Goal: Task Accomplishment & Management: Use online tool/utility

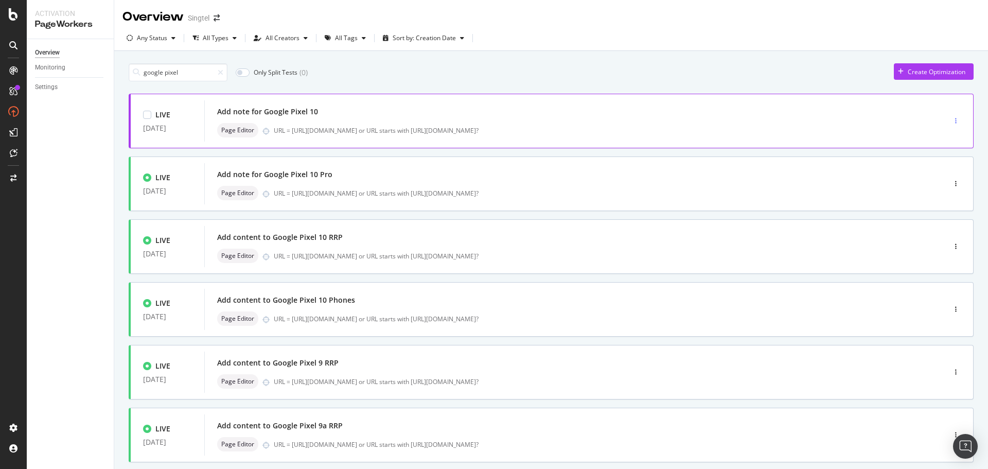
click at [951, 115] on div "button" at bounding box center [956, 120] width 10 height 15
click at [943, 143] on div "Edit" at bounding box center [931, 140] width 48 height 13
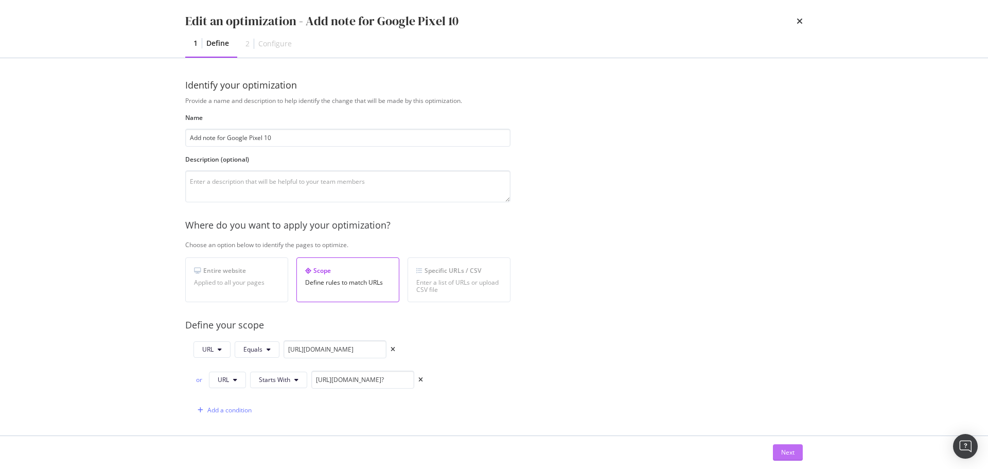
click at [791, 445] on div "Next" at bounding box center [787, 452] width 13 height 15
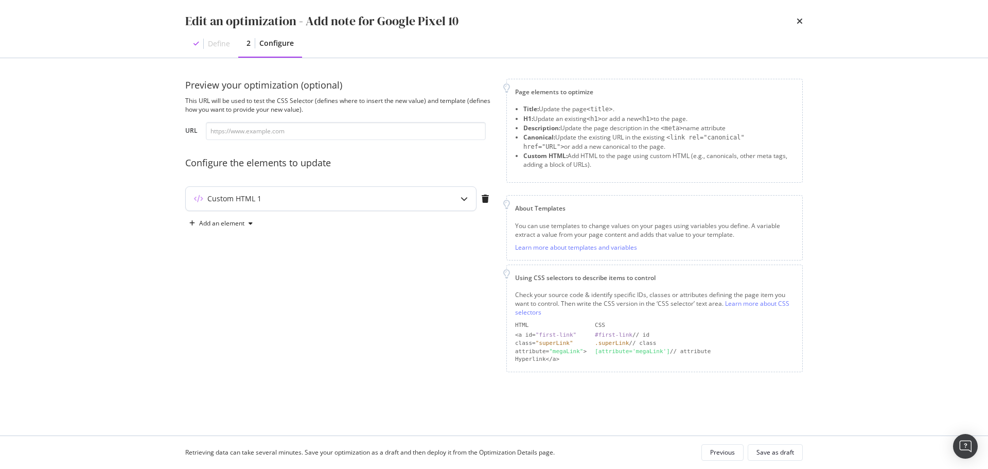
click at [255, 193] on div "Custom HTML 1" at bounding box center [234, 198] width 54 height 10
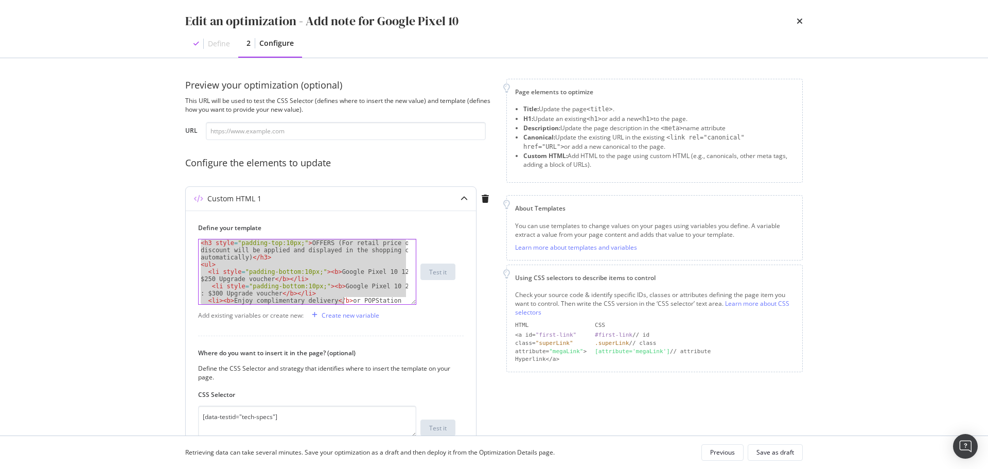
scroll to position [14, 0]
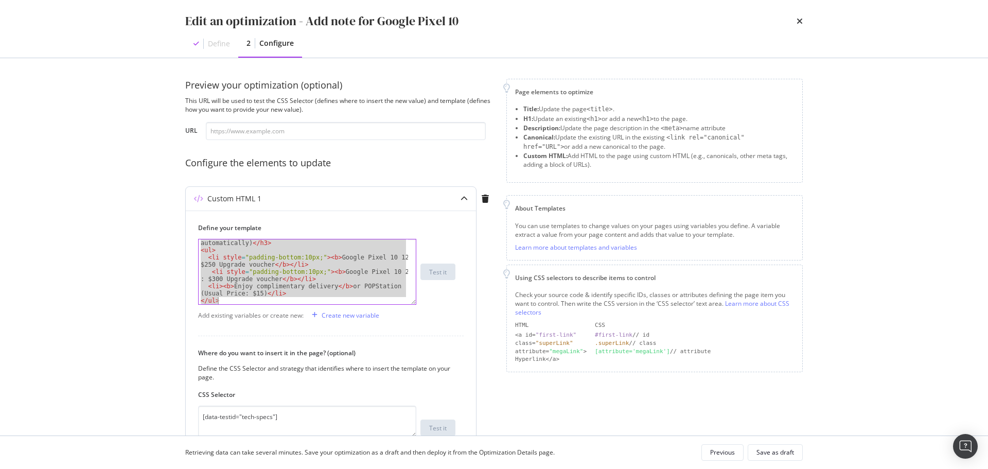
drag, startPoint x: 221, startPoint y: 252, endPoint x: 392, endPoint y: 356, distance: 199.8
click at [392, 356] on div "Define your template <h3 style="padding-top:10px;">OFFERS (For retail price onl…" at bounding box center [331, 356] width 290 height 292
type textarea "<li><b>Enjoy complimentary delivery</b> or POPStation (Usual Price: $15)</li> <…"
click at [800, 22] on icon "times" at bounding box center [800, 21] width 6 height 8
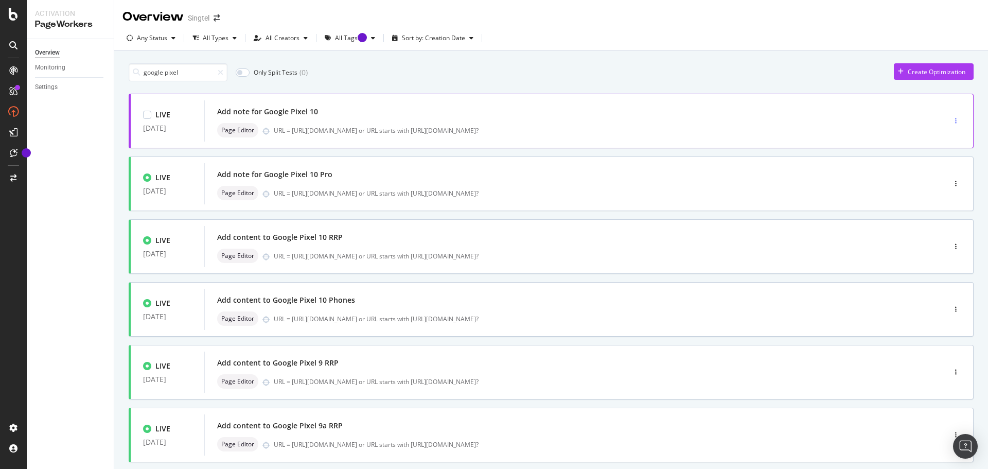
click at [951, 119] on div "button" at bounding box center [956, 121] width 10 height 6
click at [935, 190] on div "Clone" at bounding box center [935, 191] width 16 height 9
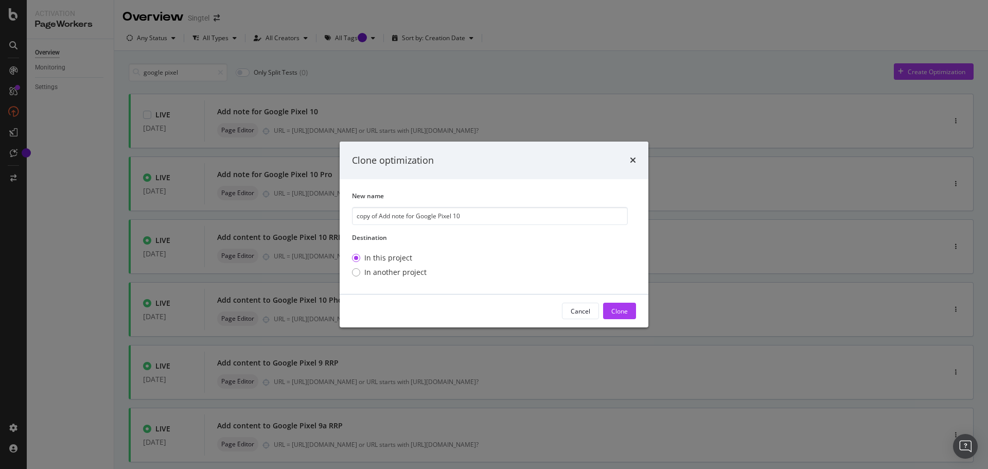
drag, startPoint x: 381, startPoint y: 215, endPoint x: 329, endPoint y: 218, distance: 52.6
click at [329, 218] on div "Clone optimization New name copy of Add note for Google Pixel 10 Destination In…" at bounding box center [494, 234] width 988 height 469
click at [463, 218] on input "Add note for Google Pixel 10" at bounding box center [490, 216] width 276 height 18
type input "Add note for Google Pixel 10 Pro Fold"
click at [616, 309] on div "Clone" at bounding box center [619, 311] width 16 height 9
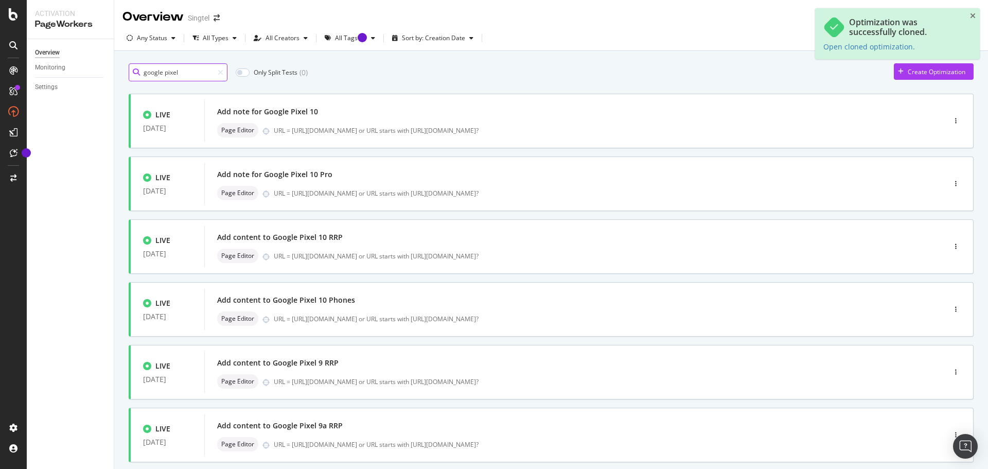
drag, startPoint x: 188, startPoint y: 75, endPoint x: 45, endPoint y: 75, distance: 143.0
click at [45, 75] on div "Activation PageWorkers Overview Monitoring Settings Overview Singtel Any Status…" at bounding box center [507, 234] width 961 height 469
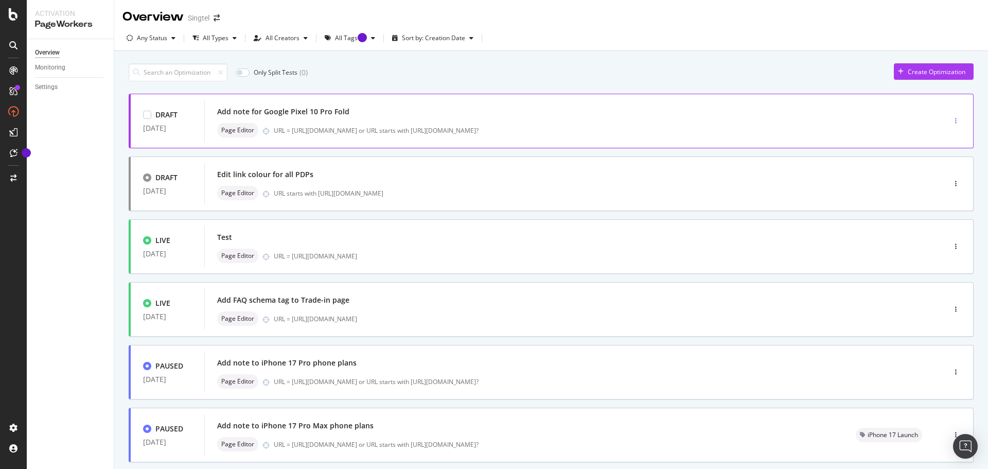
click at [952, 117] on div "button" at bounding box center [956, 120] width 10 height 15
click at [935, 136] on div "Edit" at bounding box center [932, 140] width 11 height 9
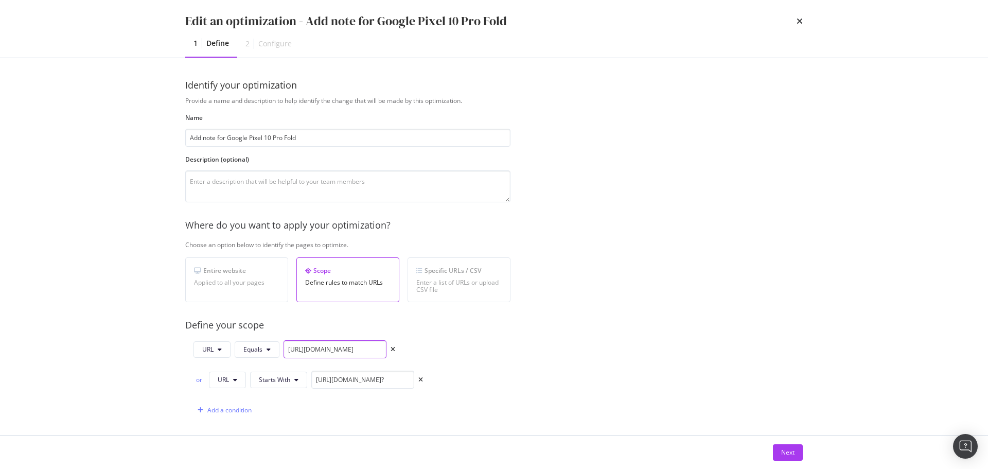
scroll to position [0, 96]
drag, startPoint x: 375, startPoint y: 349, endPoint x: 478, endPoint y: 382, distance: 108.4
click at [556, 369] on div "Provide a name and description to help identify the change that will be made by…" at bounding box center [493, 389] width 617 height 586
click at [379, 348] on input "[URL][DOMAIN_NAME]" at bounding box center [335, 349] width 103 height 18
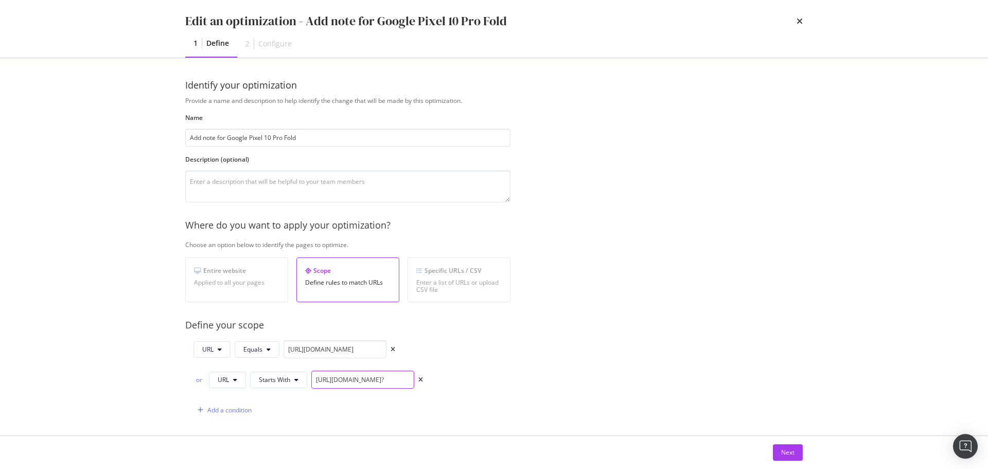
drag, startPoint x: 396, startPoint y: 382, endPoint x: 541, endPoint y: 388, distance: 145.8
click at [541, 389] on div "Provide a name and description to help identify the change that will be made by…" at bounding box center [493, 389] width 617 height 586
click at [407, 381] on input "[URL][DOMAIN_NAME]?" at bounding box center [362, 379] width 103 height 18
click at [365, 349] on input "[URL][DOMAIN_NAME]" at bounding box center [335, 349] width 103 height 18
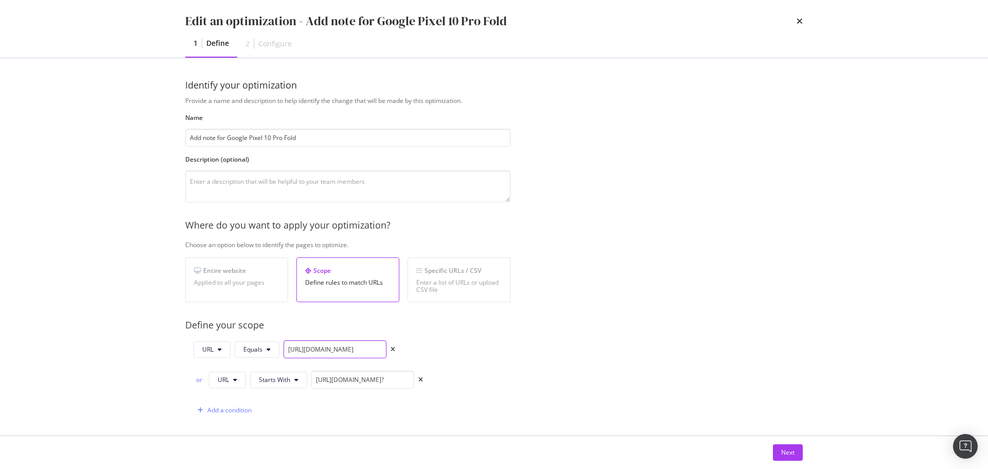
click at [365, 349] on input "[URL][DOMAIN_NAME]" at bounding box center [335, 349] width 103 height 18
paste input "-pro-fold"
type input "[URL][DOMAIN_NAME]"
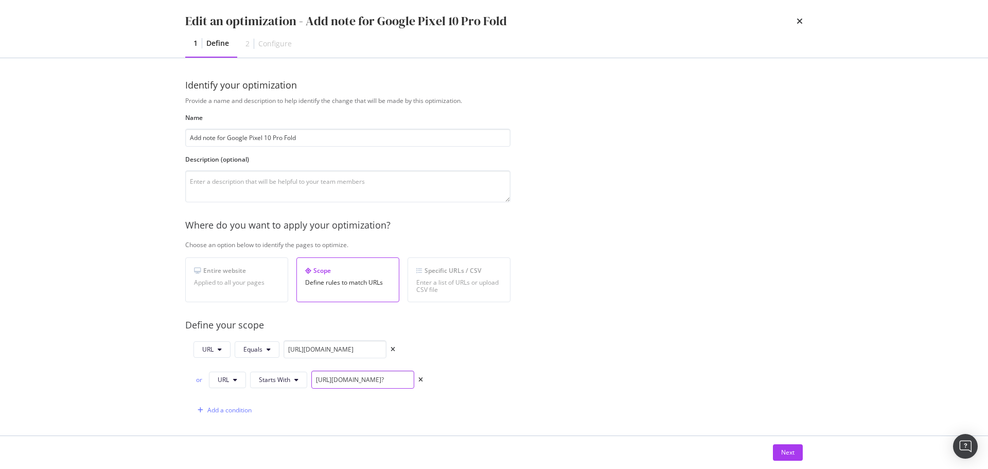
scroll to position [0, 99]
drag, startPoint x: 399, startPoint y: 382, endPoint x: 491, endPoint y: 376, distance: 91.8
click at [491, 376] on div "URL Equals [URL][DOMAIN_NAME] or URL Starts With [URL][DOMAIN_NAME]? Add a cond…" at bounding box center [347, 379] width 325 height 79
click at [405, 379] on input "[URL][DOMAIN_NAME]?" at bounding box center [362, 379] width 103 height 18
click at [408, 382] on input "[URL][DOMAIN_NAME]?" at bounding box center [362, 379] width 103 height 18
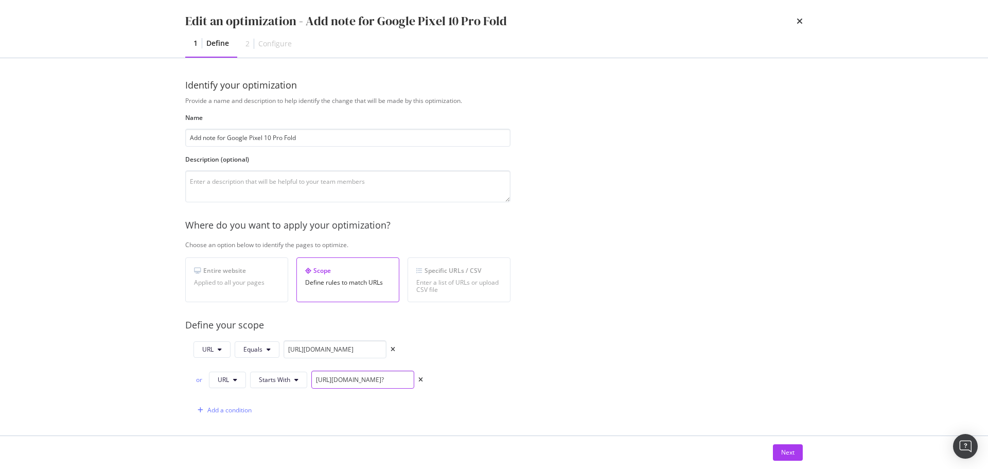
click at [404, 380] on input "[URL][DOMAIN_NAME]?" at bounding box center [362, 379] width 103 height 18
drag, startPoint x: 405, startPoint y: 381, endPoint x: 231, endPoint y: 373, distance: 174.6
click at [231, 373] on div "or URL Starts With [URL][DOMAIN_NAME]?" at bounding box center [307, 379] width 229 height 18
paste input "-pro-fold"
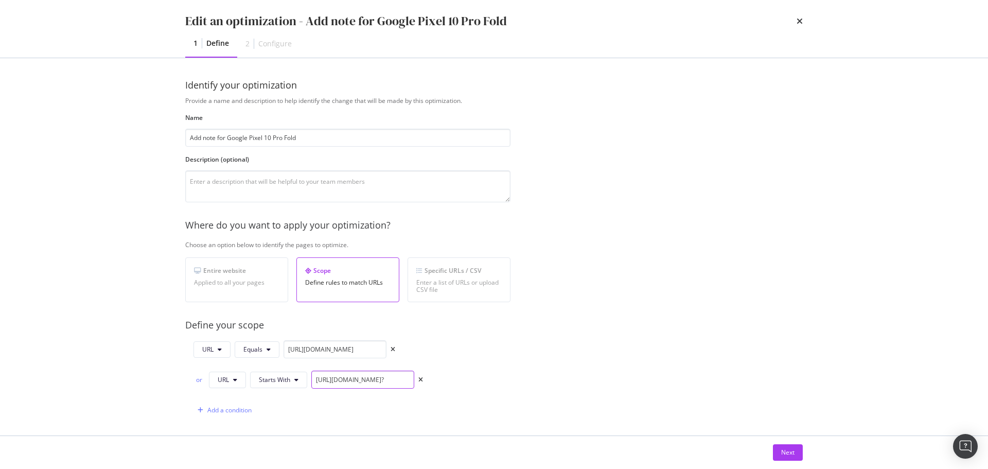
drag, startPoint x: 358, startPoint y: 379, endPoint x: 272, endPoint y: 370, distance: 85.8
click at [272, 370] on div "or URL Starts With [URL][DOMAIN_NAME]?" at bounding box center [307, 379] width 229 height 18
click at [333, 377] on input "[URL][DOMAIN_NAME]?" at bounding box center [362, 379] width 103 height 18
drag, startPoint x: 349, startPoint y: 382, endPoint x: 507, endPoint y: 377, distance: 157.5
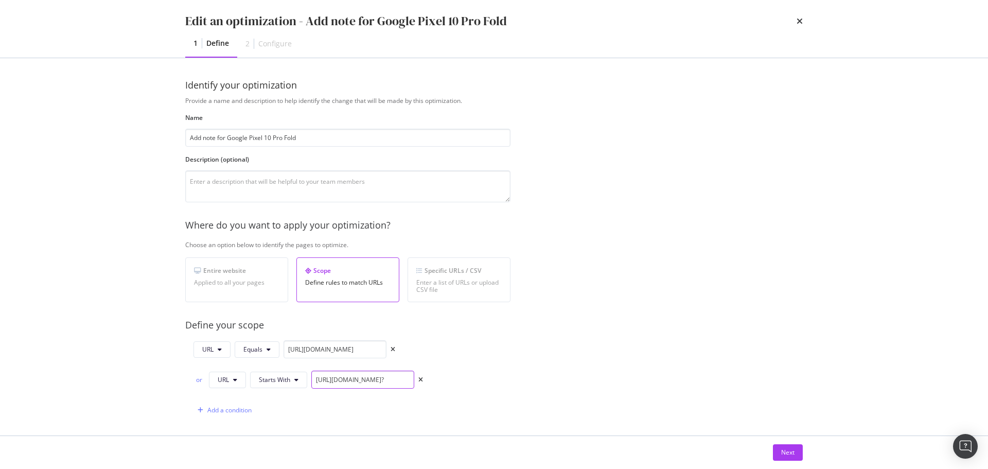
click at [507, 377] on div "URL Equals [URL][DOMAIN_NAME] or URL Starts With [URL][DOMAIN_NAME]? Add a cond…" at bounding box center [347, 379] width 325 height 79
type input "[URL][DOMAIN_NAME]?"
click at [698, 352] on div "Provide a name and description to help identify the change that will be made by…" at bounding box center [493, 389] width 617 height 586
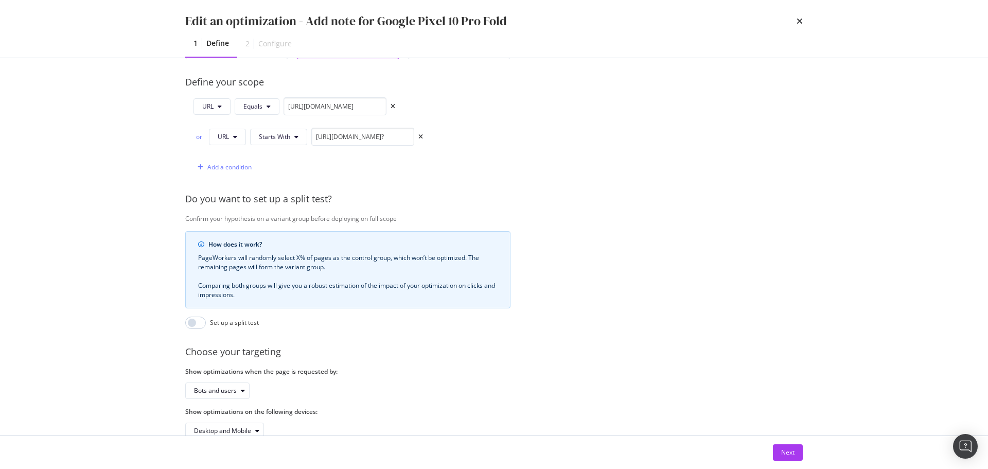
scroll to position [275, 0]
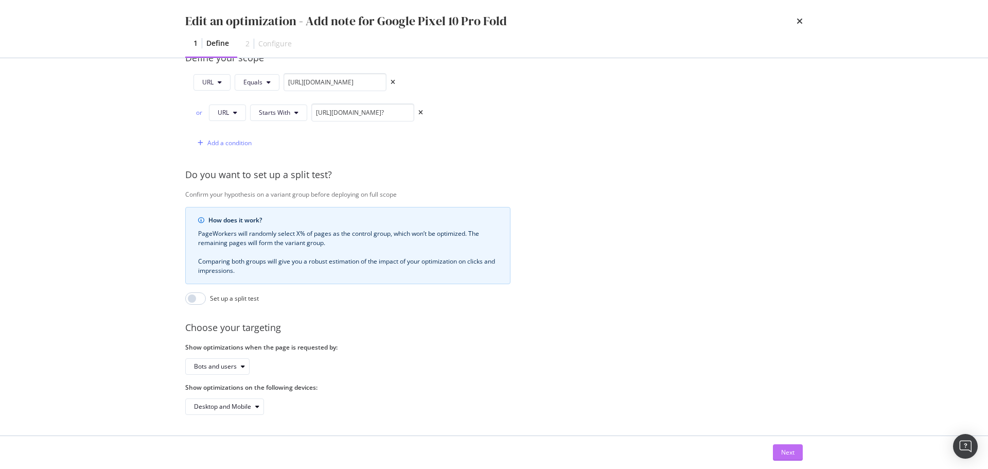
click at [787, 453] on div "Next" at bounding box center [787, 452] width 13 height 9
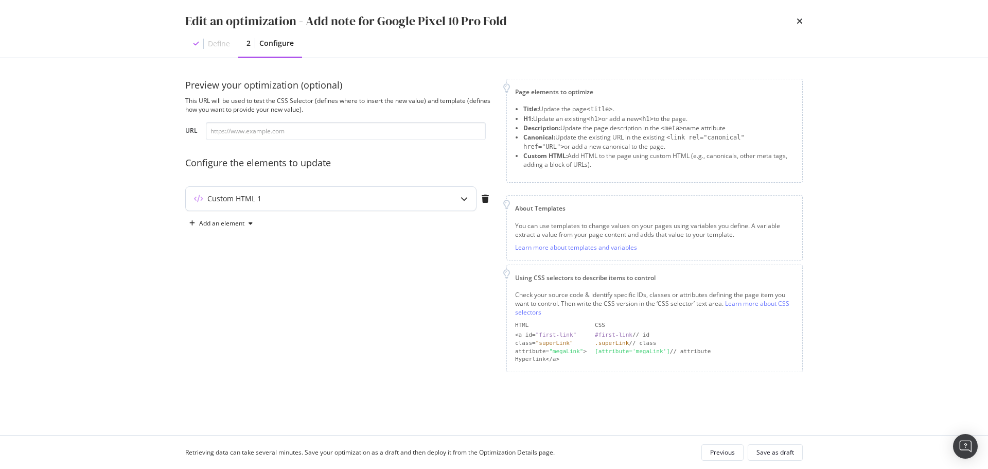
click at [284, 198] on div "Custom HTML 1" at bounding box center [311, 198] width 250 height 10
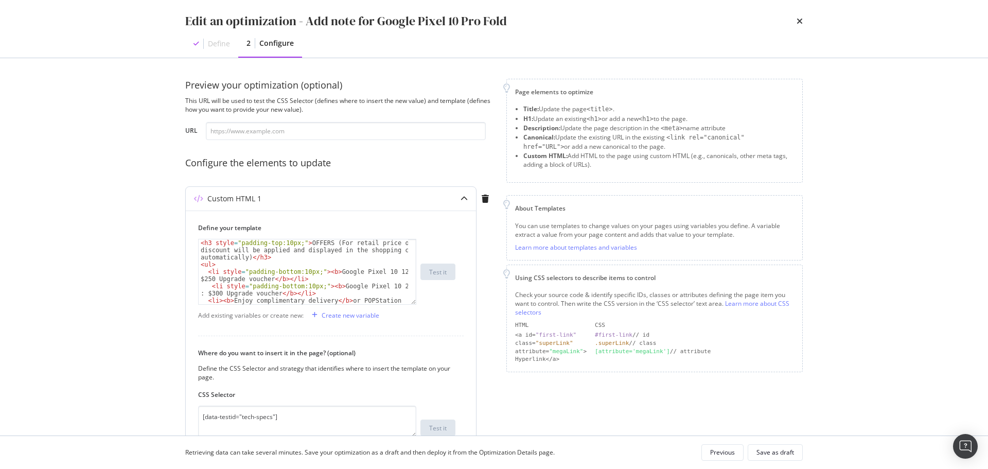
click at [219, 246] on div "< h3 style = "padding-top:10px;" > OFFERS (For retail price only, discount will…" at bounding box center [303, 289] width 209 height 101
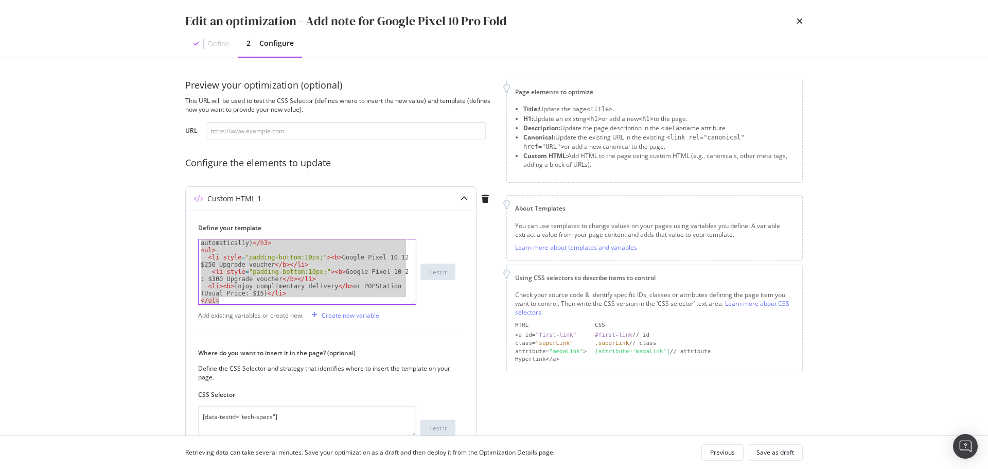
drag, startPoint x: 199, startPoint y: 242, endPoint x: 315, endPoint y: 399, distance: 195.3
click at [310, 407] on div "Define your template <h3 style="padding-top:10px;">OFFERS (For retail price onl…" at bounding box center [331, 356] width 290 height 292
type textarea "<li><b>Enjoy complimentary delivery</b> or POPStation (Usual Price: $15)</li> <…"
paste textarea "Cursor at row 6"
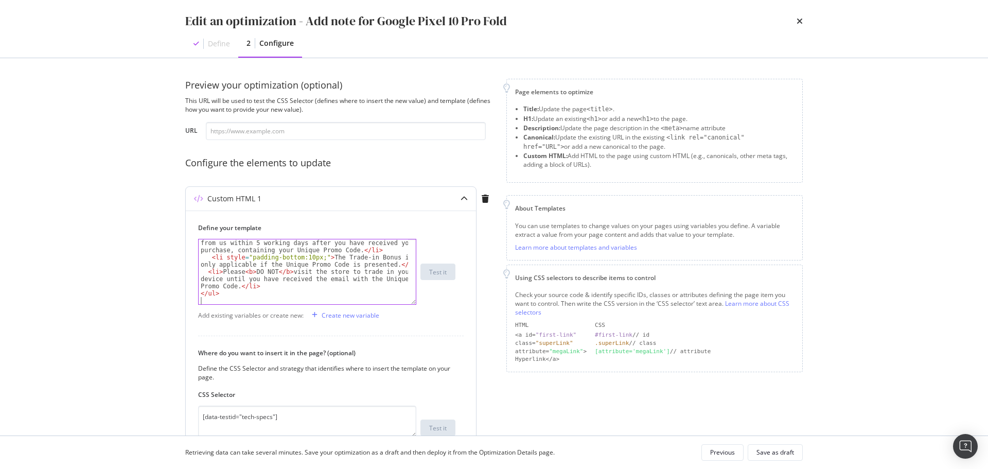
scroll to position [137, 0]
type textarea "</ul>"
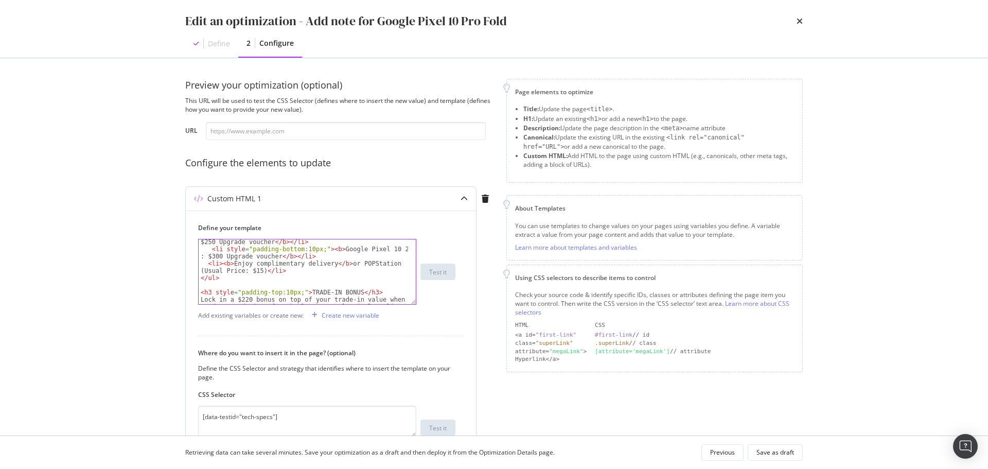
scroll to position [0, 0]
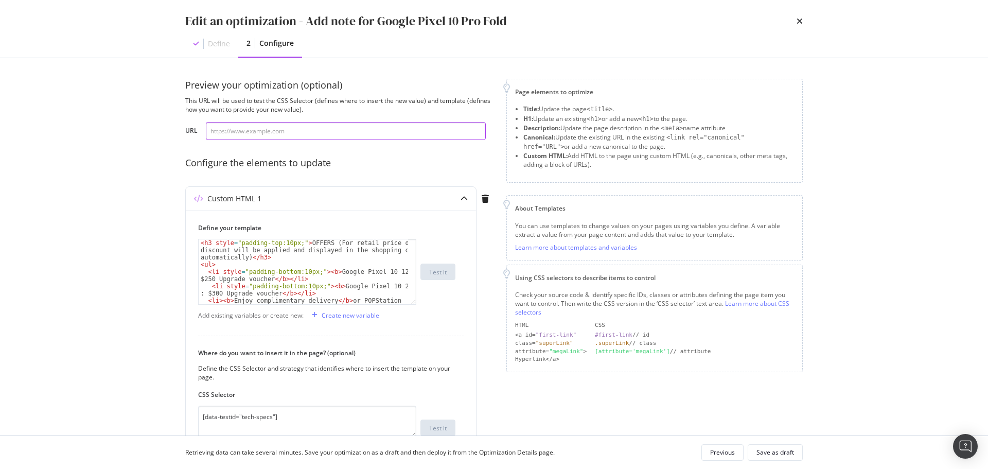
click at [269, 132] on input "modal" at bounding box center [346, 131] width 280 height 18
paste input "[URL][DOMAIN_NAME]"
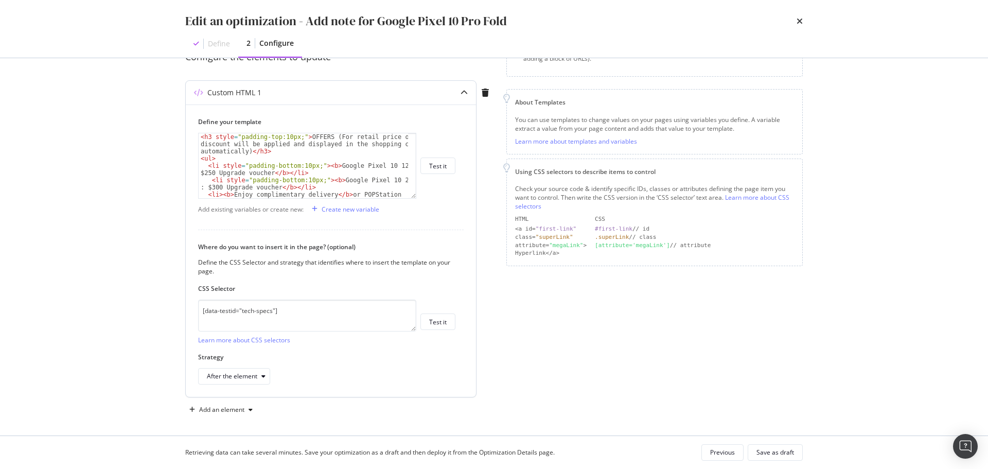
scroll to position [109, 0]
type input "[URL][DOMAIN_NAME]"
click at [786, 453] on div "Save as draft" at bounding box center [775, 452] width 38 height 9
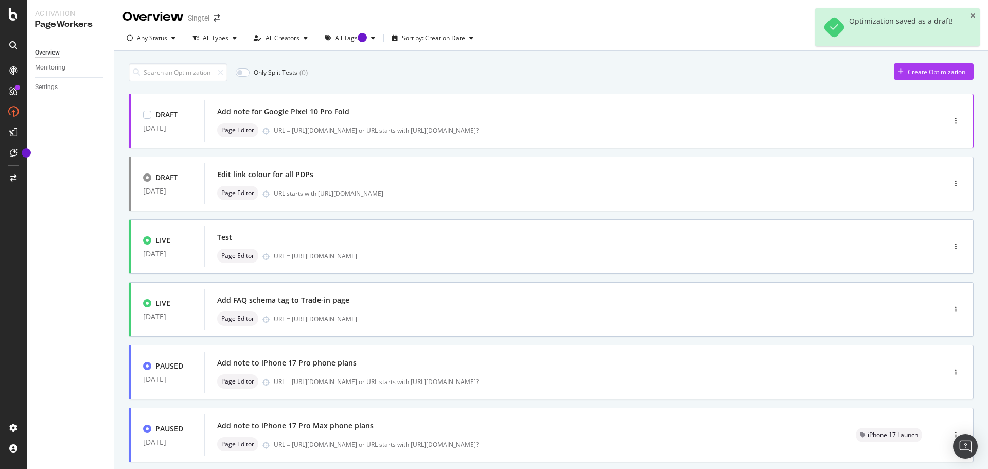
click at [411, 117] on div "Add note for Google Pixel 10 Pro Fold" at bounding box center [559, 111] width 684 height 14
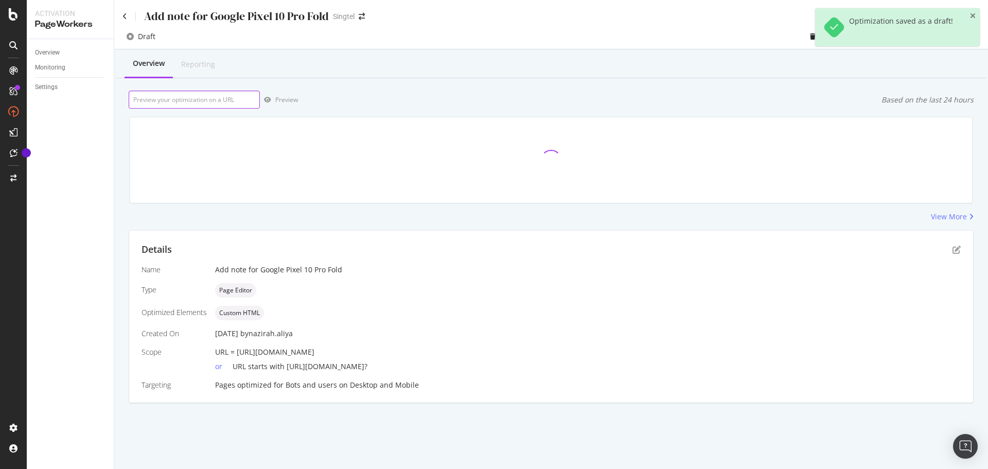
click at [223, 97] on input "url" at bounding box center [194, 100] width 131 height 18
paste input "[URL][DOMAIN_NAME]"
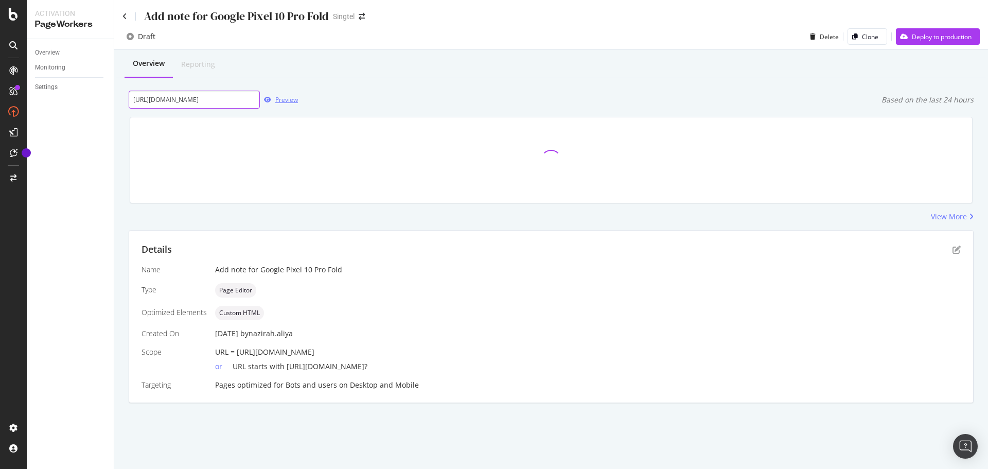
type input "[URL][DOMAIN_NAME]"
click at [280, 98] on div "Preview" at bounding box center [286, 99] width 23 height 9
click at [953, 36] on div "Deploy to production" at bounding box center [942, 36] width 60 height 9
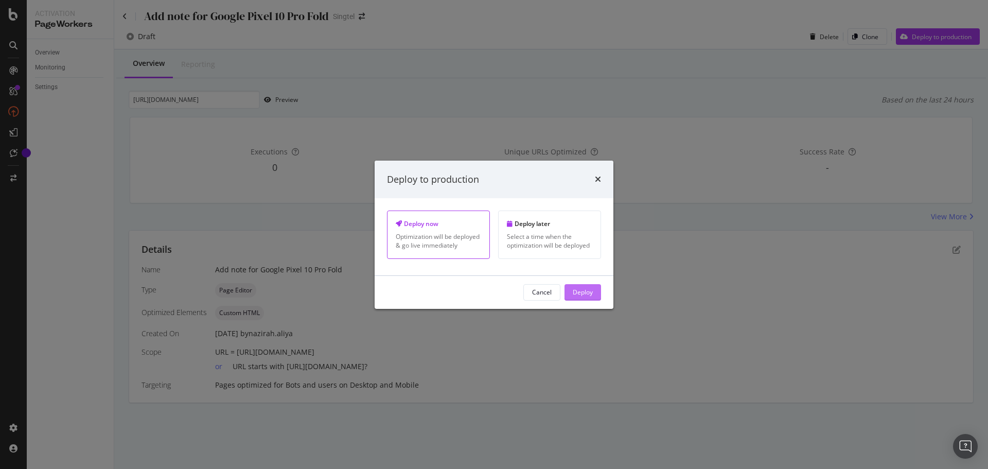
click at [595, 291] on button "Deploy" at bounding box center [582, 292] width 37 height 16
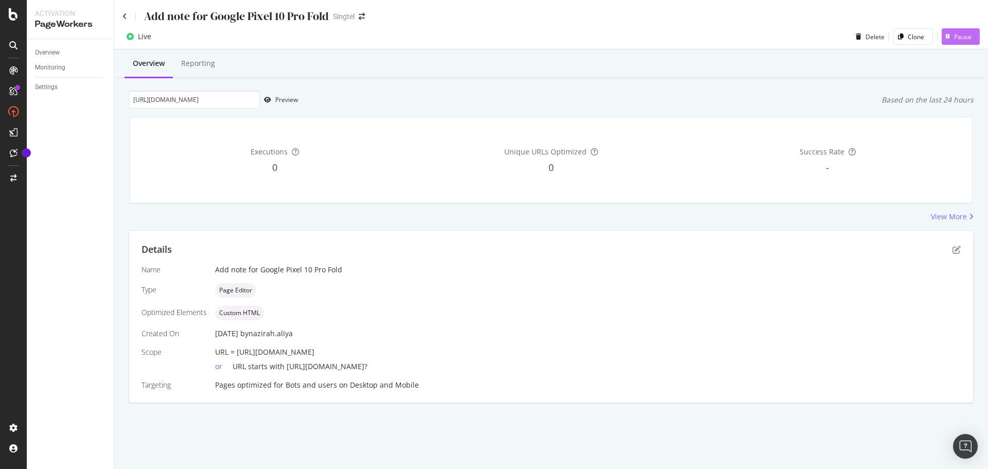
click at [963, 38] on div "Pause" at bounding box center [962, 36] width 17 height 9
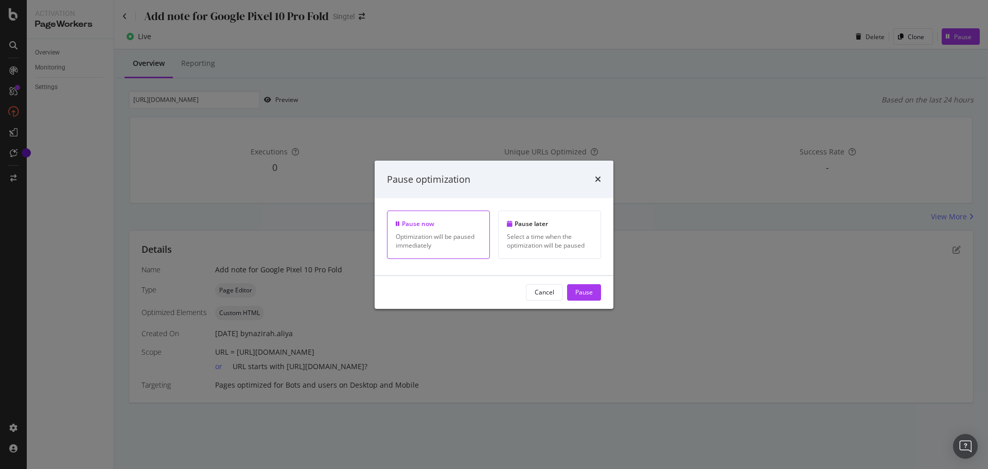
click at [589, 288] on div "Pause" at bounding box center [583, 292] width 17 height 9
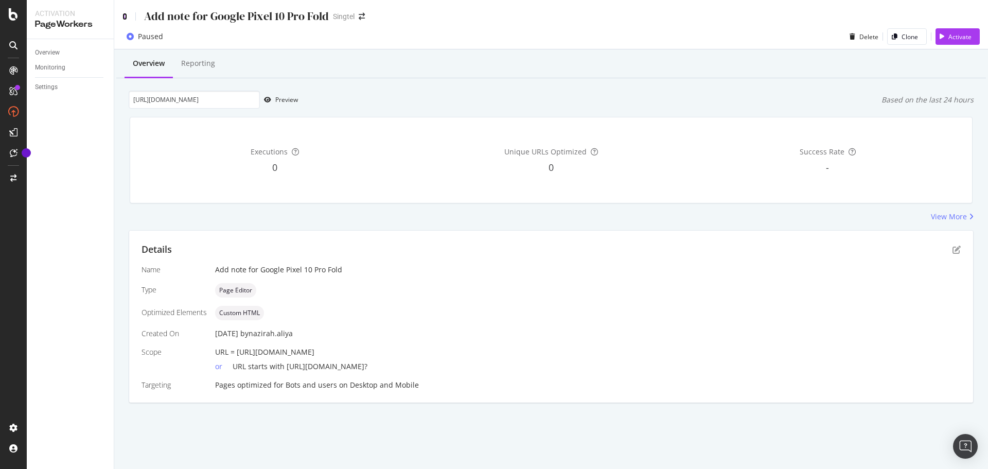
click at [124, 14] on icon at bounding box center [124, 16] width 5 height 7
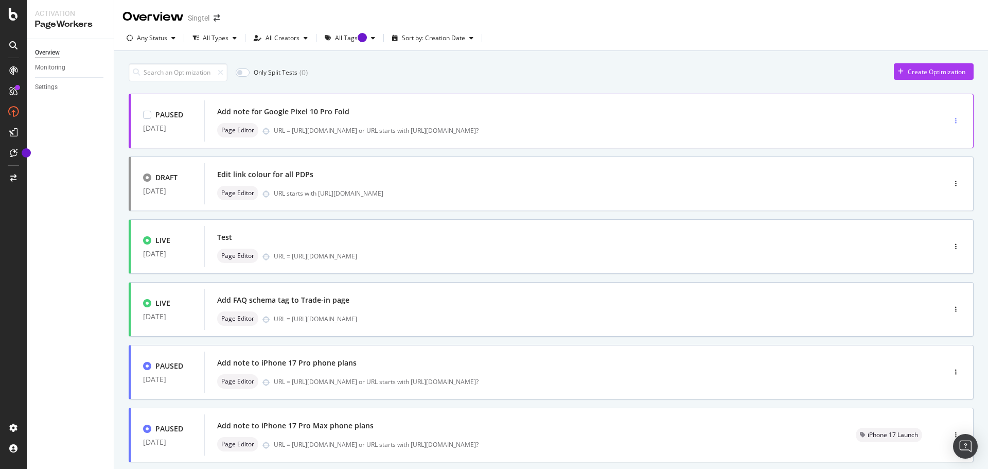
click at [951, 119] on div "button" at bounding box center [956, 121] width 10 height 6
click at [937, 136] on div "Edit" at bounding box center [929, 140] width 52 height 13
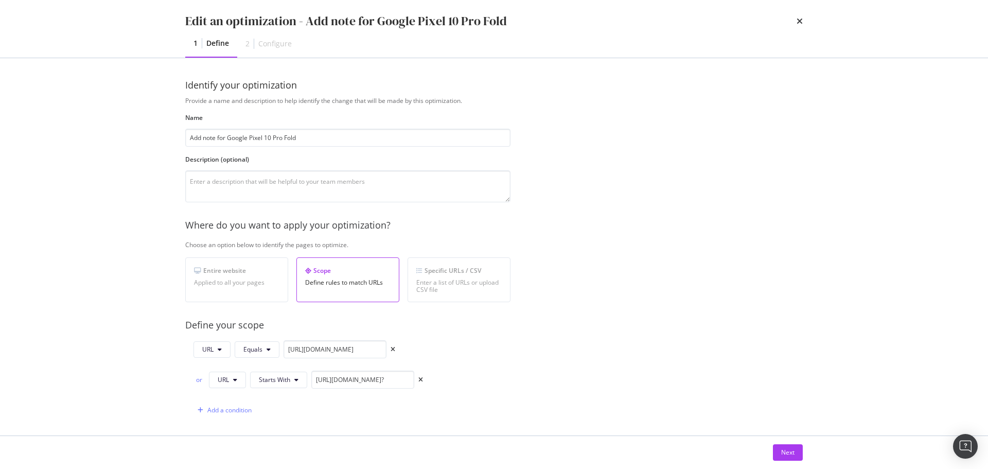
click at [783, 444] on button "Next" at bounding box center [788, 452] width 30 height 16
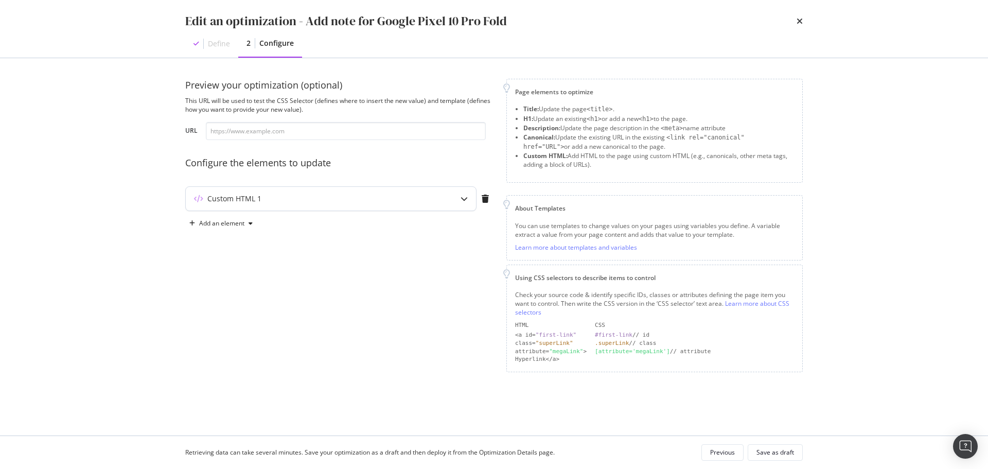
click at [232, 195] on div "Custom HTML 1" at bounding box center [234, 198] width 54 height 10
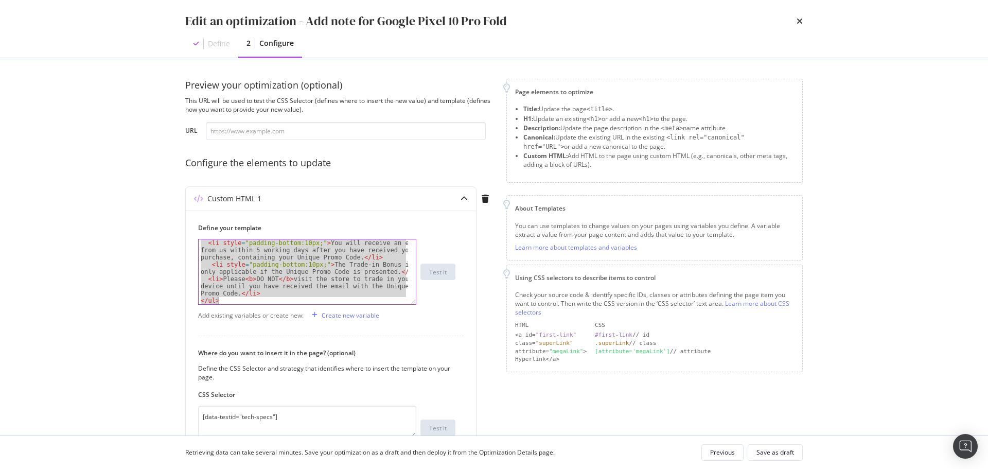
scroll to position [130, 0]
drag, startPoint x: 202, startPoint y: 243, endPoint x: 547, endPoint y: 462, distance: 408.9
click at [546, 468] on html "Activation PageWorkers Overview Monitoring Settings Overview Singtel Any Status…" at bounding box center [494, 234] width 988 height 469
type textarea "<li>Please <b>DO NOT</b> visit the store to trade in your device until you have…"
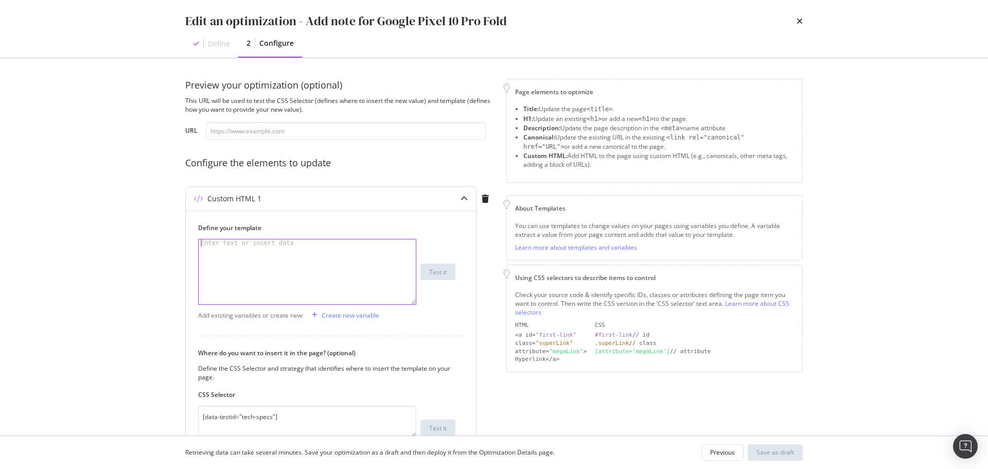
paste textarea "</ul>"
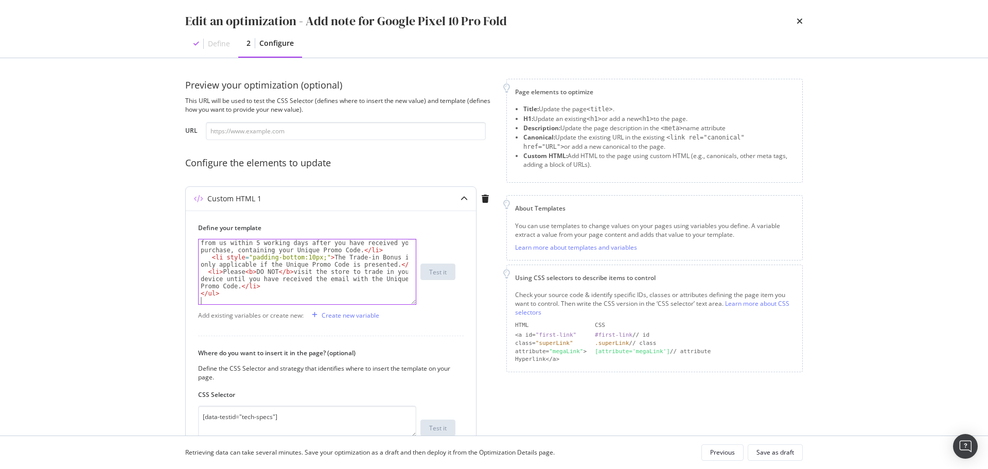
scroll to position [151, 0]
type textarea "</ul>"
click at [787, 449] on div "Save as draft" at bounding box center [775, 452] width 38 height 9
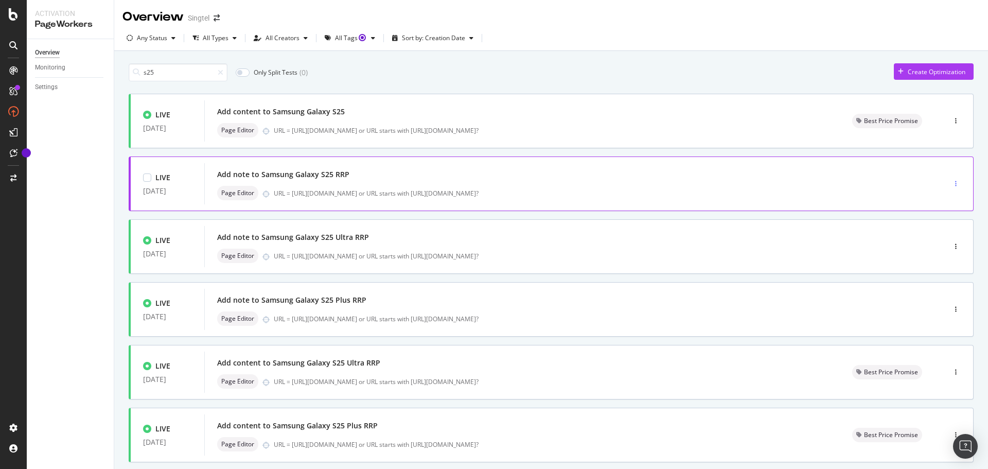
click at [951, 179] on div "button" at bounding box center [956, 183] width 10 height 15
click at [925, 201] on div "Edit" at bounding box center [931, 203] width 48 height 13
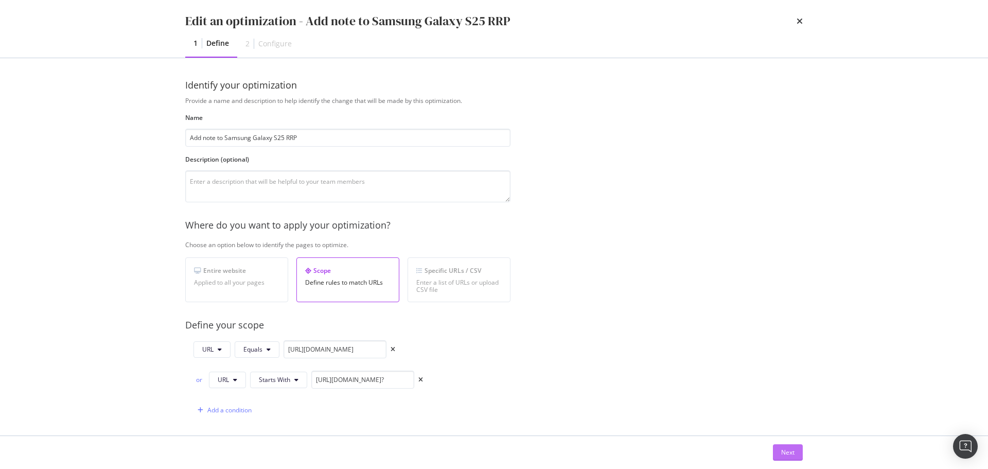
click at [773, 454] on button "Next" at bounding box center [788, 452] width 30 height 16
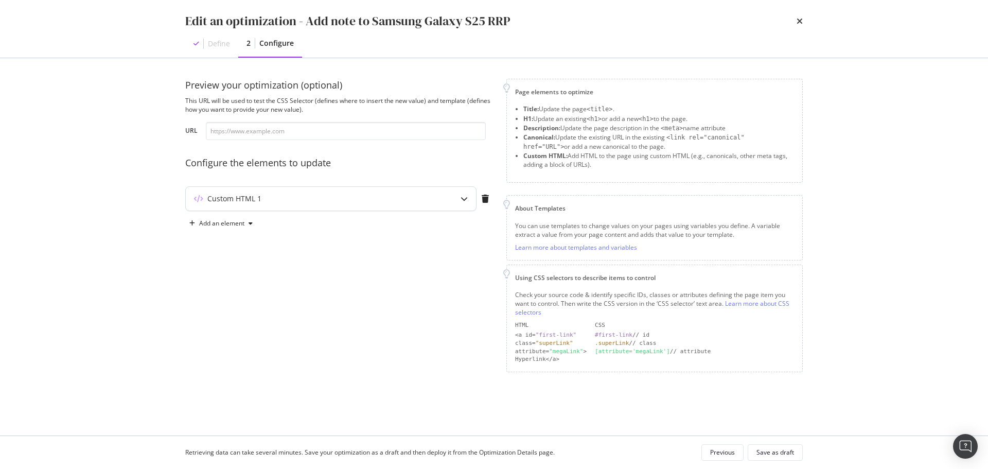
drag, startPoint x: 260, startPoint y: 182, endPoint x: 256, endPoint y: 190, distance: 9.7
click at [257, 189] on div "Preview your optimization (optional) This URL will be used to test the CSS Sele…" at bounding box center [339, 225] width 309 height 293
click at [256, 192] on div "Custom HTML 1" at bounding box center [331, 199] width 290 height 24
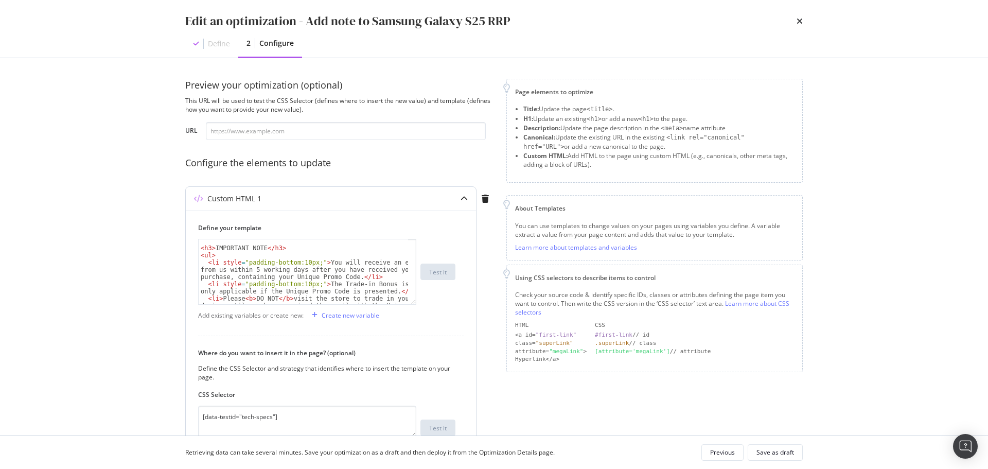
scroll to position [0, 0]
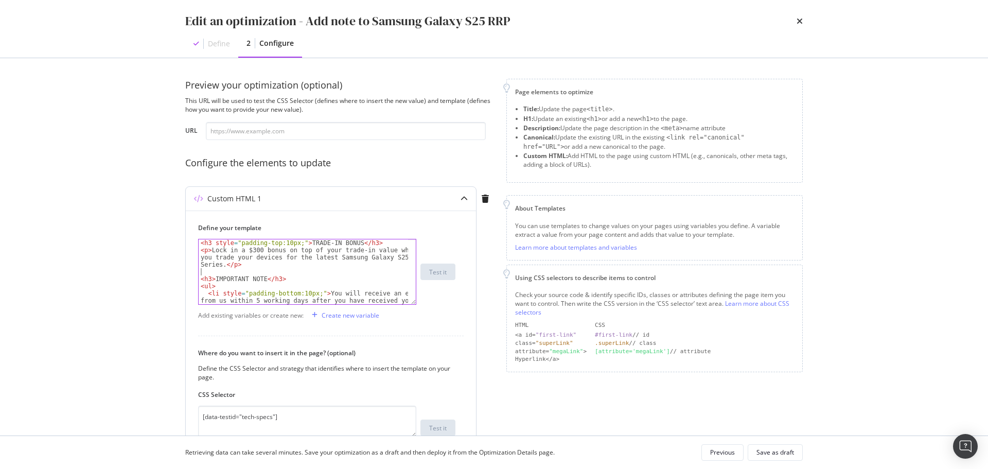
click at [249, 272] on div "< h3 style = "padding-top:10px;" > TRADE-IN BONUS </ h3 > < p > Lock in a $300 …" at bounding box center [303, 286] width 209 height 94
drag, startPoint x: 277, startPoint y: 269, endPoint x: 290, endPoint y: 245, distance: 27.2
drag, startPoint x: 290, startPoint y: 245, endPoint x: 492, endPoint y: 222, distance: 203.0
click at [492, 222] on div "Custom HTML 1 Define your template <p>Lock in a $300 bonus on top of your trade…" at bounding box center [339, 346] width 309 height 321
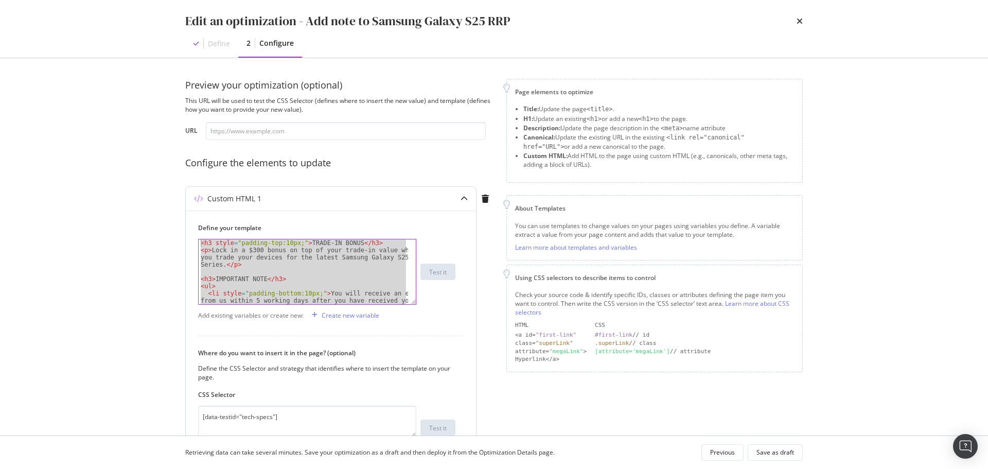
drag, startPoint x: 225, startPoint y: 296, endPoint x: 198, endPoint y: 209, distance: 91.3
click at [198, 209] on div "Custom HTML 1 Define your template </ul> < h3 style = "padding-top:10px;" > TRA…" at bounding box center [330, 344] width 291 height 317
type textarea "<h3 style="padding-top:10px;">TRADE-IN BONUS</h3> <p>Lock in a $300 bonus on to…"
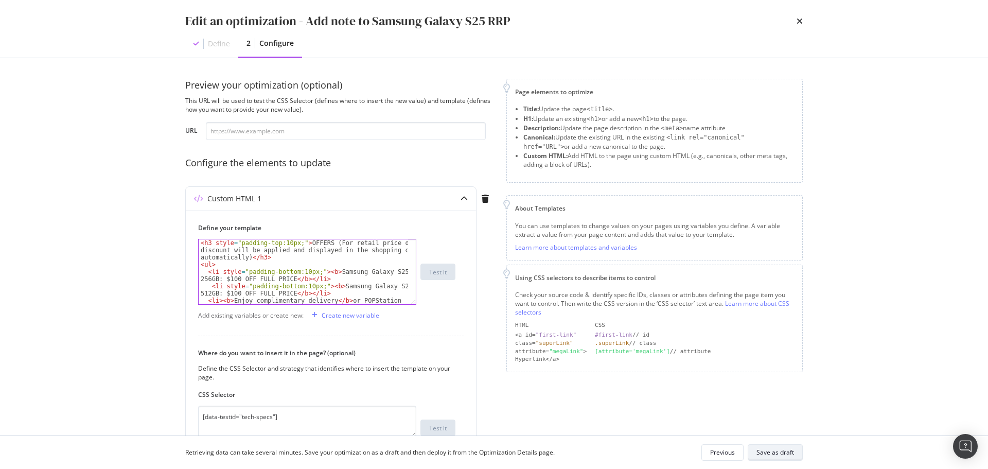
click at [792, 457] on div "Save as draft" at bounding box center [775, 452] width 38 height 14
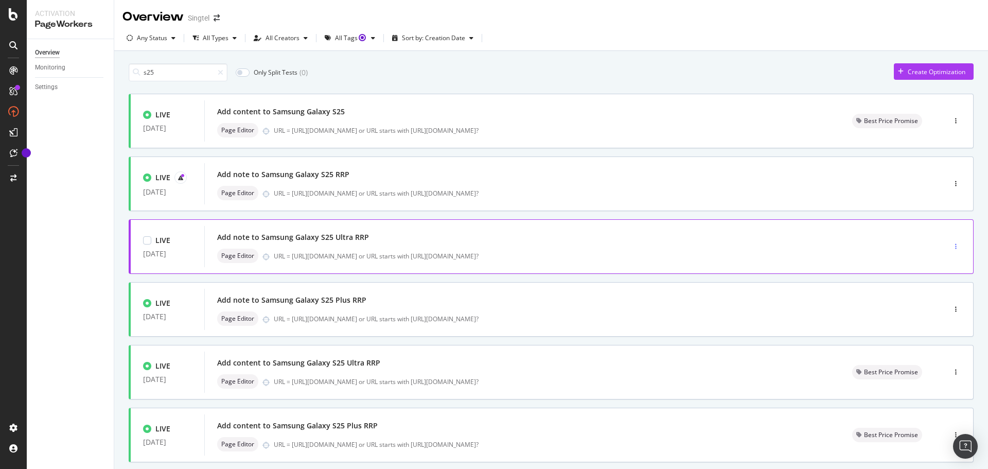
click at [951, 244] on div "button" at bounding box center [956, 246] width 10 height 6
click at [938, 263] on div "Edit" at bounding box center [932, 265] width 11 height 9
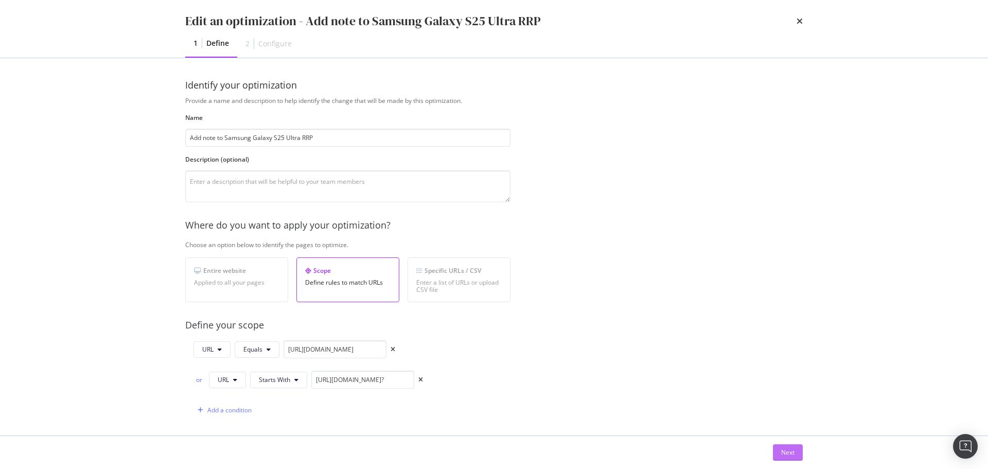
click at [793, 449] on div "Next" at bounding box center [787, 452] width 13 height 9
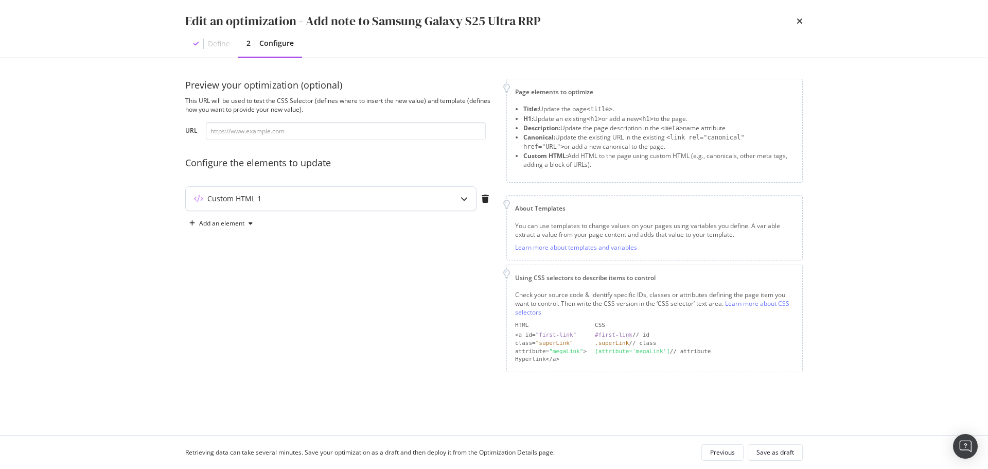
click at [282, 197] on div "Custom HTML 1" at bounding box center [311, 198] width 250 height 10
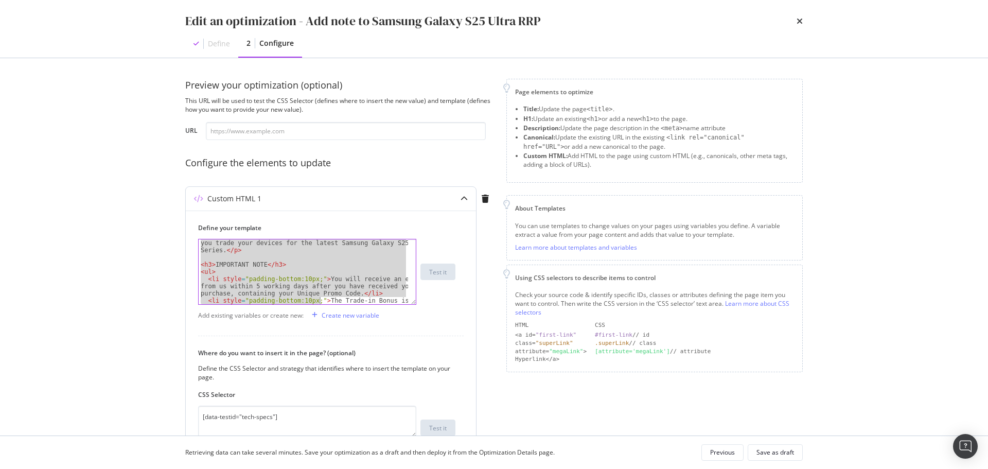
scroll to position [158, 0]
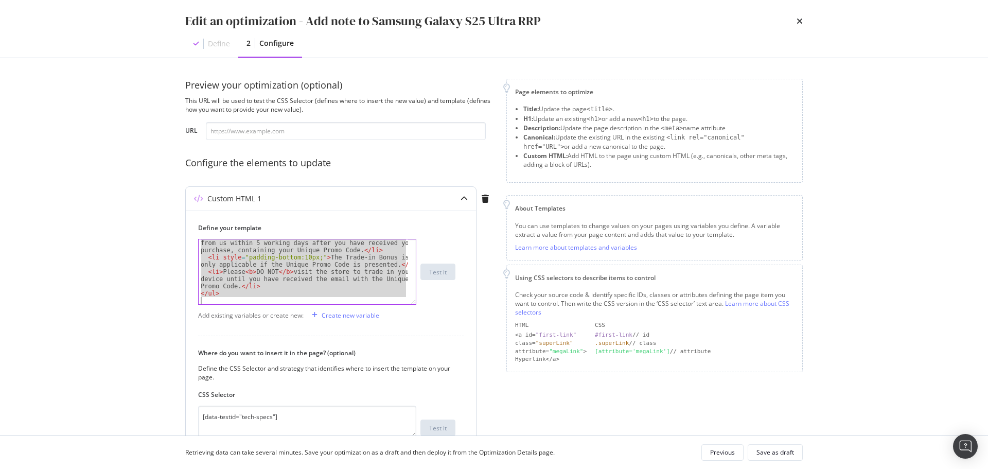
drag, startPoint x: 201, startPoint y: 243, endPoint x: 374, endPoint y: 402, distance: 235.3
click at [371, 395] on div "Define your template <h3 style="padding-top:10px;">OFFERS (For retail price onl…" at bounding box center [331, 356] width 290 height 292
type textarea "</ul>"
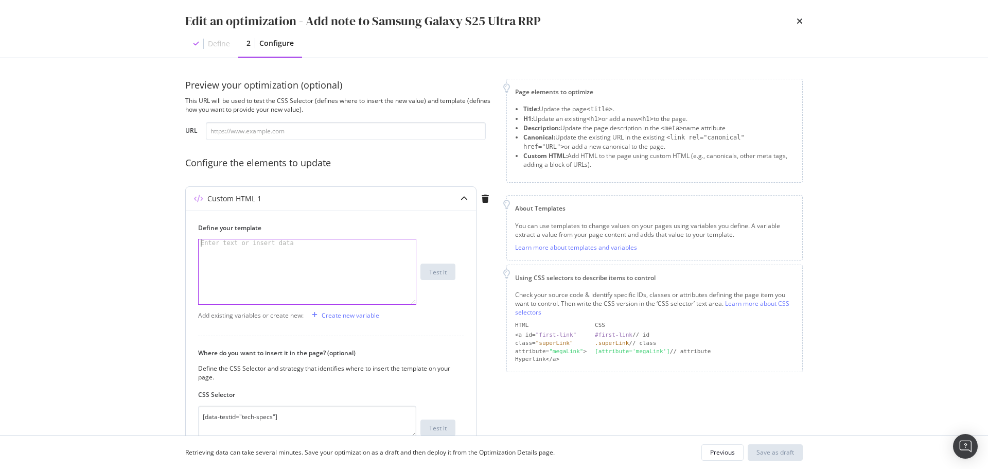
paste textarea "</ul>"
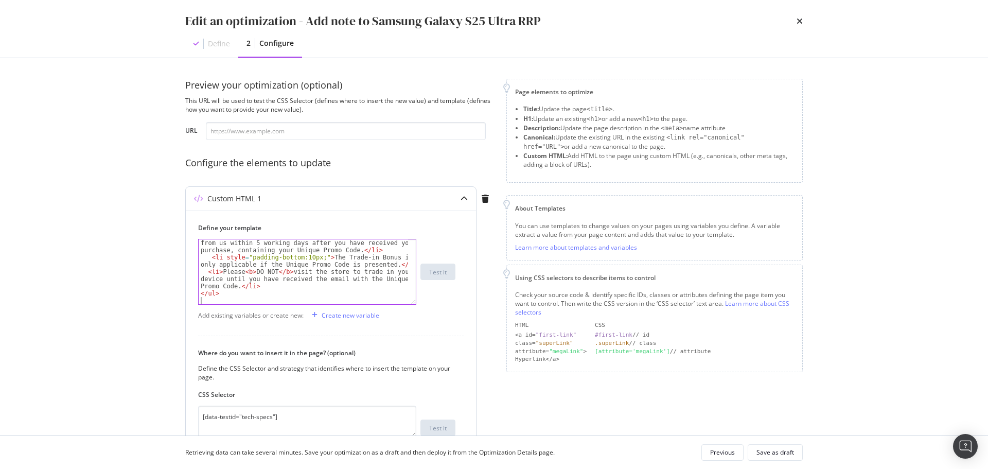
scroll to position [151, 0]
type textarea "</ul>"
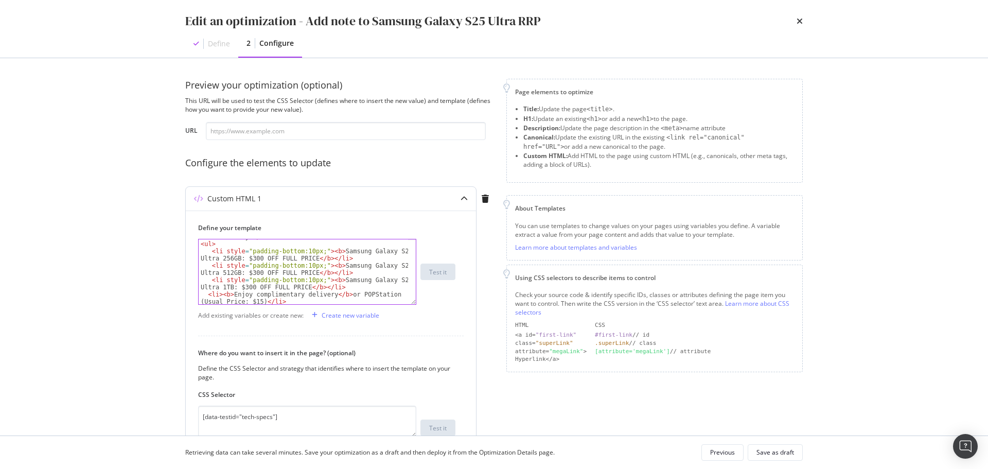
scroll to position [0, 0]
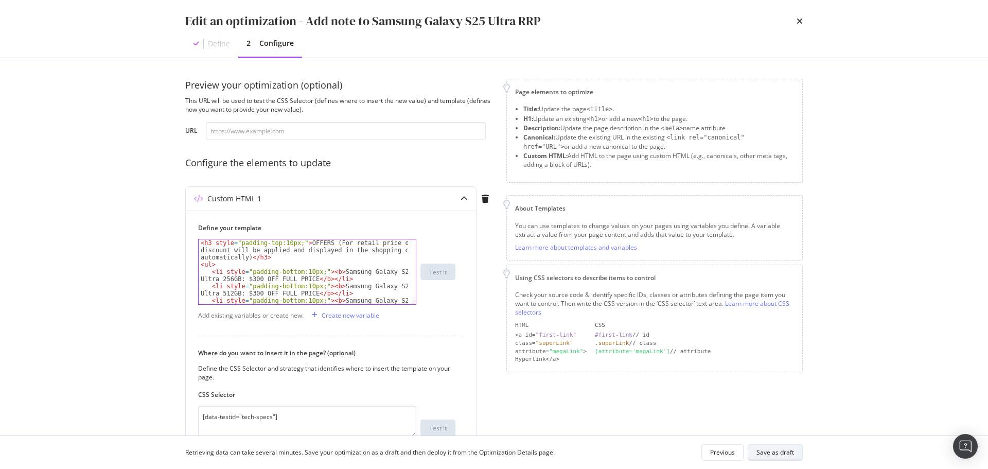
click at [778, 453] on div "Save as draft" at bounding box center [775, 452] width 38 height 9
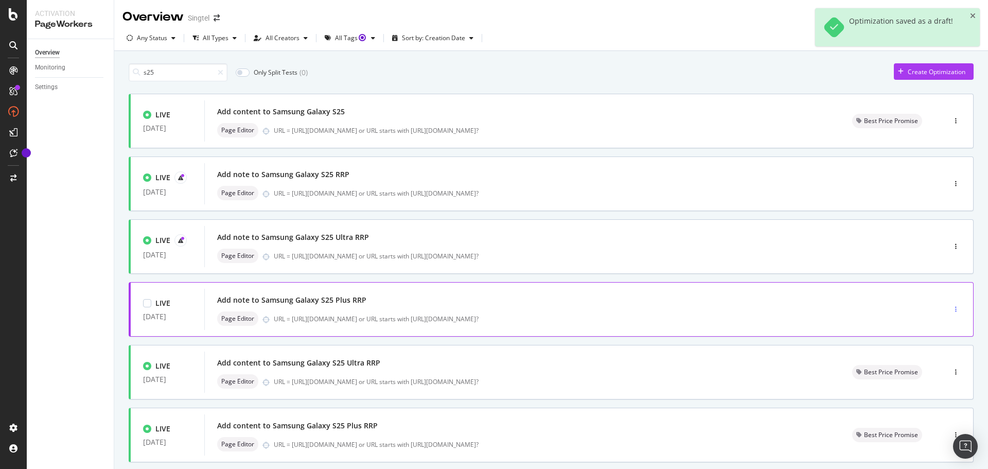
click at [951, 308] on div "button" at bounding box center [956, 309] width 10 height 6
click at [939, 329] on div "Edit" at bounding box center [931, 328] width 48 height 13
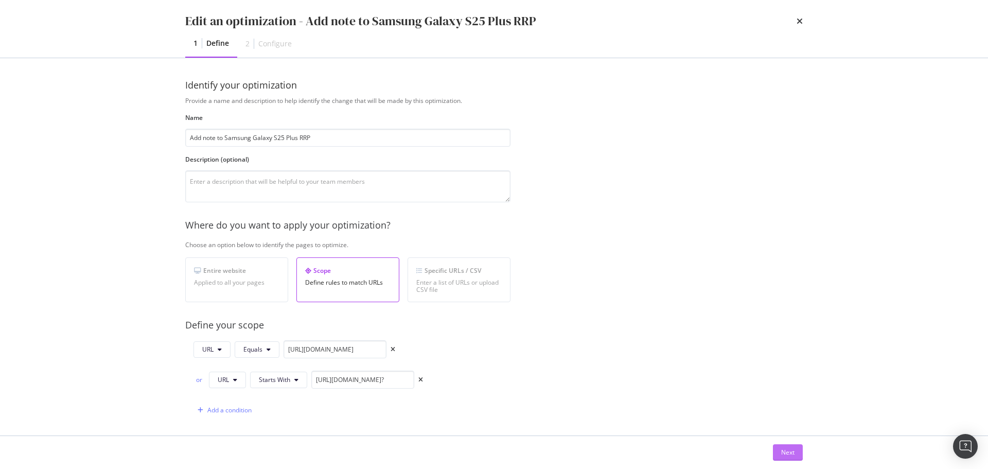
click at [783, 454] on div "Next" at bounding box center [787, 452] width 13 height 9
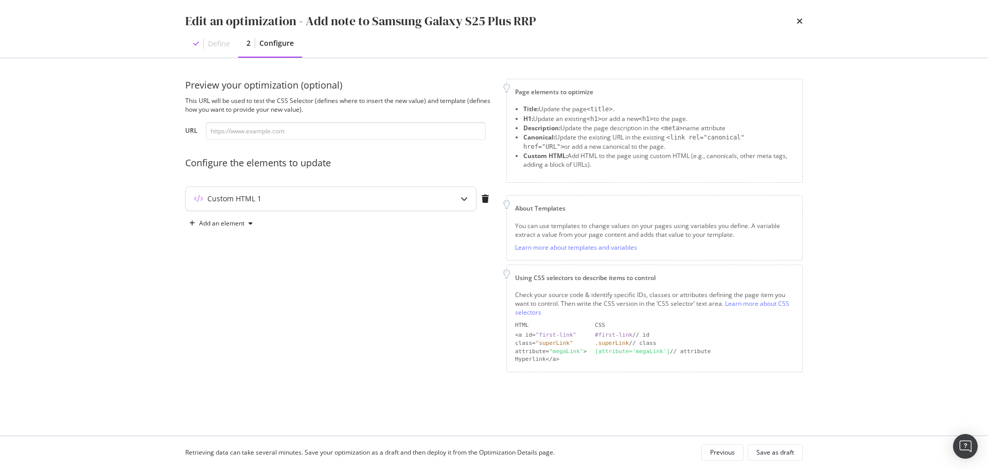
click at [317, 205] on div "Custom HTML 1" at bounding box center [331, 199] width 290 height 24
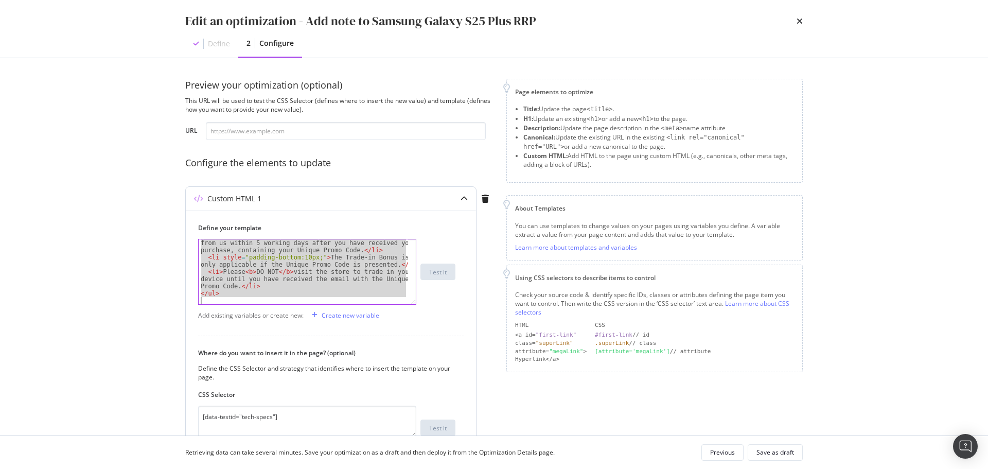
scroll to position [58, 0]
drag, startPoint x: 202, startPoint y: 242, endPoint x: 322, endPoint y: 398, distance: 196.7
click at [327, 403] on div "Define your template <h3 style="padding-top:10px;">TRADE-IN BONUS</h3> < li sty…" at bounding box center [331, 356] width 290 height 292
type textarea "</ul>"
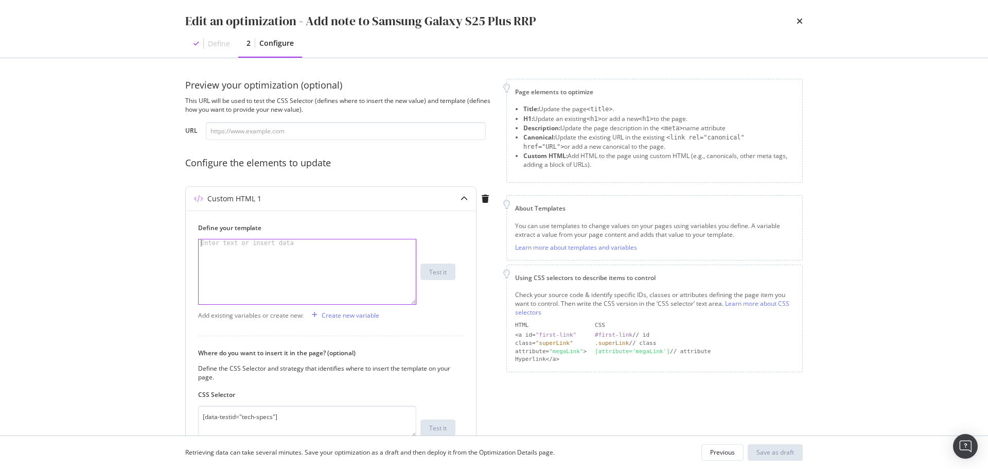
paste textarea "</ul>"
type textarea "</ul>"
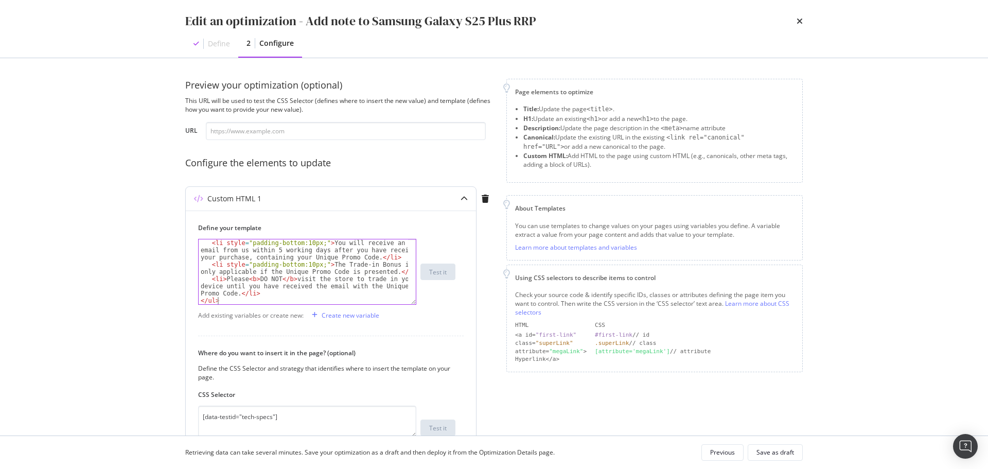
scroll to position [130, 0]
click at [774, 454] on div "Save as draft" at bounding box center [775, 452] width 38 height 9
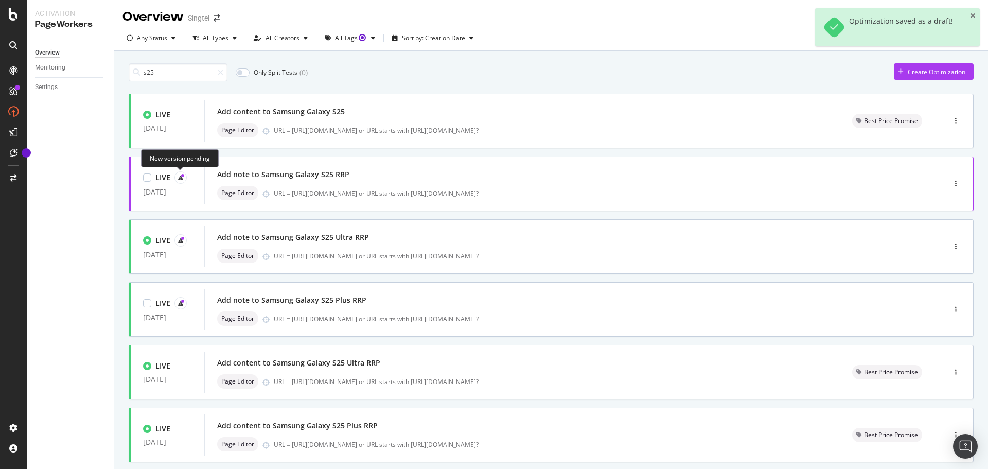
click at [180, 178] on icon at bounding box center [180, 177] width 5 height 5
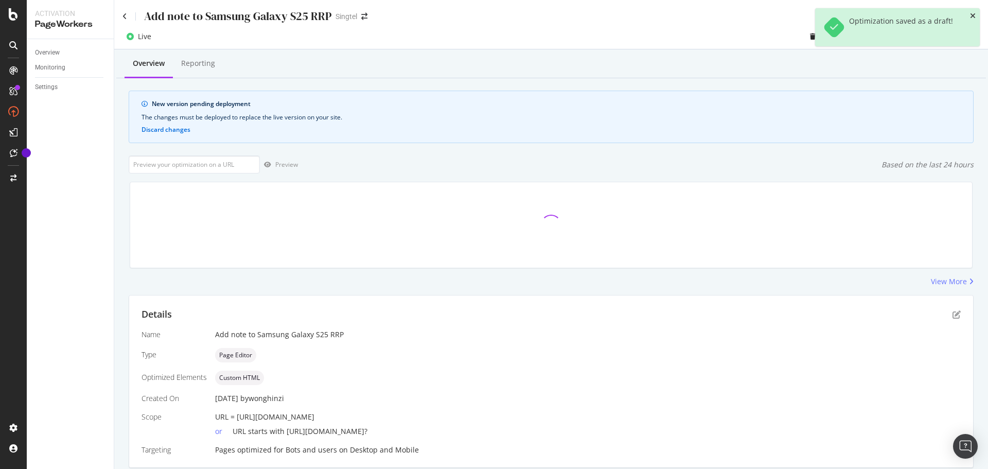
click at [973, 17] on icon "close toast" at bounding box center [973, 15] width 6 height 7
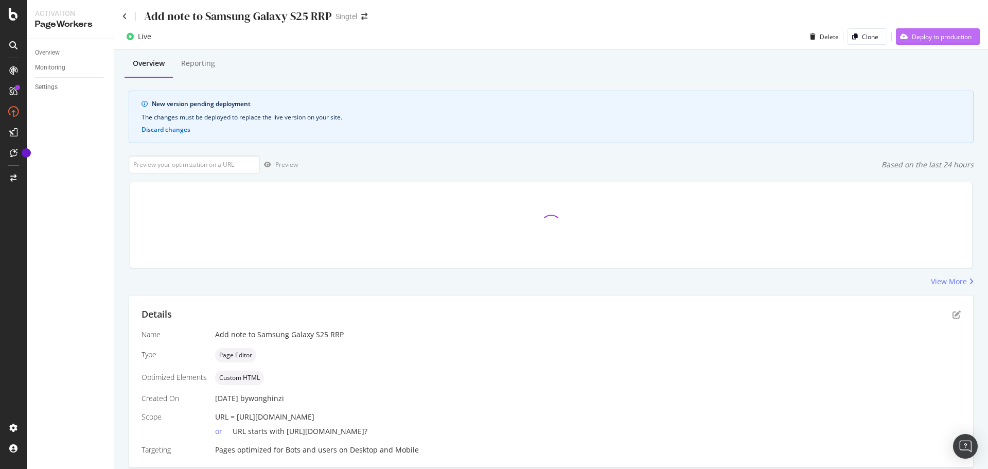
click at [950, 30] on div "Deploy to production" at bounding box center [934, 36] width 76 height 15
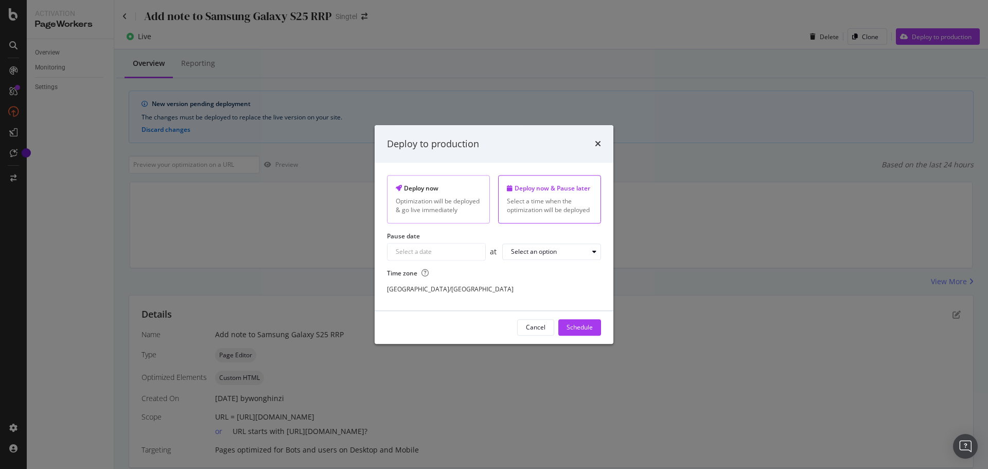
click at [433, 210] on div "Optimization will be deployed & go live immediately" at bounding box center [438, 205] width 85 height 17
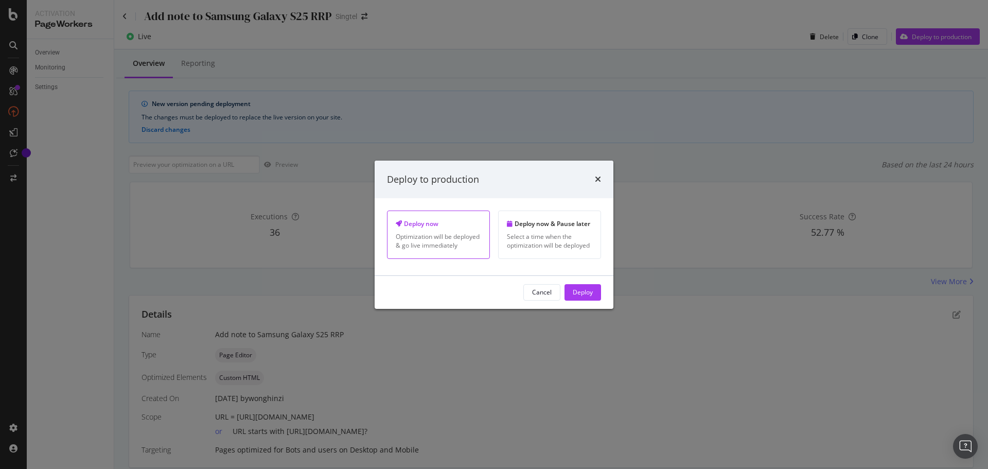
click at [601, 181] on div "Deploy to production" at bounding box center [494, 179] width 239 height 38
click at [599, 175] on icon "times" at bounding box center [598, 179] width 6 height 8
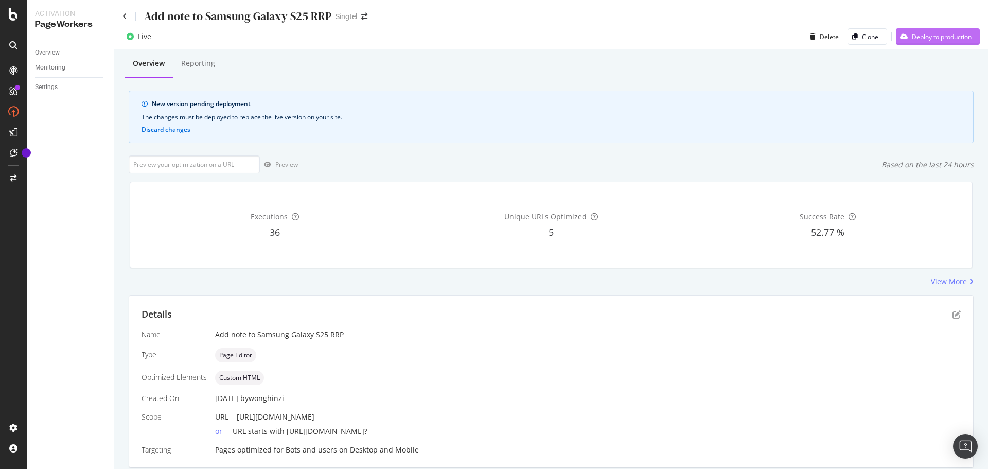
click at [952, 30] on div "Deploy to production" at bounding box center [934, 36] width 76 height 15
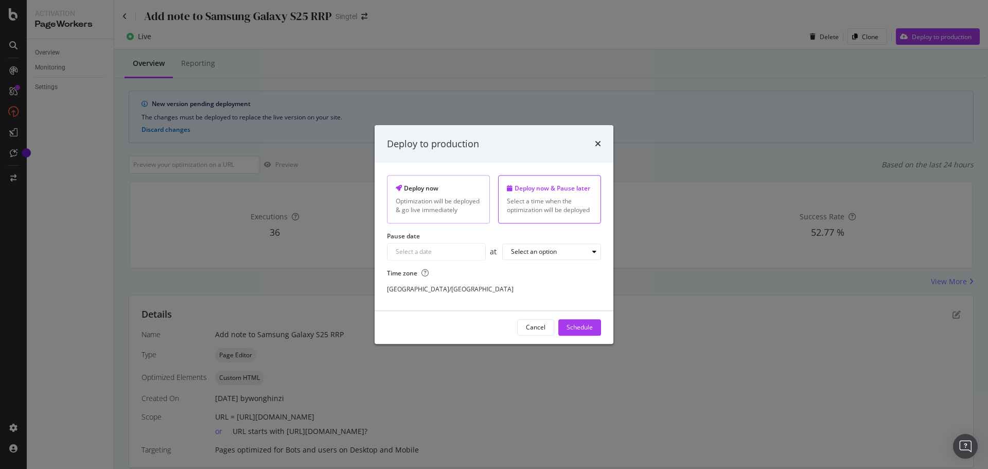
click at [439, 206] on div "Optimization will be deployed & go live immediately" at bounding box center [438, 205] width 85 height 17
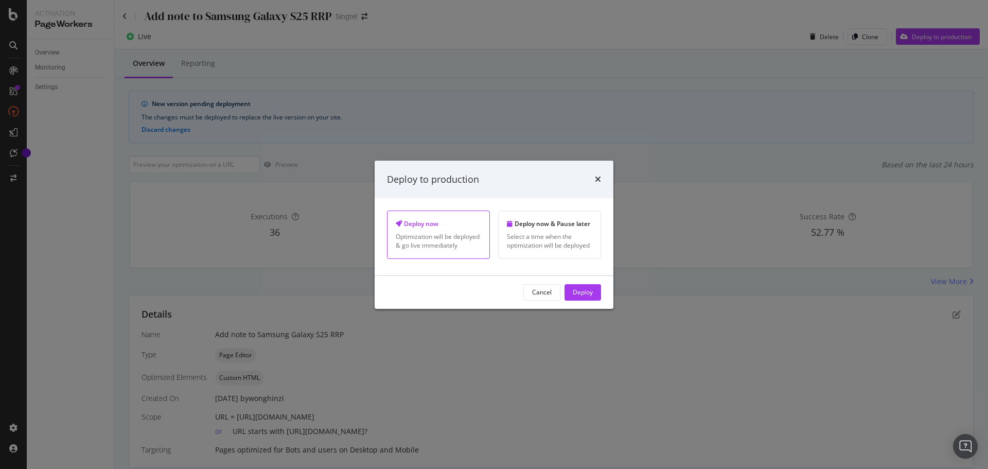
click at [584, 289] on div "Deploy" at bounding box center [583, 292] width 20 height 9
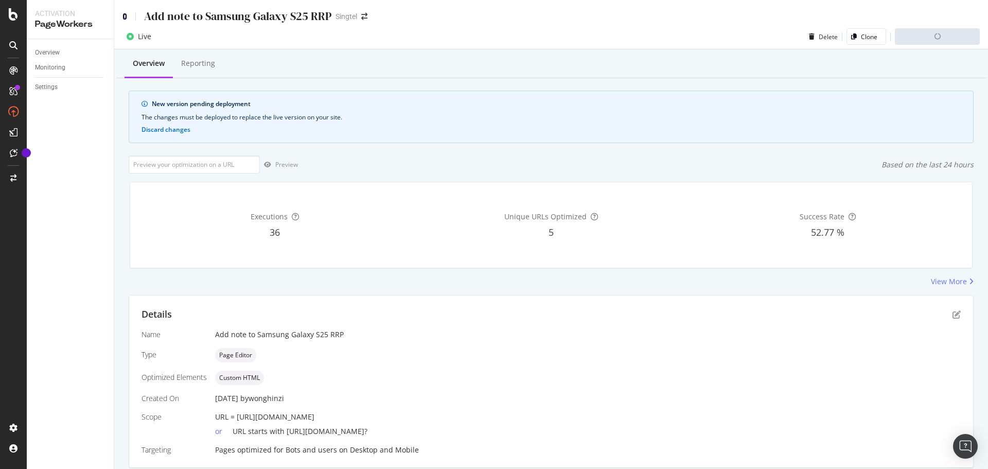
click at [125, 17] on icon at bounding box center [124, 16] width 5 height 7
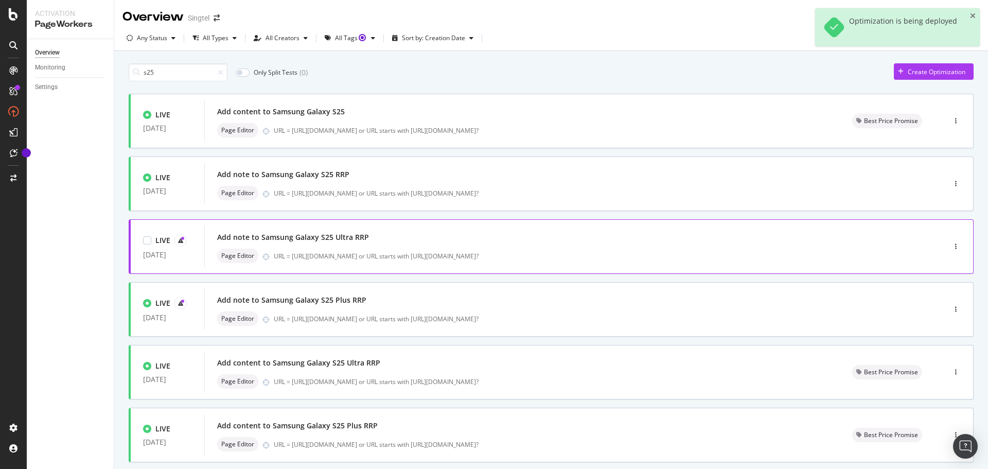
click at [173, 237] on div "LIVE" at bounding box center [167, 240] width 49 height 12
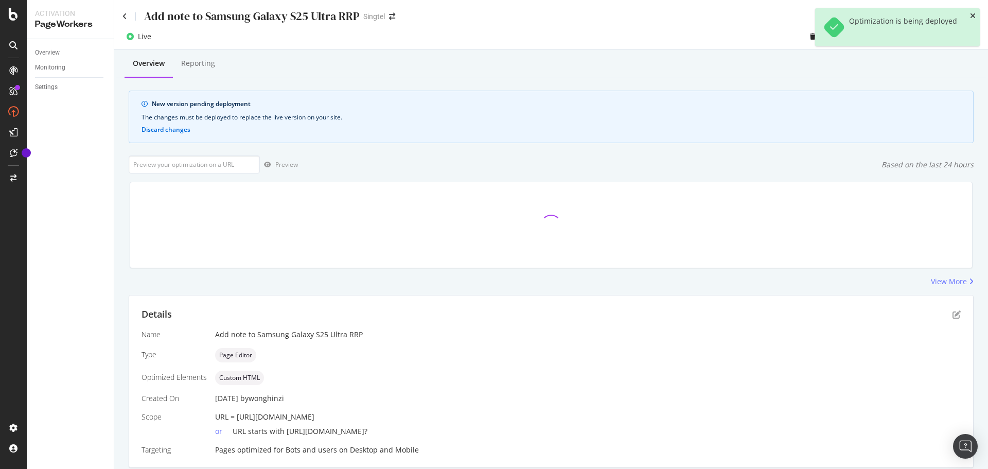
click at [974, 16] on icon "close toast" at bounding box center [973, 15] width 6 height 7
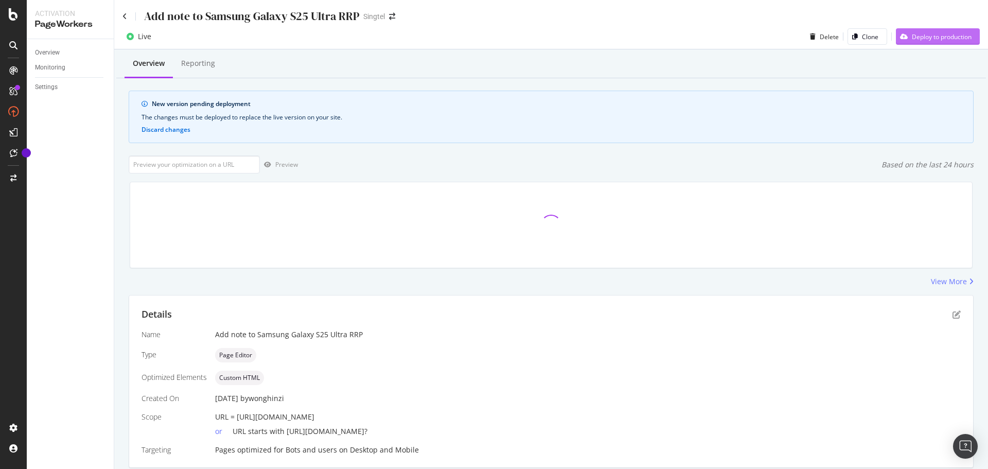
click at [953, 32] on div "Deploy to production" at bounding box center [942, 36] width 60 height 9
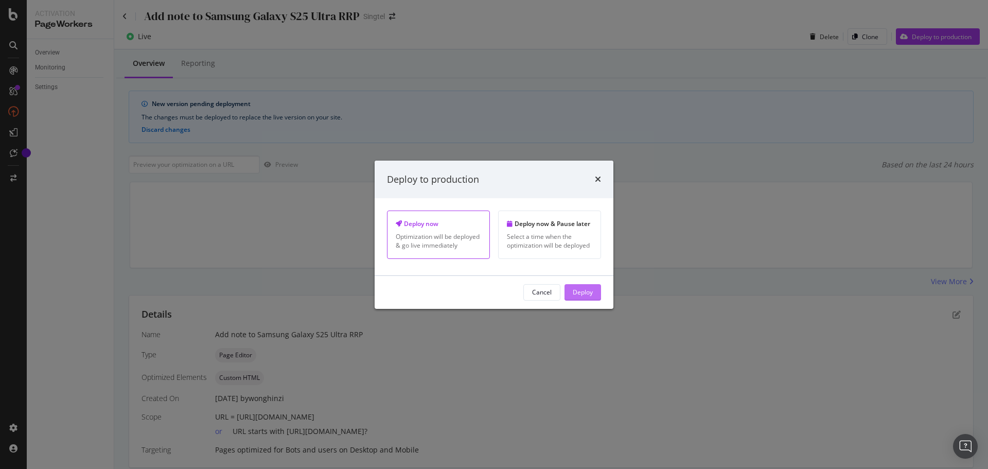
click at [591, 288] on div "Deploy" at bounding box center [583, 292] width 20 height 9
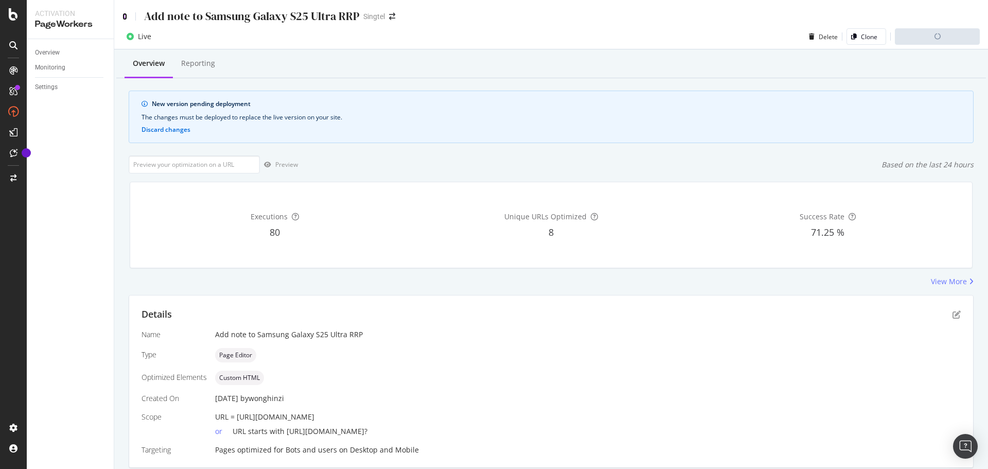
click at [123, 19] on icon at bounding box center [124, 16] width 5 height 7
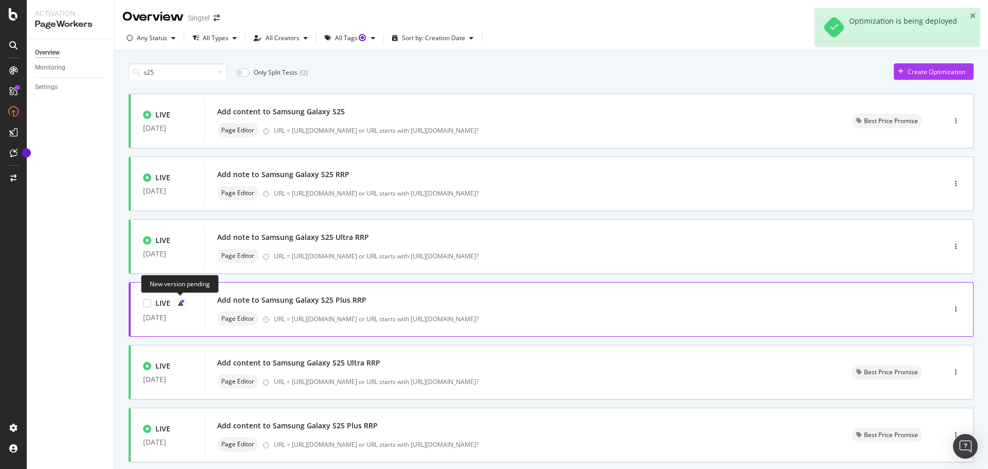
click at [176, 302] on div at bounding box center [180, 303] width 12 height 12
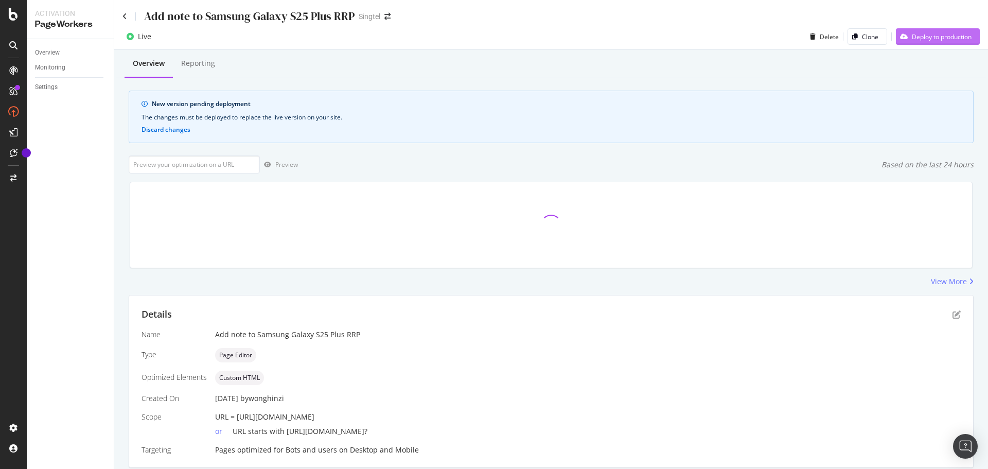
click at [961, 39] on div "Deploy to production" at bounding box center [942, 36] width 60 height 9
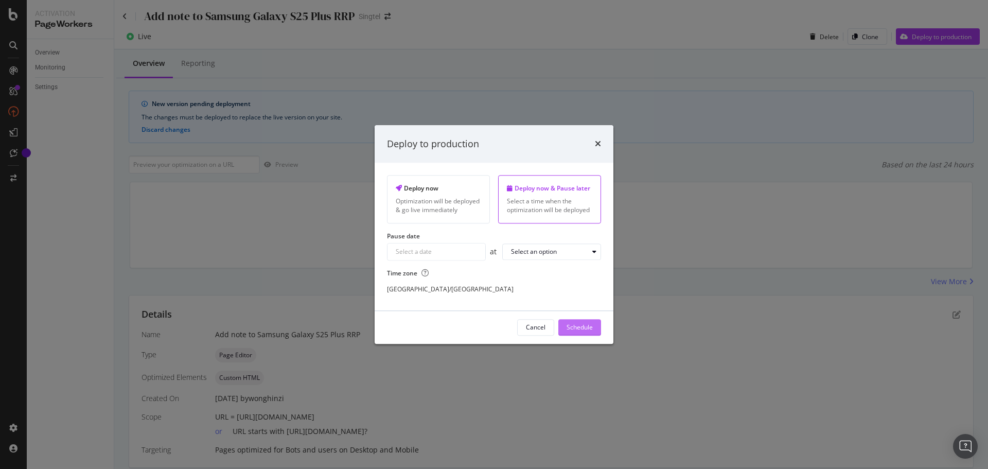
click at [590, 329] on div "Schedule" at bounding box center [580, 327] width 26 height 9
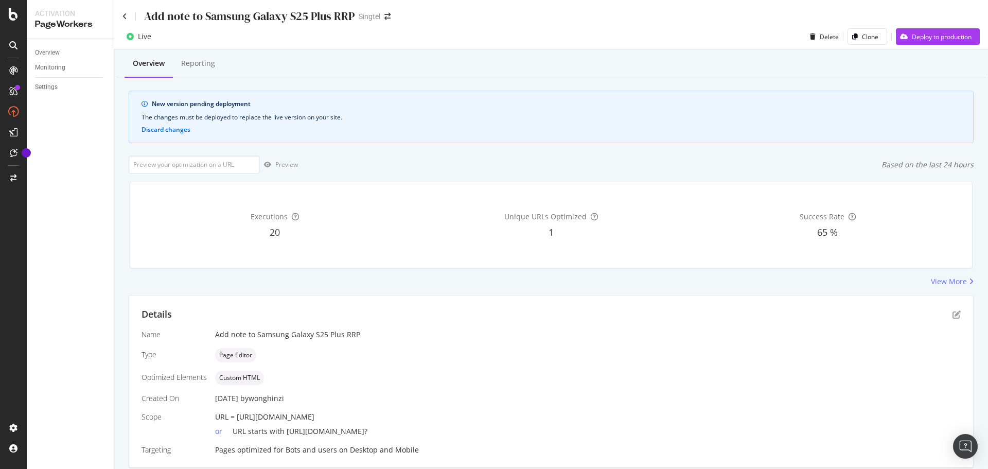
click at [127, 19] on div "Add note to Samsung Galaxy S25 Plus RRP" at bounding box center [238, 16] width 232 height 16
click at [126, 14] on icon at bounding box center [124, 16] width 5 height 7
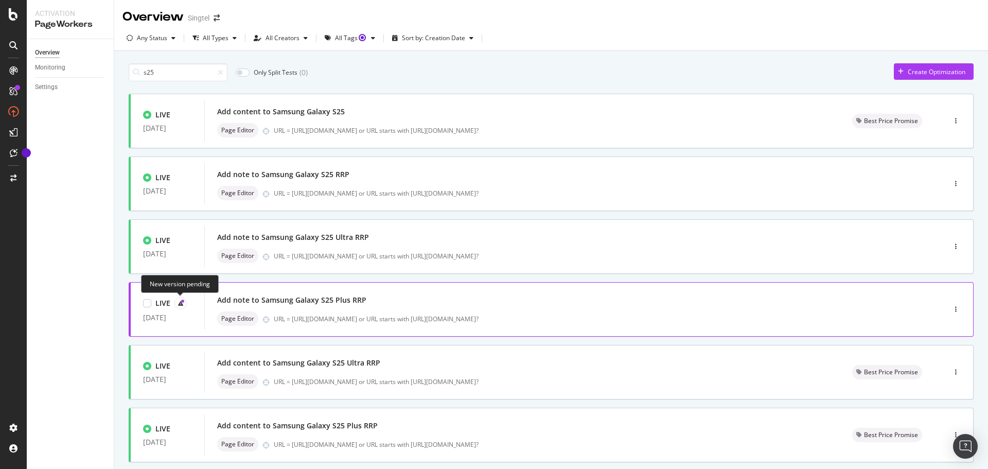
click at [175, 302] on div at bounding box center [180, 303] width 12 height 12
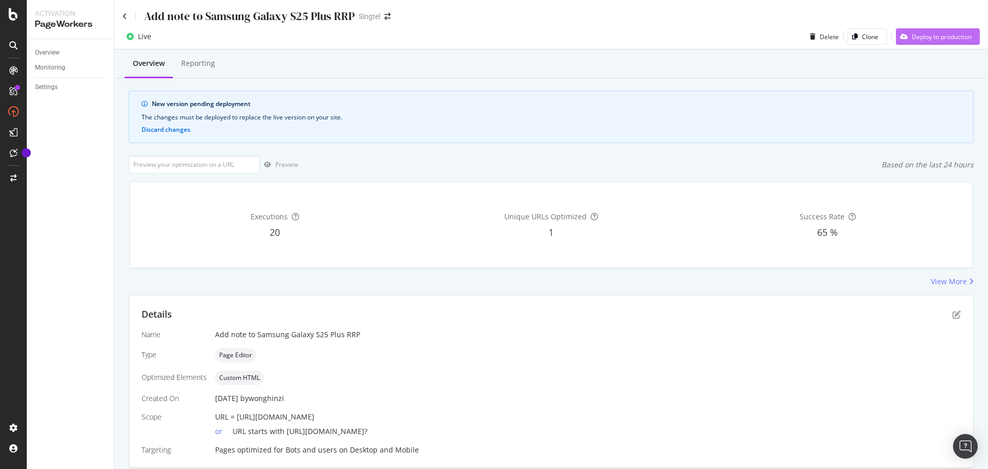
click at [931, 36] on div "Deploy to production" at bounding box center [942, 36] width 60 height 9
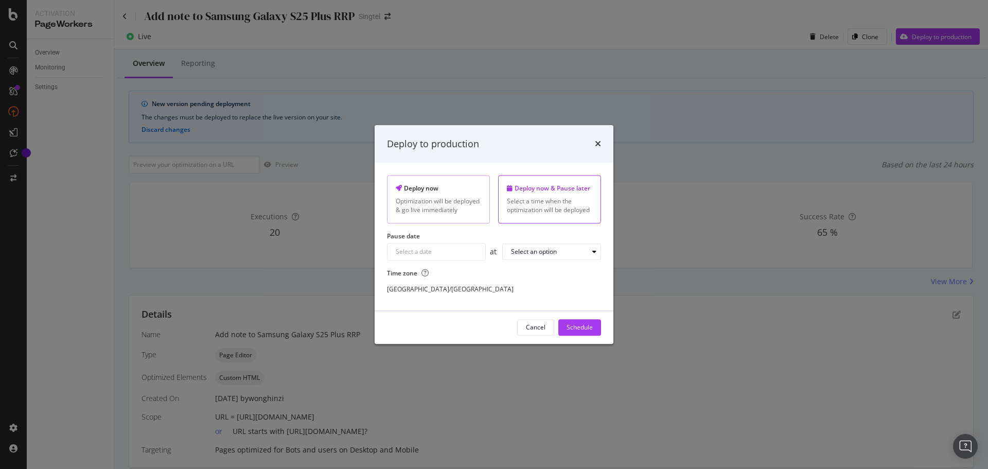
click at [449, 201] on div "Optimization will be deployed & go live immediately" at bounding box center [438, 205] width 85 height 17
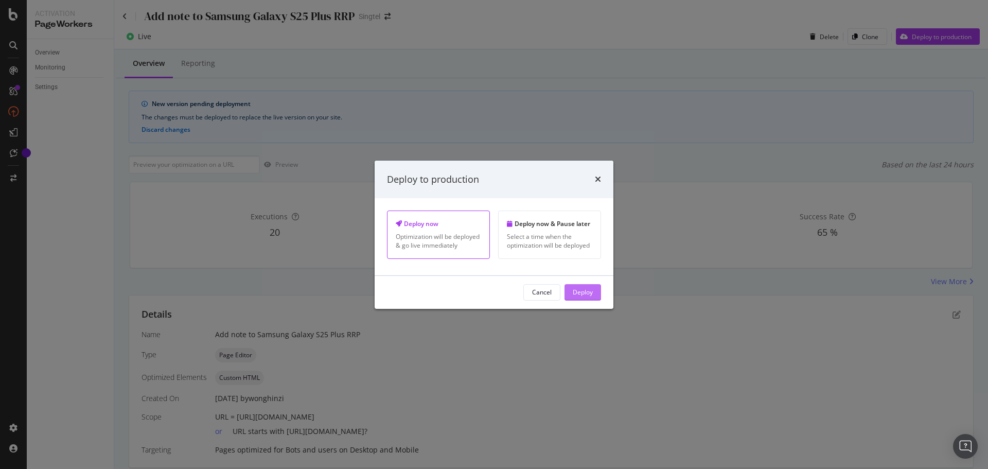
click at [578, 295] on div "Deploy" at bounding box center [583, 292] width 20 height 9
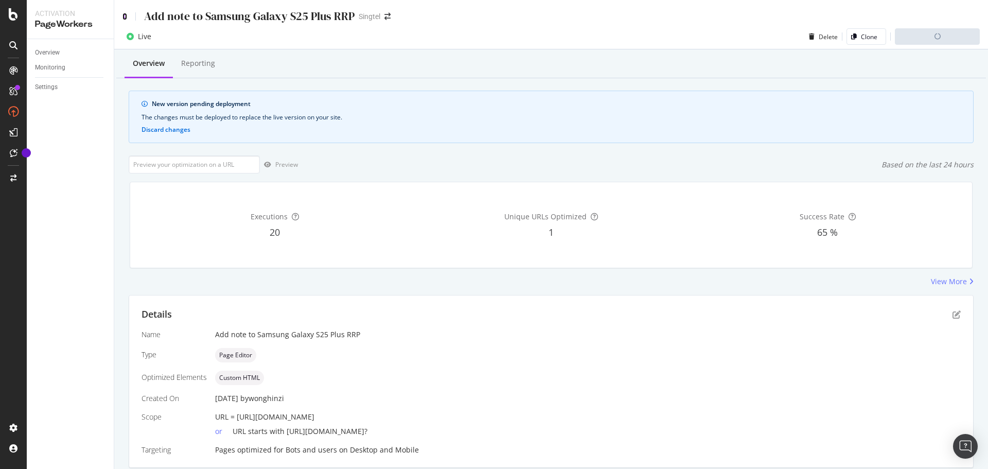
click at [126, 15] on icon at bounding box center [124, 16] width 5 height 7
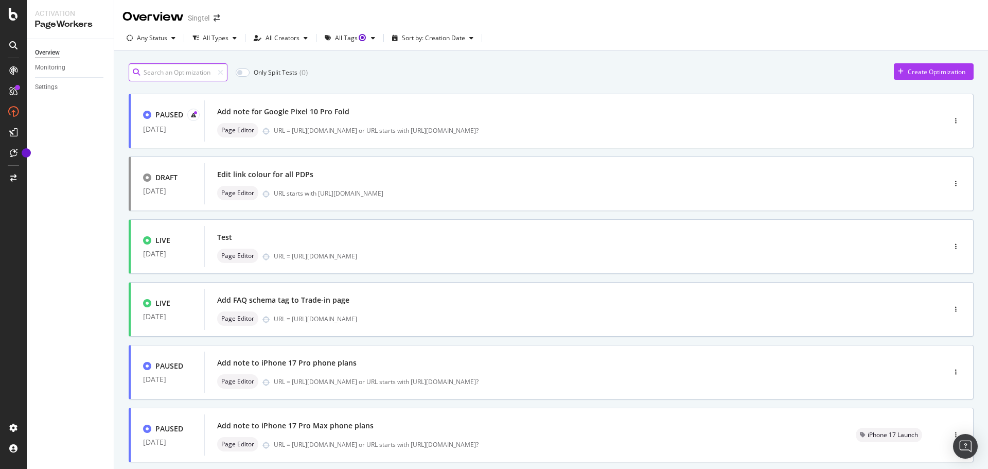
drag, startPoint x: 200, startPoint y: 68, endPoint x: 209, endPoint y: 83, distance: 17.8
click at [200, 68] on input at bounding box center [178, 72] width 99 height 18
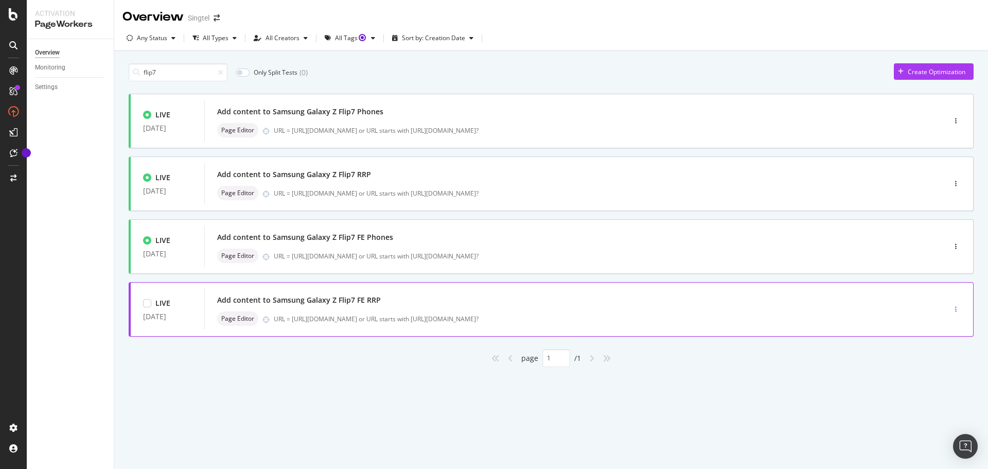
click at [953, 305] on div "button" at bounding box center [956, 309] width 10 height 15
click at [939, 326] on div "Edit" at bounding box center [940, 328] width 11 height 9
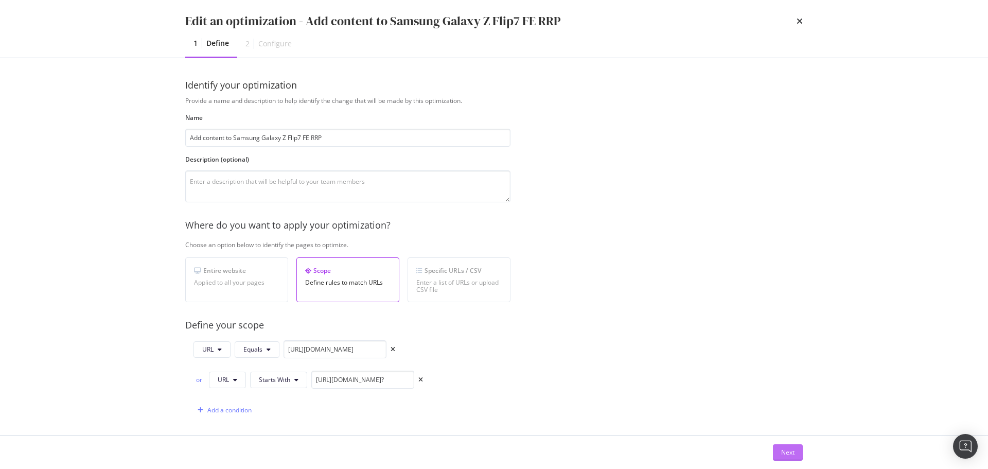
click at [783, 448] on div "Next" at bounding box center [787, 452] width 13 height 9
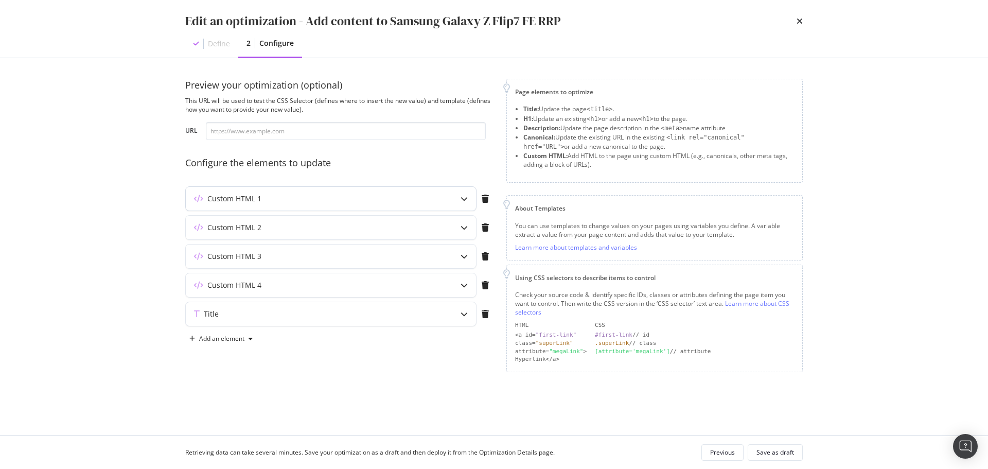
click at [322, 197] on div "Custom HTML 1" at bounding box center [311, 198] width 250 height 10
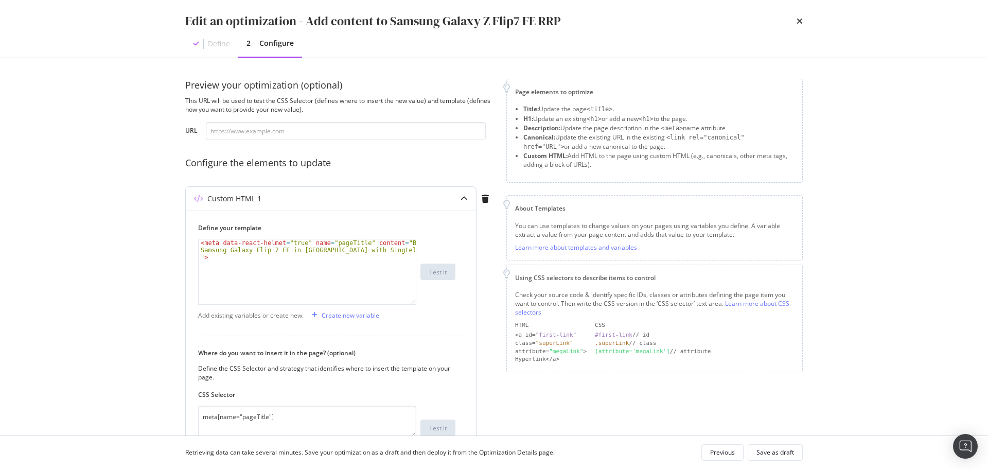
click at [322, 196] on div "Custom HTML 1" at bounding box center [311, 198] width 250 height 10
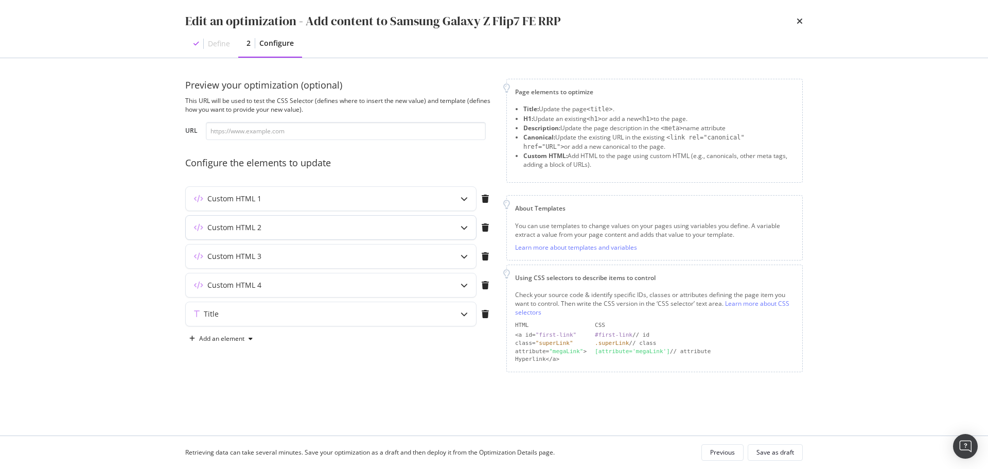
click at [321, 221] on div "Custom HTML 2" at bounding box center [331, 228] width 290 height 24
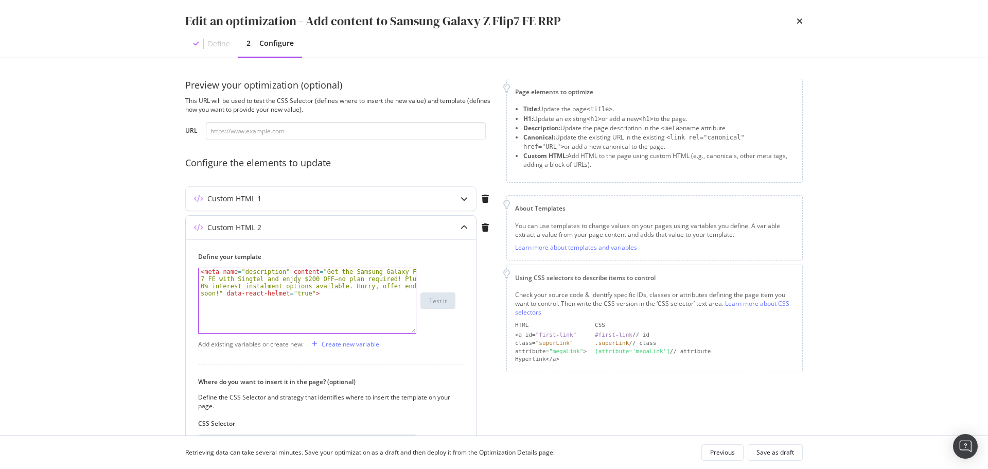
click at [294, 280] on div "< meta name = "description" content = "Get the Samsung Galaxy Flip 7 FE with Si…" at bounding box center [307, 329] width 217 height 122
click at [303, 278] on div "< meta name = "description" content = "Get the Samsung Galaxy Flip 7 FE with Si…" at bounding box center [307, 329] width 217 height 122
click at [320, 282] on div "< meta name = "description" content = "Get the Samsung Galaxy Flip 7 FE with Si…" at bounding box center [307, 329] width 217 height 122
type textarea "<meta name="description" content="Get the Samsung Galaxy Flip 7 FE with Singtel…"
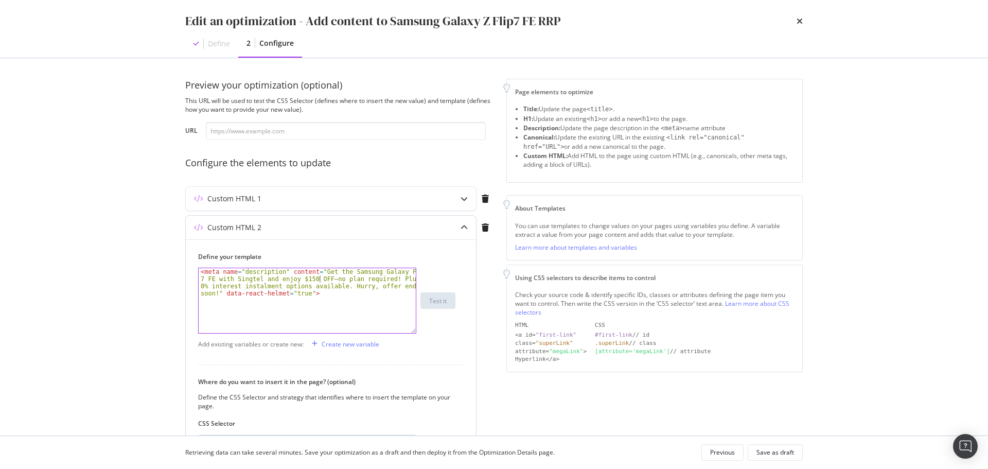
click at [325, 226] on div "Custom HTML 2" at bounding box center [311, 227] width 250 height 10
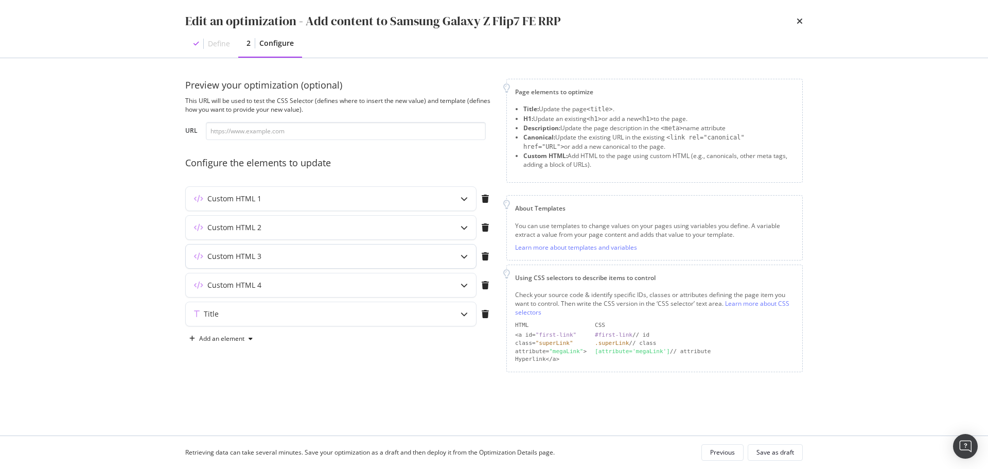
click at [261, 257] on div "Custom HTML 3" at bounding box center [311, 256] width 250 height 10
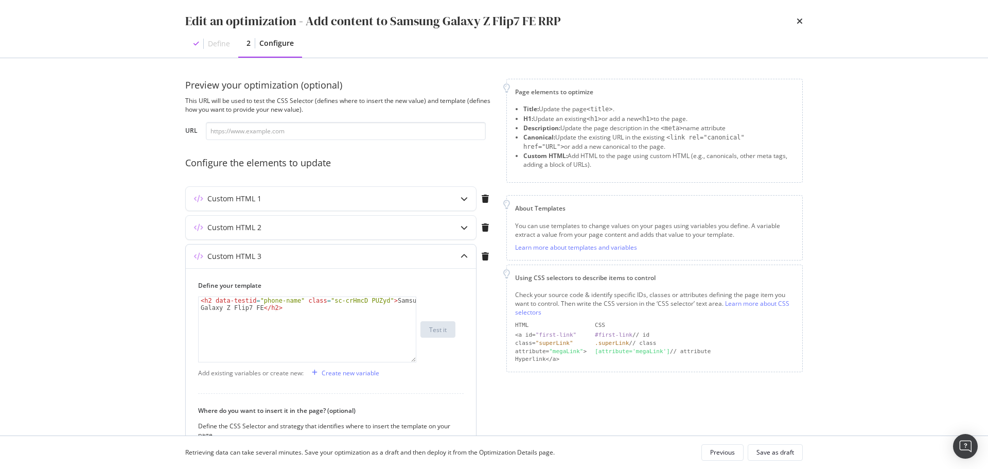
click at [346, 254] on div "Custom HTML 3" at bounding box center [311, 256] width 250 height 10
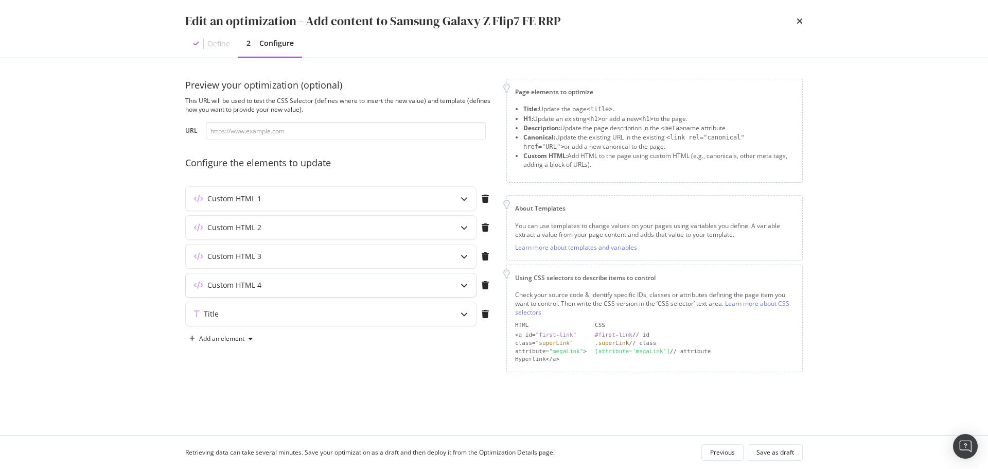
click at [349, 288] on div "Custom HTML 4" at bounding box center [311, 285] width 250 height 10
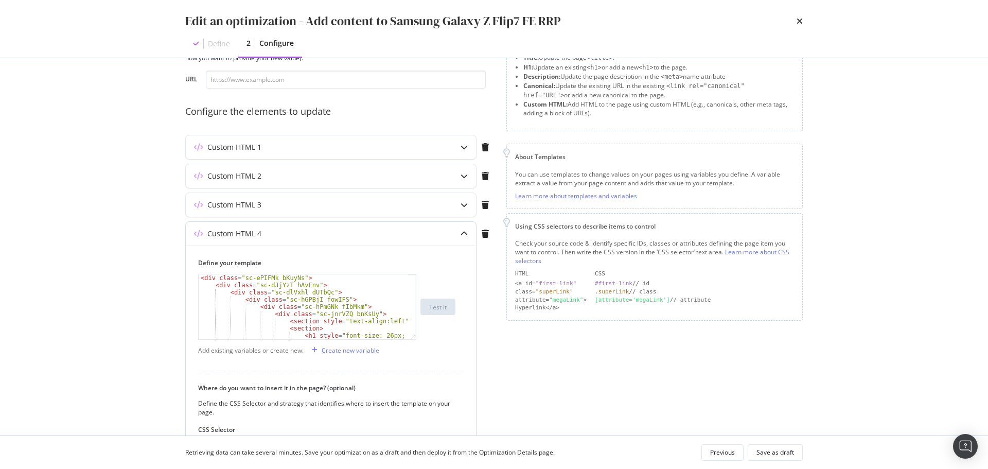
scroll to position [62, 0]
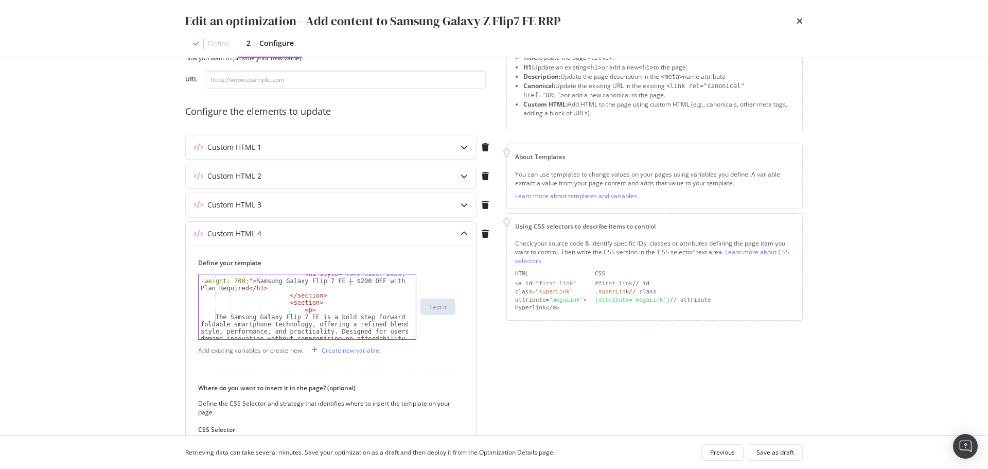
click at [350, 281] on div "< h1 style = "font-size: 26px; font -weight: 700;" > Samsung Galaxy Flip 7 FE –…" at bounding box center [303, 335] width 209 height 130
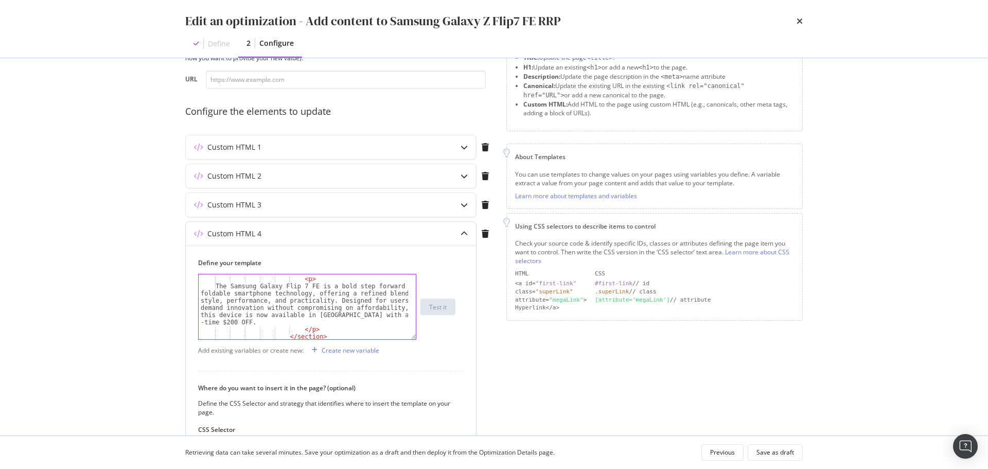
scroll to position [93, 0]
click at [231, 322] on div "< section > < p > The Samsung Galaxy Flip 7 FE is a bold step forward in foldab…" at bounding box center [303, 307] width 209 height 79
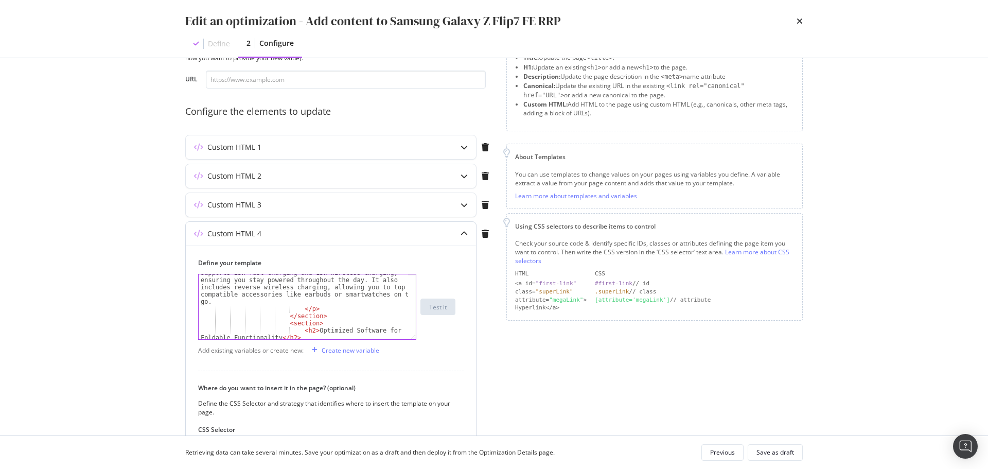
scroll to position [772, 0]
type textarea "The Samsung Galaxy Flip 7 FE is a bold step forward in foldable smartphone tech…"
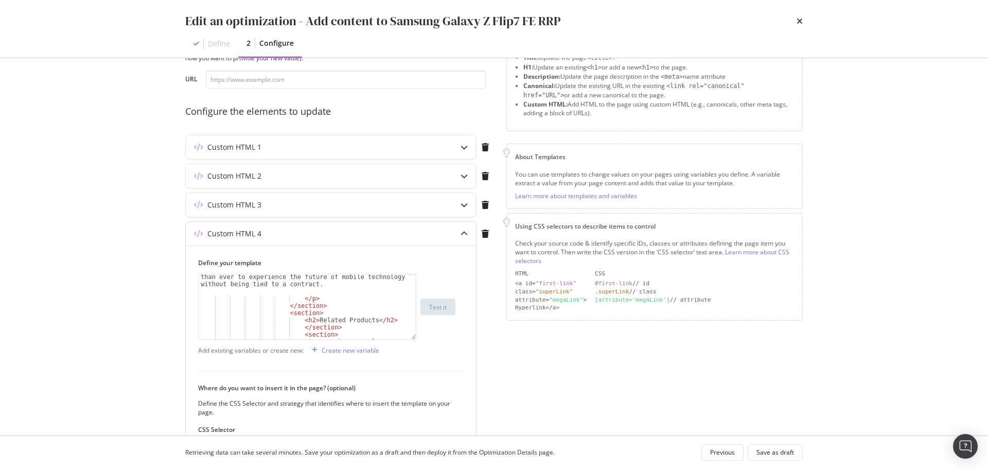
click at [322, 235] on div "Custom HTML 4" at bounding box center [311, 233] width 250 height 10
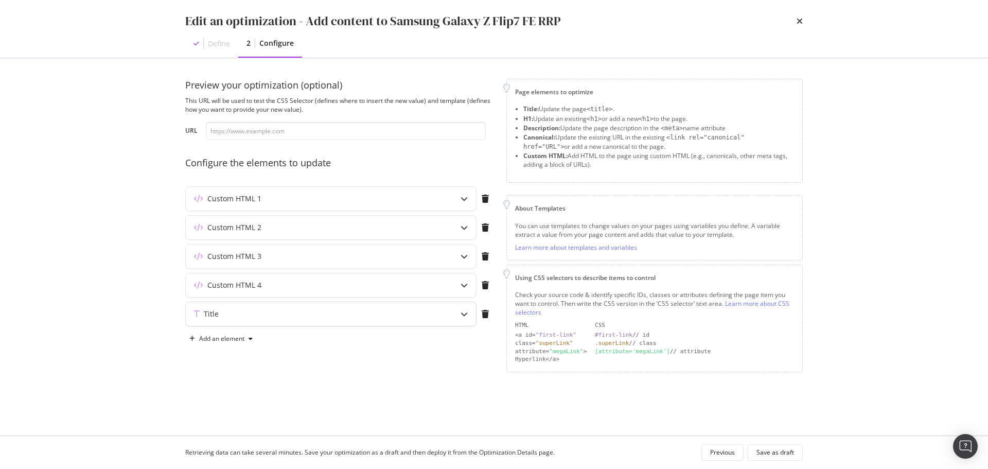
click at [324, 313] on div "Title" at bounding box center [311, 314] width 250 height 10
click at [774, 453] on div "Save as draft" at bounding box center [775, 452] width 38 height 9
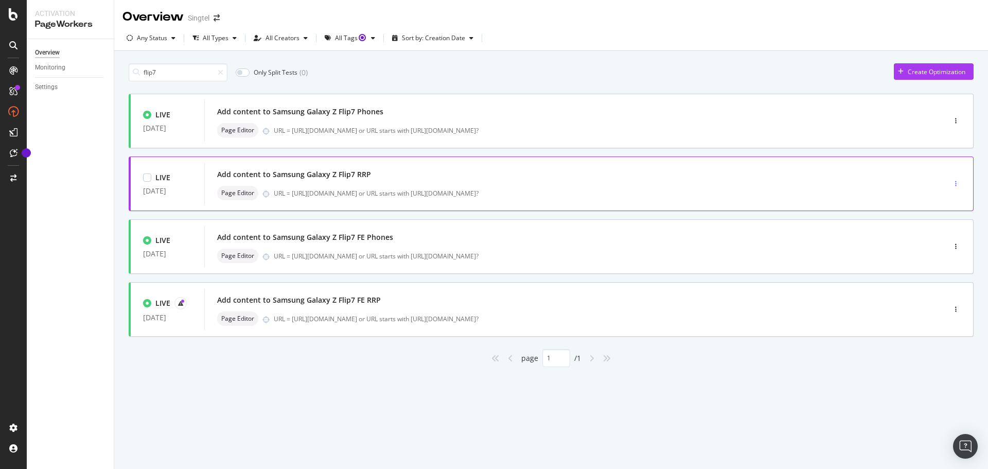
click at [955, 181] on div "button" at bounding box center [956, 184] width 10 height 6
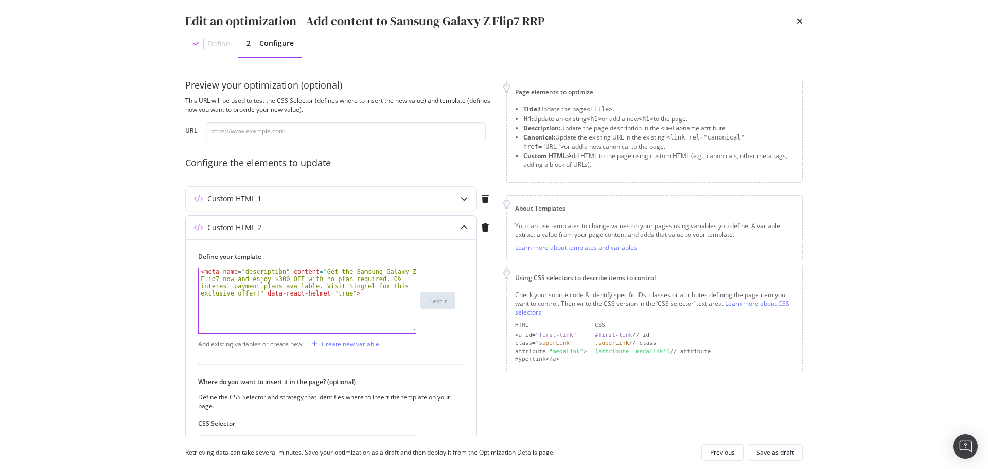
click at [277, 275] on div "< meta name = "description" content = "Get the Samsung Galaxy Z Flip7 now and e…" at bounding box center [307, 329] width 217 height 122
click at [278, 279] on div "< meta name = "description" content = "Get the Samsung Galaxy Z Flip7 now and e…" at bounding box center [307, 329] width 217 height 122
type textarea "<meta name="description" content="Get the Samsung Galaxy Z Flip7 now and enjoy …"
click at [354, 225] on div "Custom HTML 2" at bounding box center [311, 227] width 250 height 10
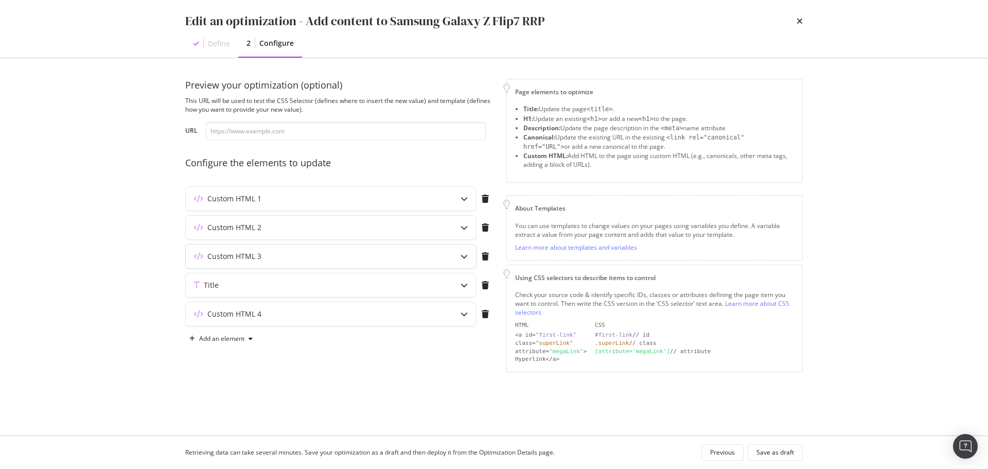
click at [347, 262] on div "Custom HTML 3" at bounding box center [331, 256] width 290 height 24
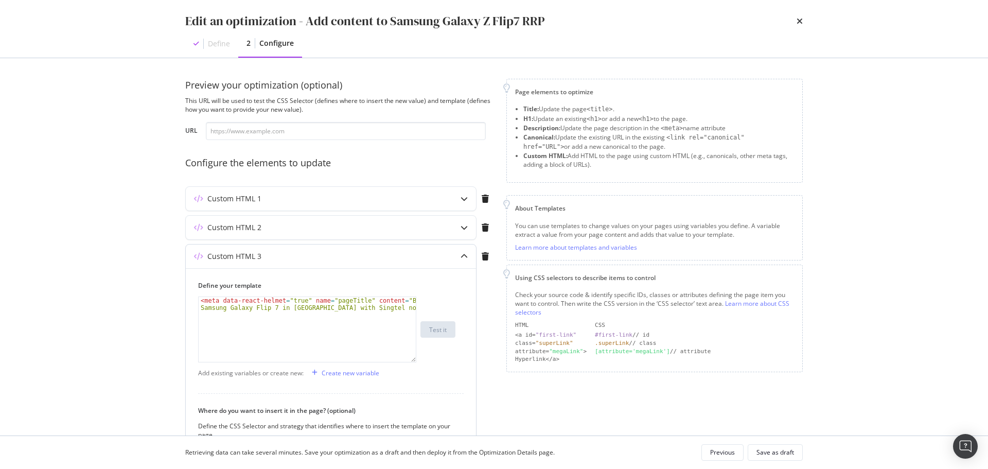
click at [352, 257] on div "Custom HTML 3" at bounding box center [311, 256] width 250 height 10
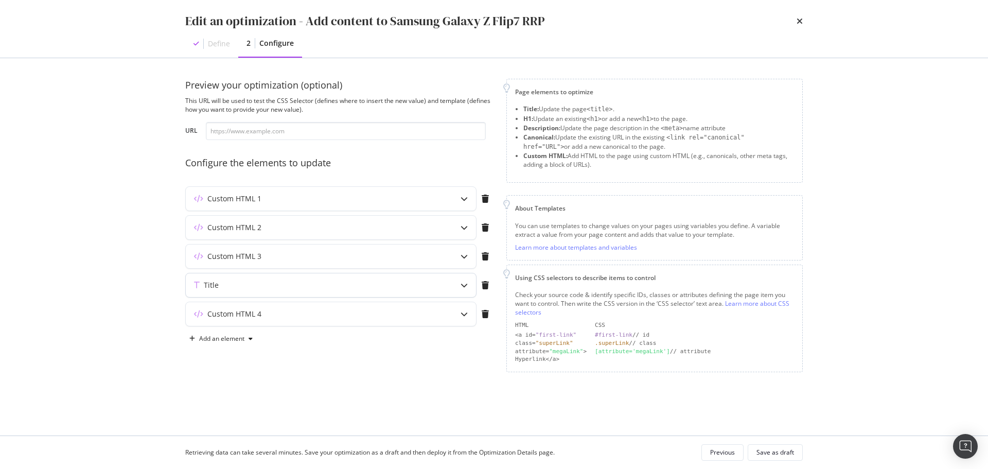
click at [361, 284] on div "Title" at bounding box center [311, 285] width 250 height 10
drag, startPoint x: 418, startPoint y: 287, endPoint x: 370, endPoint y: 339, distance: 70.6
click at [417, 287] on div "Title" at bounding box center [311, 285] width 250 height 10
click at [375, 315] on div "Custom HTML 4" at bounding box center [311, 314] width 250 height 10
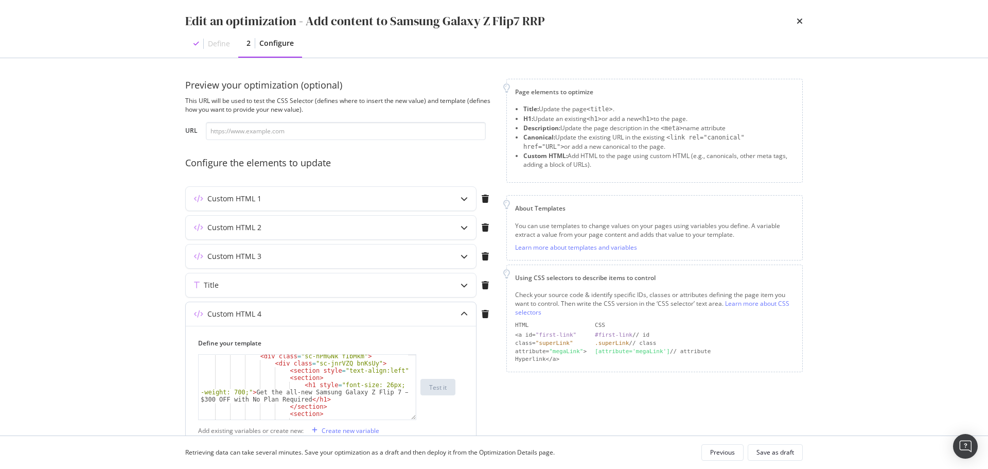
scroll to position [31, 0]
click at [211, 401] on div "< div class = "sc-hPmGNk fIbMkm" > < div class = "sc-jnrVZQ bnKsUy" > < section…" at bounding box center [303, 391] width 209 height 79
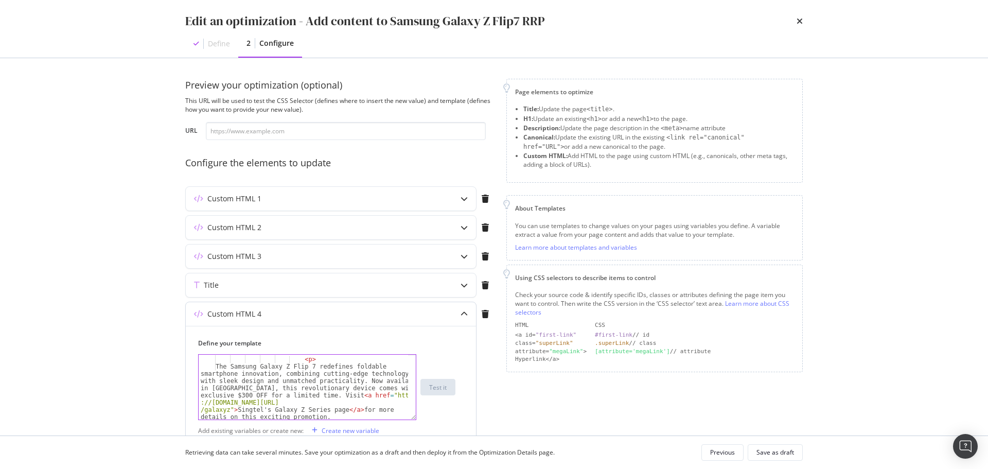
scroll to position [93, 0]
click at [240, 393] on div "< section > < p > The Samsung Galaxy Z Flip 7 redefines foldable smartphone inn…" at bounding box center [303, 413] width 209 height 130
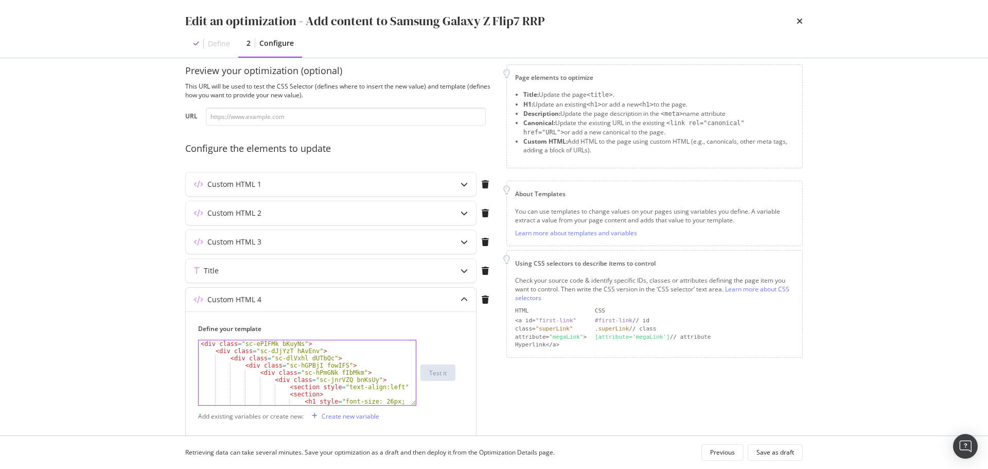
scroll to position [0, 0]
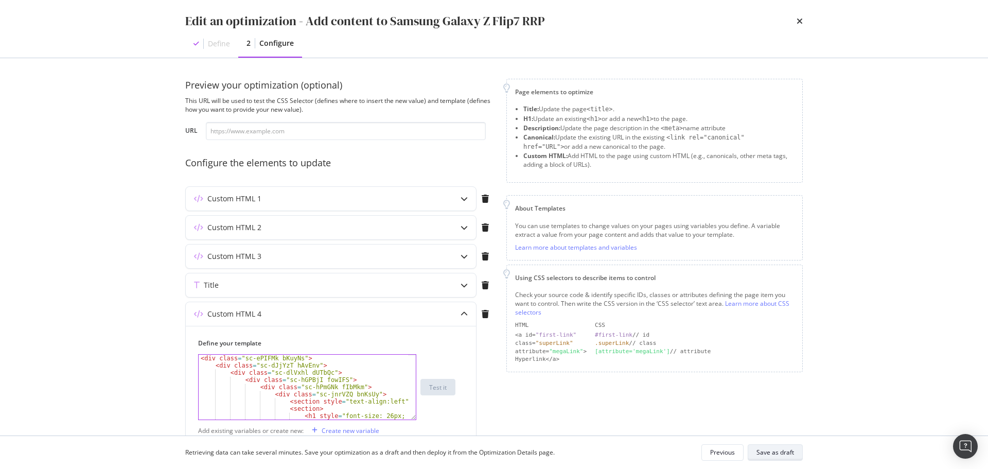
type textarea "The Samsung Galaxy Z Flip 7 redefines foldable smartphone innovation, combining…"
click at [793, 453] on div "Save as draft" at bounding box center [775, 452] width 38 height 9
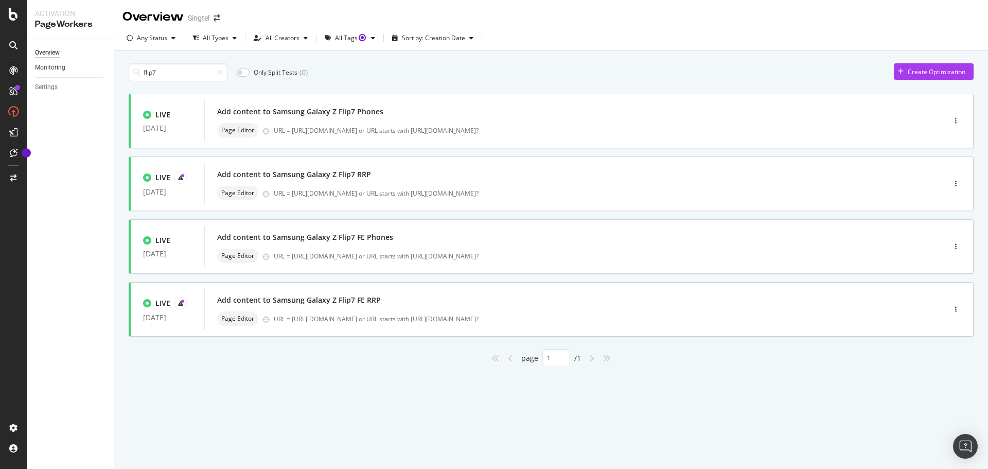
drag, startPoint x: 151, startPoint y: 75, endPoint x: 104, endPoint y: 67, distance: 47.4
click at [104, 67] on div "Activation PageWorkers Overview Monitoring Settings Overview Singtel Any Status…" at bounding box center [507, 234] width 961 height 469
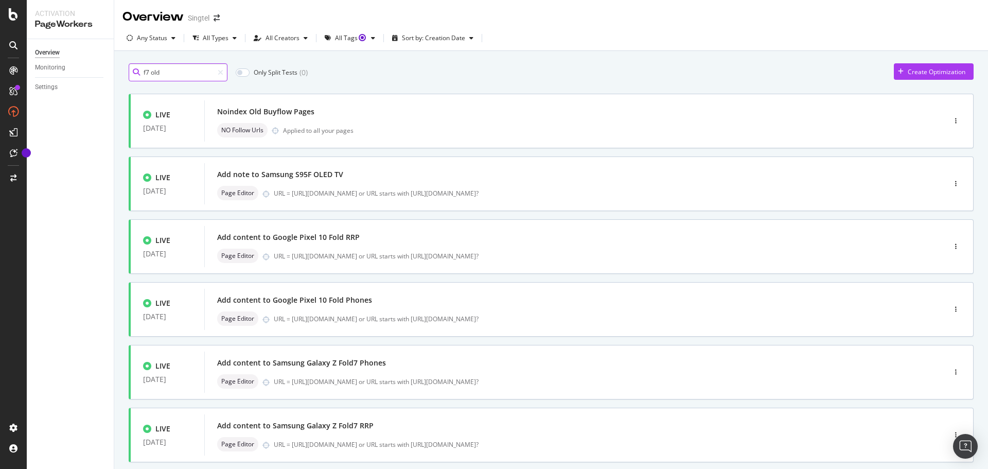
drag, startPoint x: 179, startPoint y: 78, endPoint x: 108, endPoint y: 61, distance: 73.6
click at [108, 61] on div "Activation PageWorkers Overview Monitoring Settings Overview Singtel Any Status…" at bounding box center [507, 234] width 961 height 469
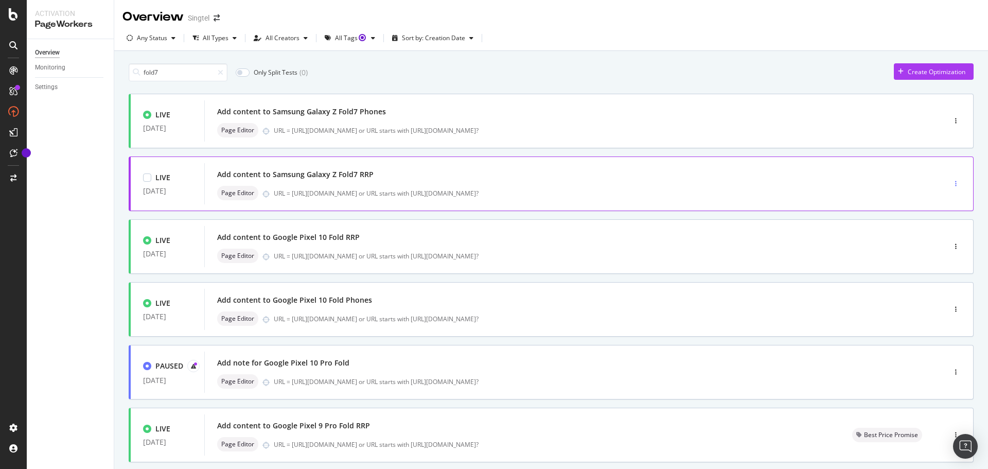
click at [951, 180] on div "button" at bounding box center [956, 183] width 10 height 15
click at [939, 200] on div "Edit" at bounding box center [931, 203] width 48 height 13
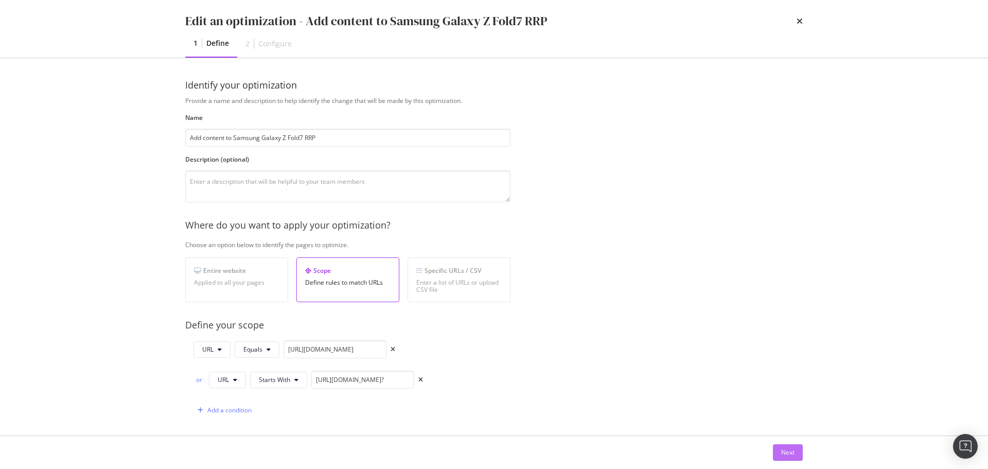
click at [781, 447] on div "Next" at bounding box center [787, 452] width 13 height 15
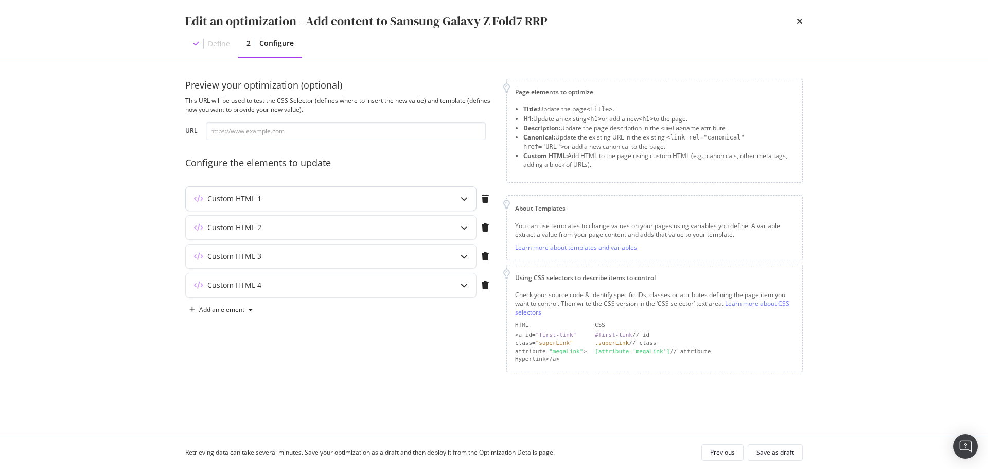
drag, startPoint x: 335, startPoint y: 184, endPoint x: 334, endPoint y: 195, distance: 10.3
click at [335, 186] on div "Preview your optimization (optional) This URL will be used to test the CSS Sele…" at bounding box center [339, 225] width 309 height 293
click at [334, 195] on div "Custom HTML 1" at bounding box center [311, 198] width 250 height 10
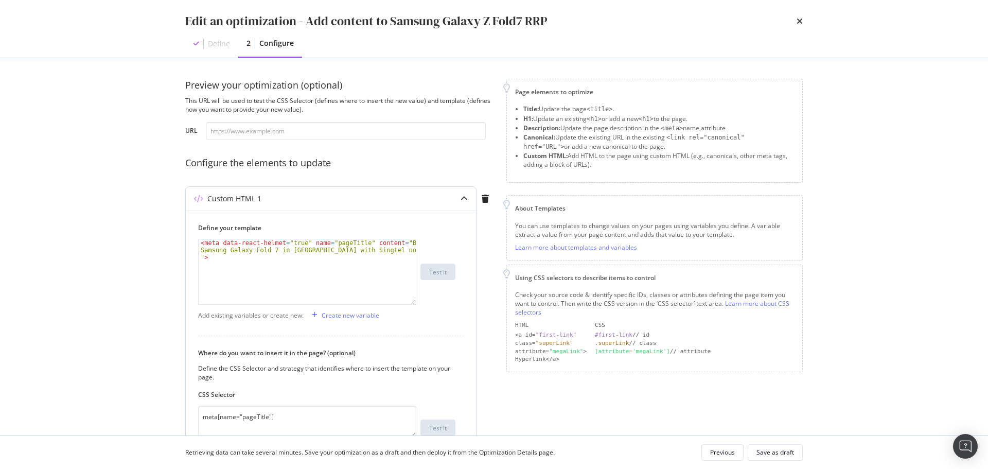
click at [329, 190] on div "Custom HTML 1" at bounding box center [331, 199] width 290 height 24
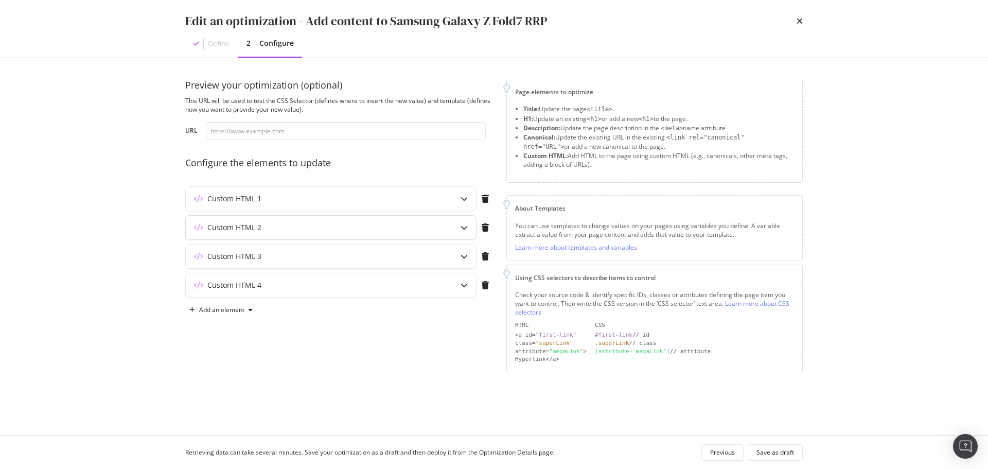
click at [331, 226] on div "Custom HTML 2" at bounding box center [311, 227] width 250 height 10
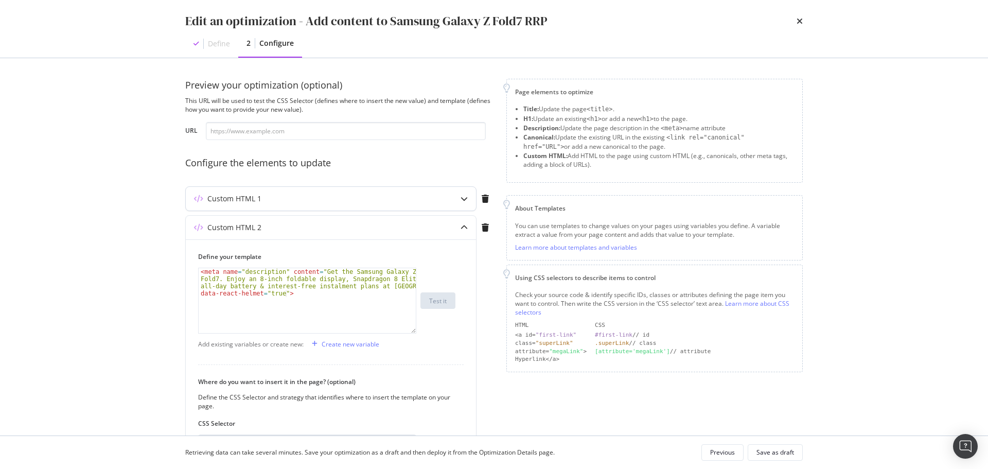
drag, startPoint x: 258, startPoint y: 194, endPoint x: 284, endPoint y: 208, distance: 29.2
click at [258, 193] on div "Custom HTML 1" at bounding box center [234, 198] width 54 height 10
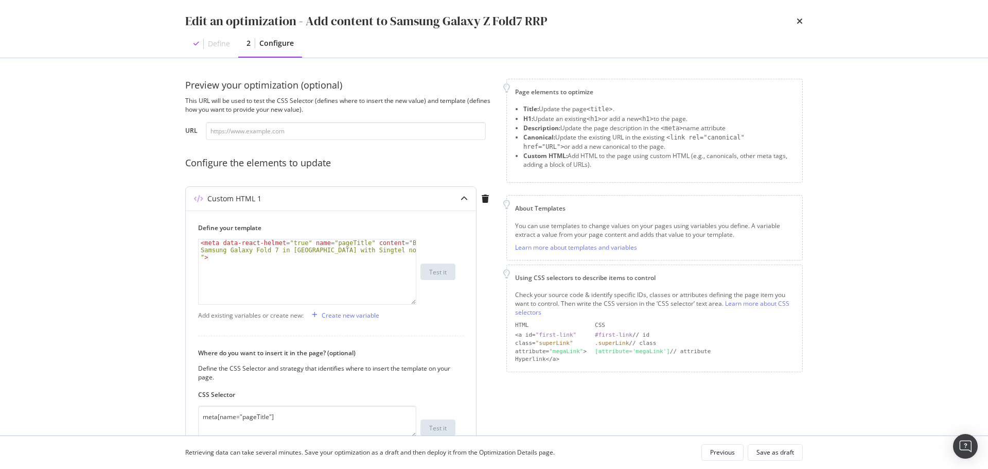
click at [270, 252] on div "< meta data-react-helmet = "true" name = "pageTitle" content = "Buy Samsung Gal…" at bounding box center [307, 282] width 217 height 86
type textarea "<meta data-react-helmet="true" name="pageTitle" content="Buy Samsung Galaxy Fol…"
click at [401, 196] on div "Custom HTML 1" at bounding box center [311, 198] width 250 height 10
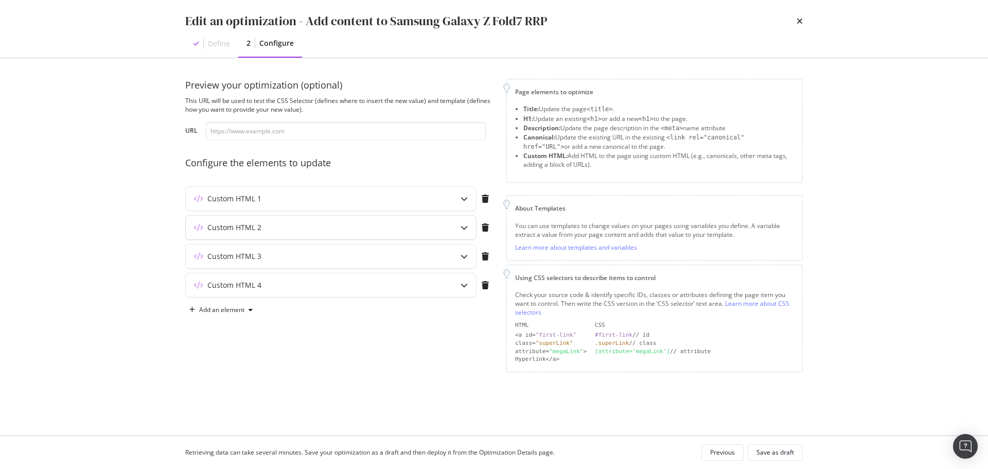
click at [396, 224] on div "Custom HTML 2" at bounding box center [311, 227] width 250 height 10
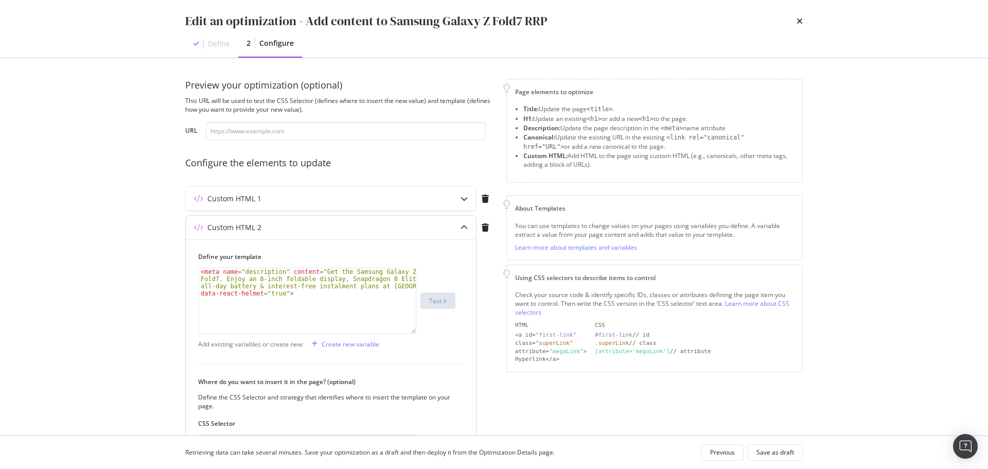
click at [393, 225] on div "Custom HTML 2" at bounding box center [311, 227] width 250 height 10
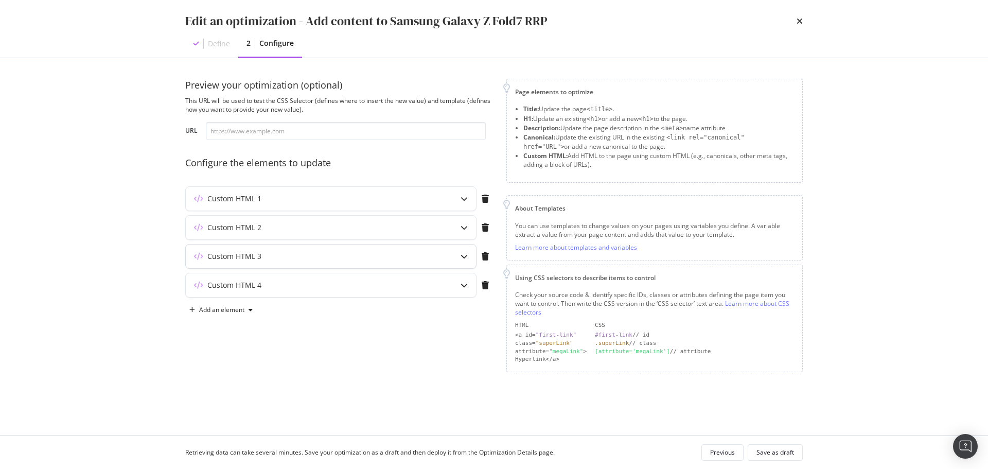
click at [395, 260] on div "Custom HTML 3" at bounding box center [311, 256] width 250 height 10
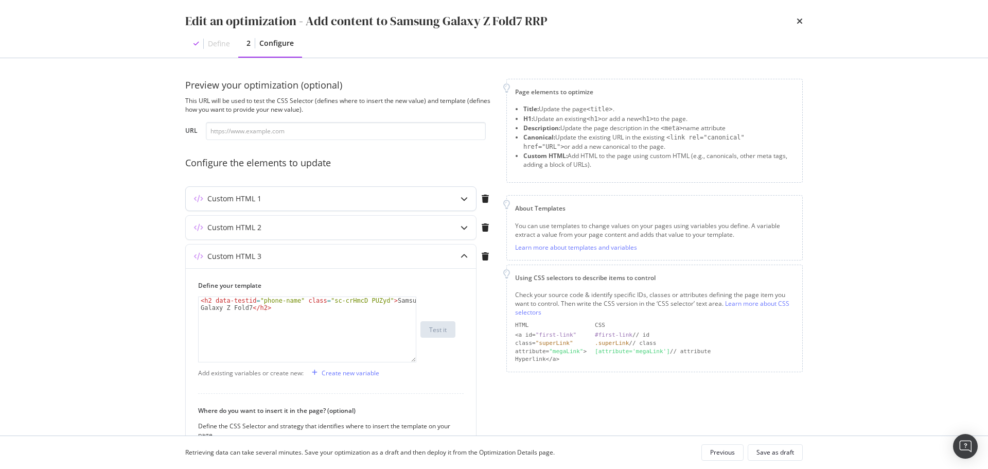
click at [367, 194] on div "Custom HTML 1" at bounding box center [311, 198] width 250 height 10
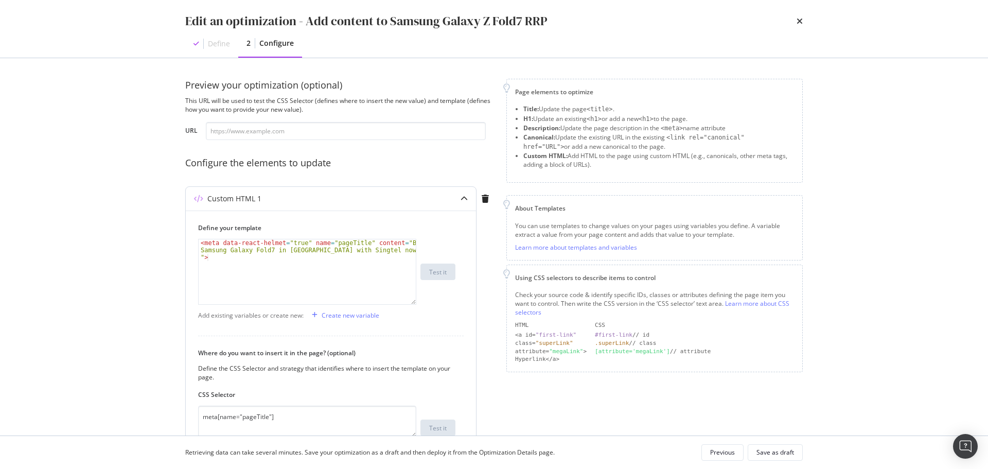
click at [366, 190] on div "Custom HTML 1" at bounding box center [331, 199] width 290 height 24
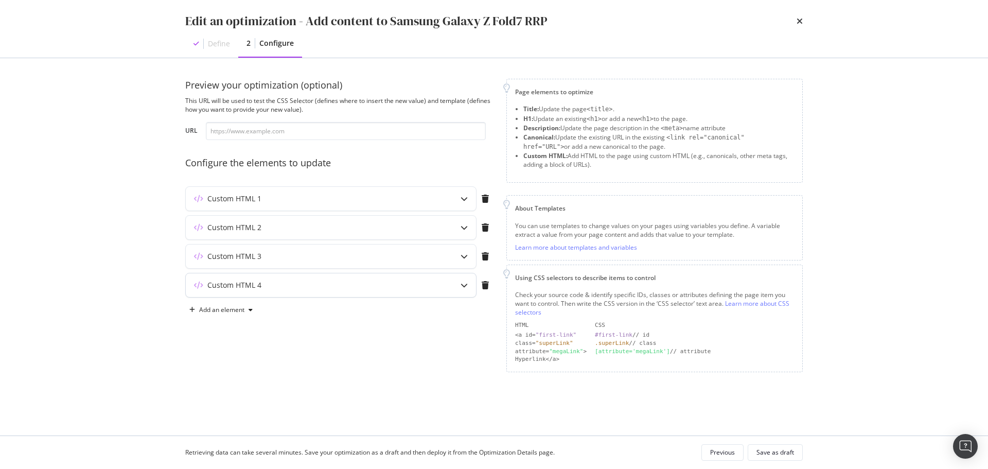
click at [356, 286] on div "Custom HTML 4" at bounding box center [311, 285] width 250 height 10
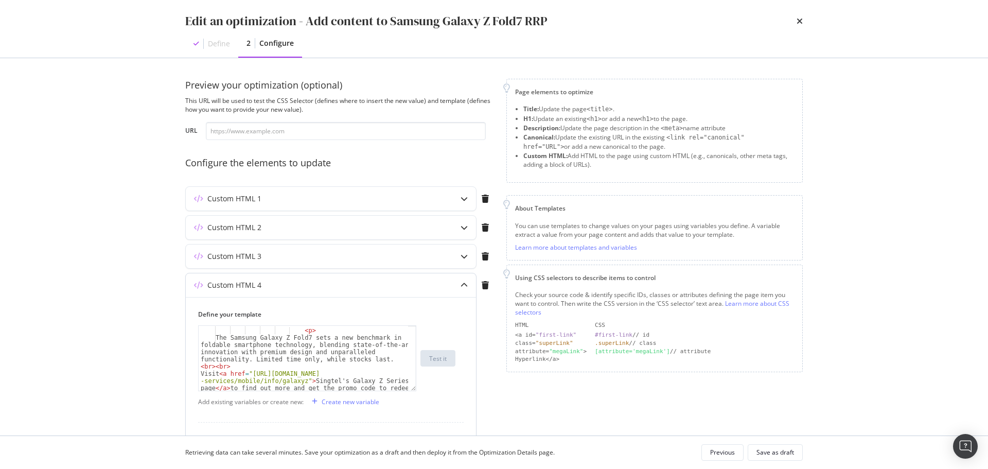
scroll to position [31, 0]
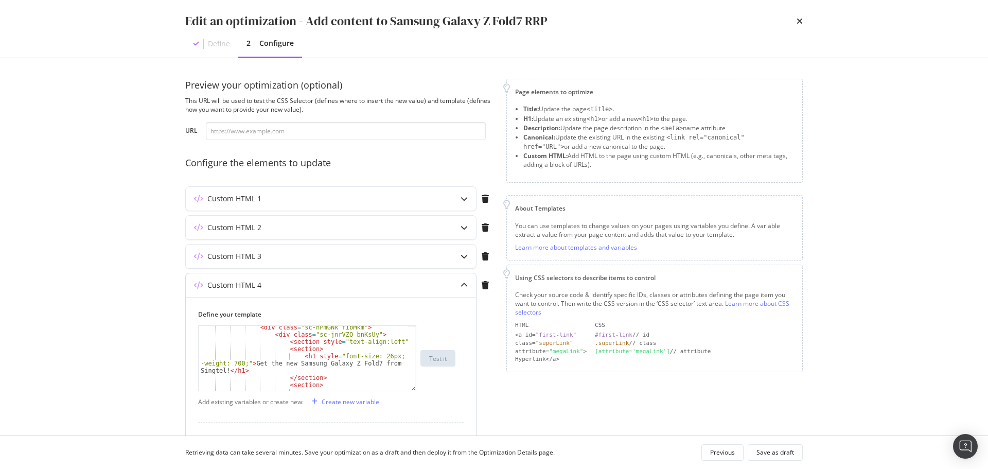
click at [257, 368] on div "< div class = "sc-hPmGNk fIbMkm" > < div class = "sc-jnrVZQ bnKsUy" > < section…" at bounding box center [303, 363] width 209 height 79
click at [321, 359] on div "< div class = "sc-hPmGNk fIbMkm" > < div class = "sc-jnrVZQ bnKsUy" > < section…" at bounding box center [303, 363] width 209 height 79
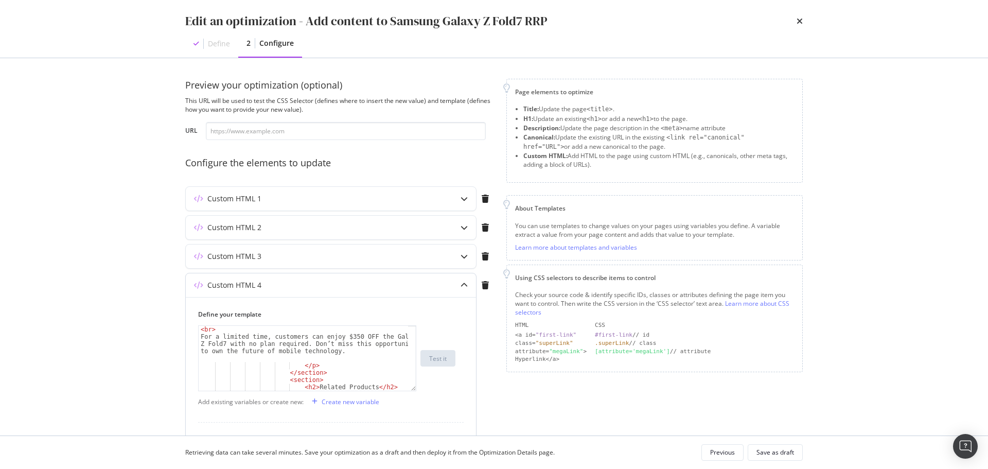
scroll to position [834, 0]
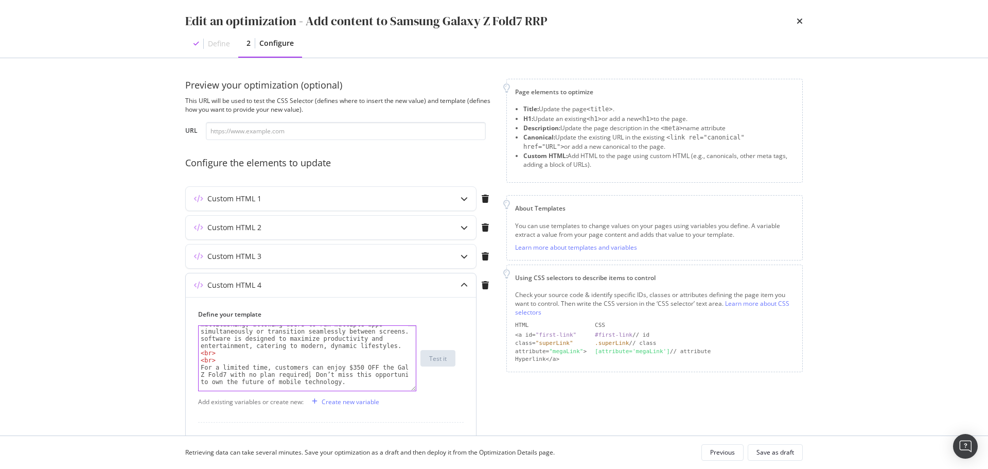
click at [309, 378] on div "Running on Android 16 with Samsung’s One UI 8, the Galaxy Z Fold7 is optimized …" at bounding box center [303, 360] width 209 height 122
click at [343, 366] on div "Running on Android 16 with Samsung’s One UI 8, the Galaxy Z Fold7 is optimized …" at bounding box center [303, 360] width 209 height 122
type textarea "For a limited time, customers can enjoy $250 OFF the Galaxy Z Fold7 with no pla…"
click at [791, 456] on div "Save as draft" at bounding box center [775, 452] width 38 height 14
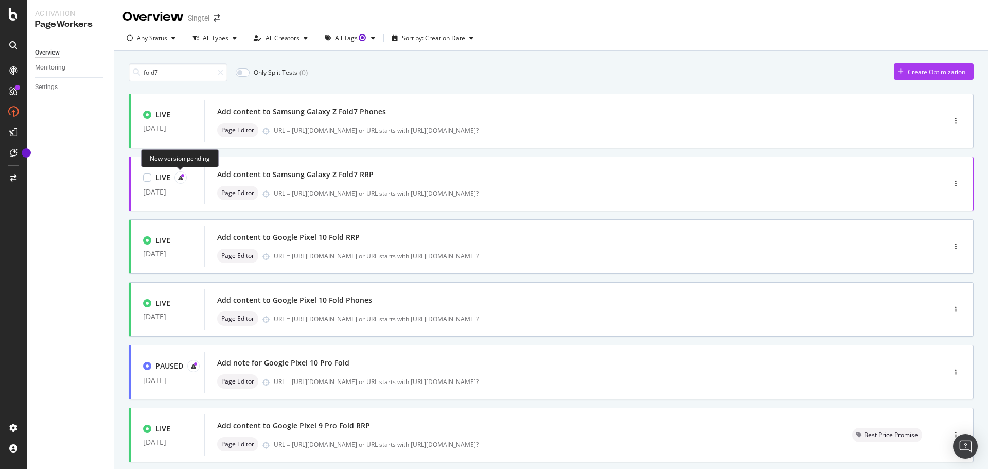
click at [179, 179] on icon at bounding box center [180, 177] width 5 height 5
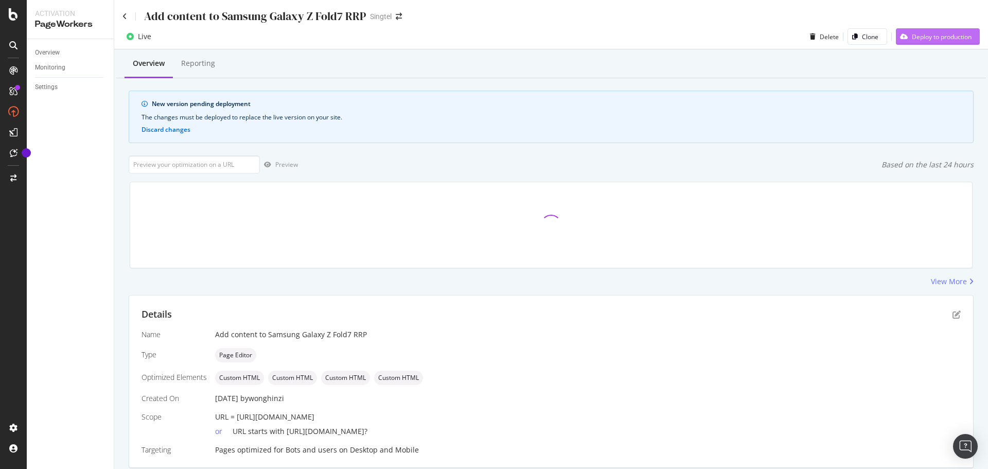
click at [941, 35] on div "Deploy to production" at bounding box center [942, 36] width 60 height 9
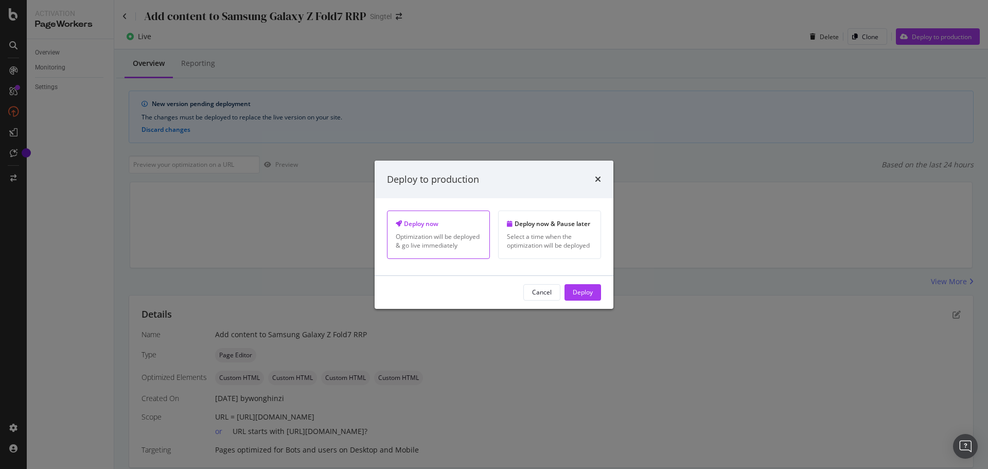
click at [411, 244] on div "Optimization will be deployed & go live immediately" at bounding box center [438, 240] width 85 height 17
click at [589, 289] on div "Deploy" at bounding box center [583, 292] width 20 height 9
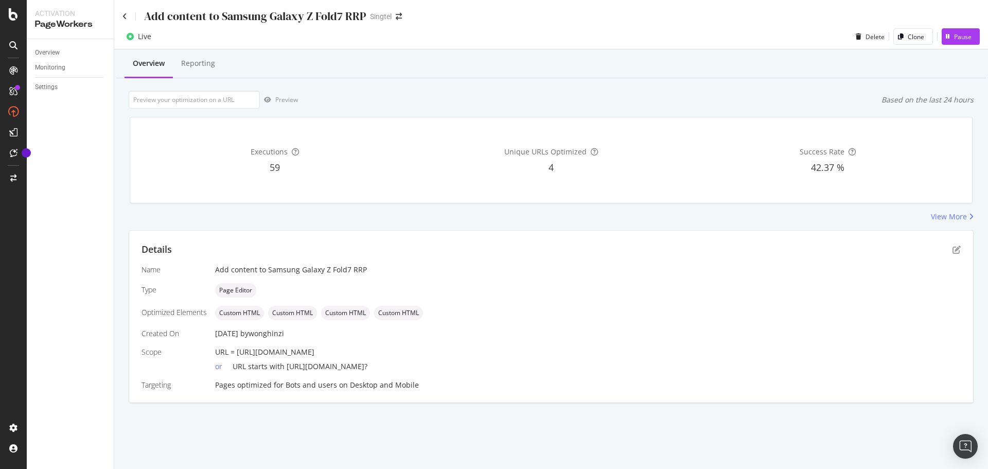
click at [121, 17] on div "Add content to Samsung Galaxy Z Fold7 RRP Singtel" at bounding box center [551, 12] width 874 height 24
click at [125, 17] on icon at bounding box center [124, 16] width 5 height 7
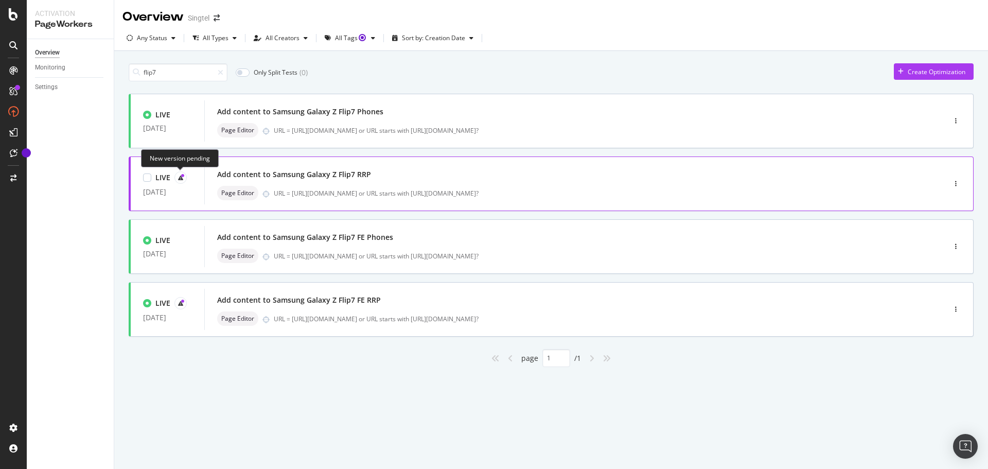
click at [180, 175] on icon at bounding box center [180, 177] width 5 height 5
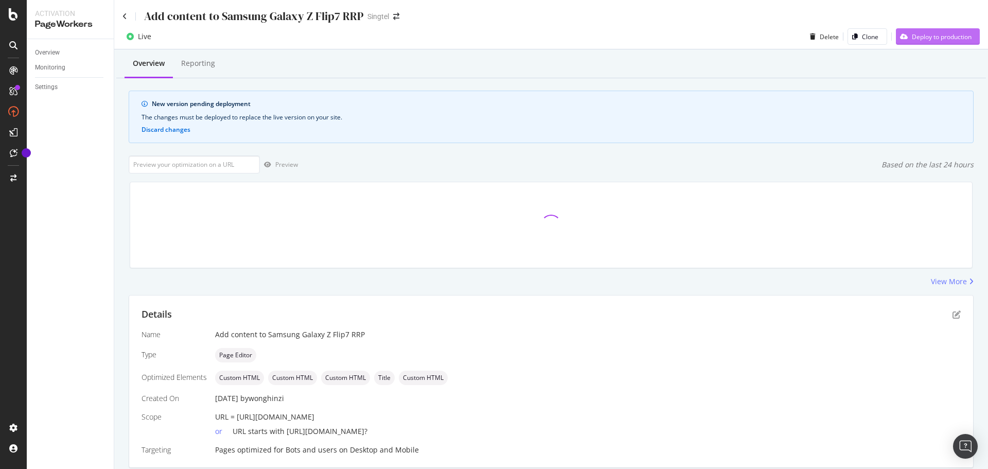
click at [938, 38] on div "Deploy to production" at bounding box center [942, 36] width 60 height 9
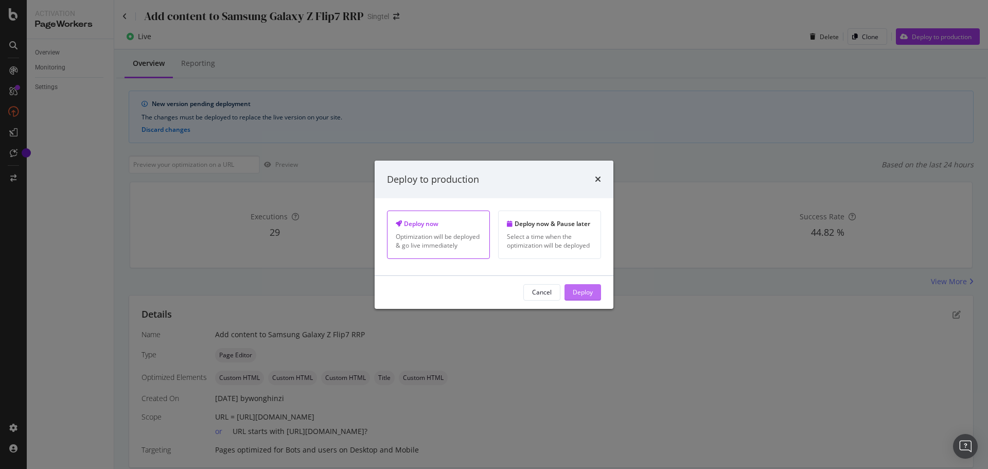
click at [588, 293] on div "Deploy" at bounding box center [583, 292] width 20 height 9
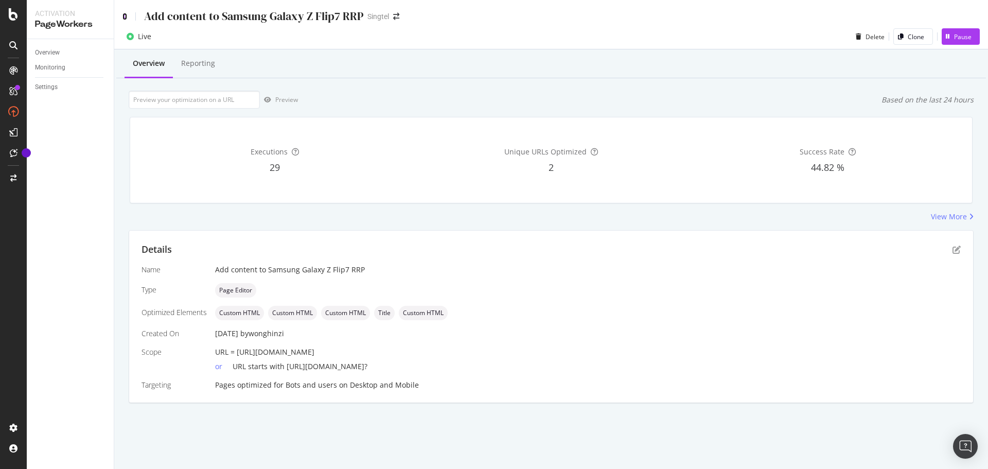
click at [124, 16] on icon at bounding box center [124, 16] width 5 height 7
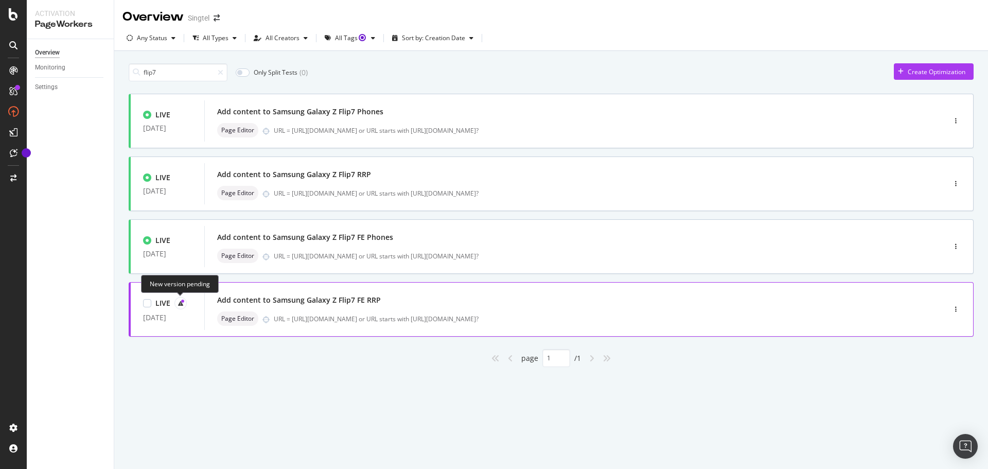
click at [178, 301] on icon at bounding box center [180, 303] width 5 height 5
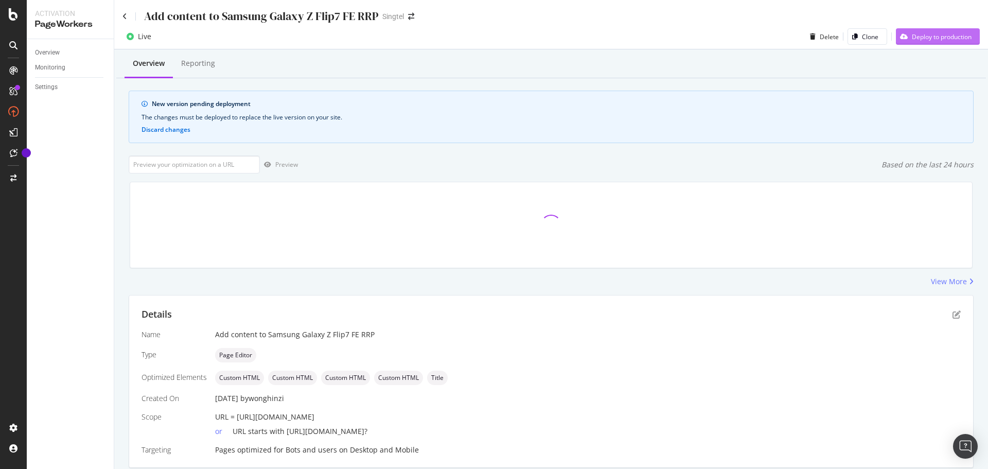
click at [946, 41] on div "Deploy to production" at bounding box center [934, 36] width 76 height 15
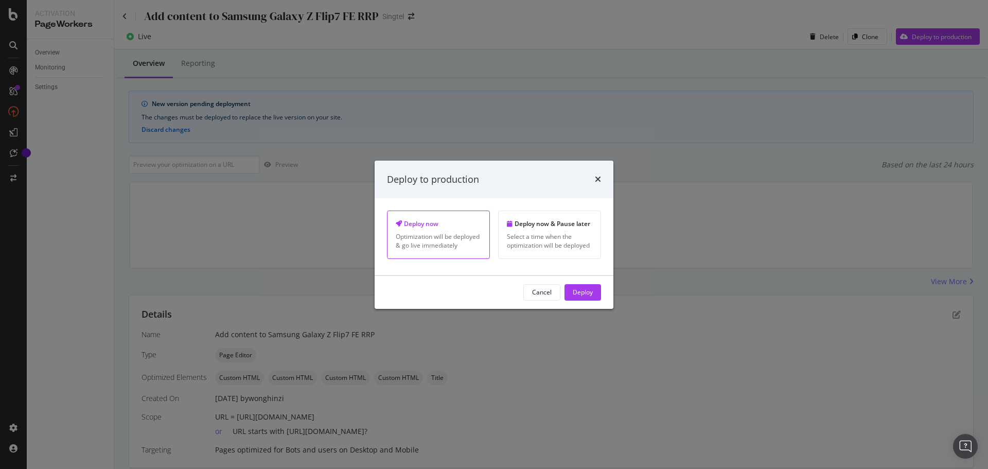
drag, startPoint x: 580, startPoint y: 292, endPoint x: 497, endPoint y: 269, distance: 86.7
click at [579, 291] on div "Deploy" at bounding box center [583, 292] width 20 height 9
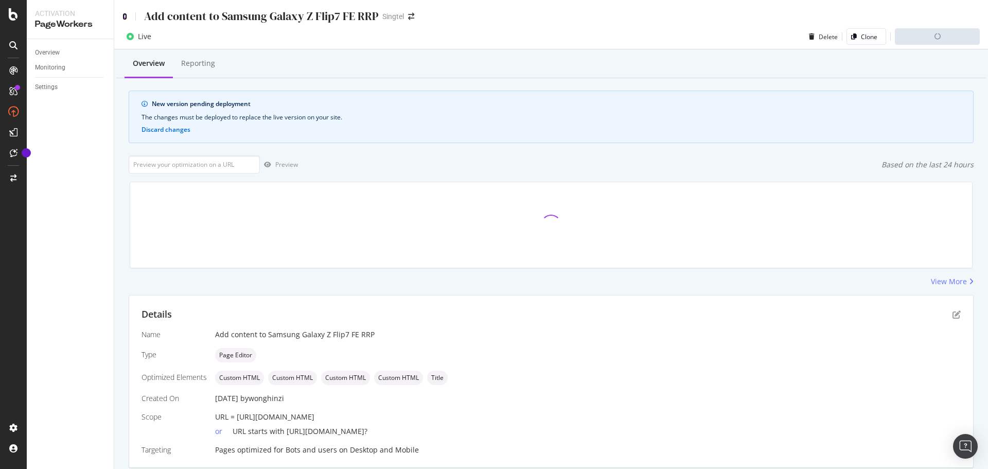
click at [122, 15] on icon at bounding box center [124, 16] width 5 height 7
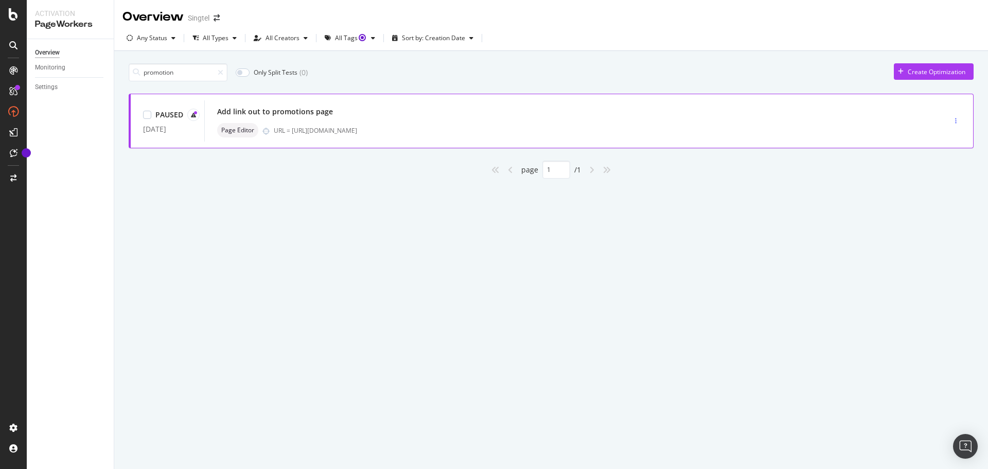
click at [953, 117] on div "button" at bounding box center [956, 120] width 10 height 15
click at [949, 138] on div "Edit" at bounding box center [936, 140] width 52 height 13
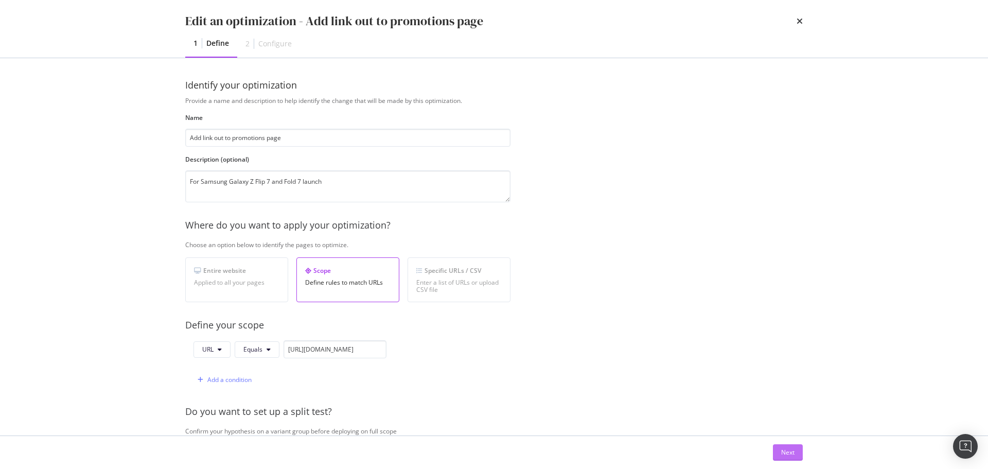
click at [787, 455] on div "Next" at bounding box center [787, 452] width 13 height 9
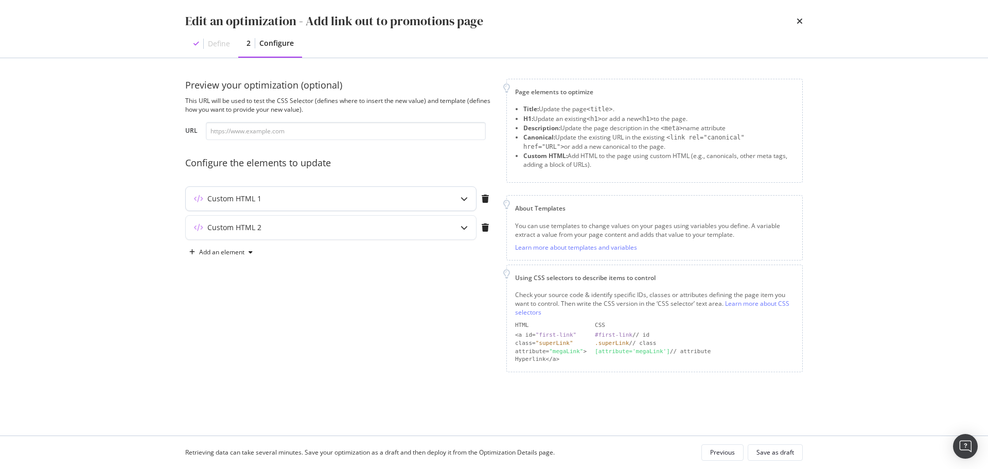
click at [282, 195] on div "Custom HTML 1" at bounding box center [311, 198] width 250 height 10
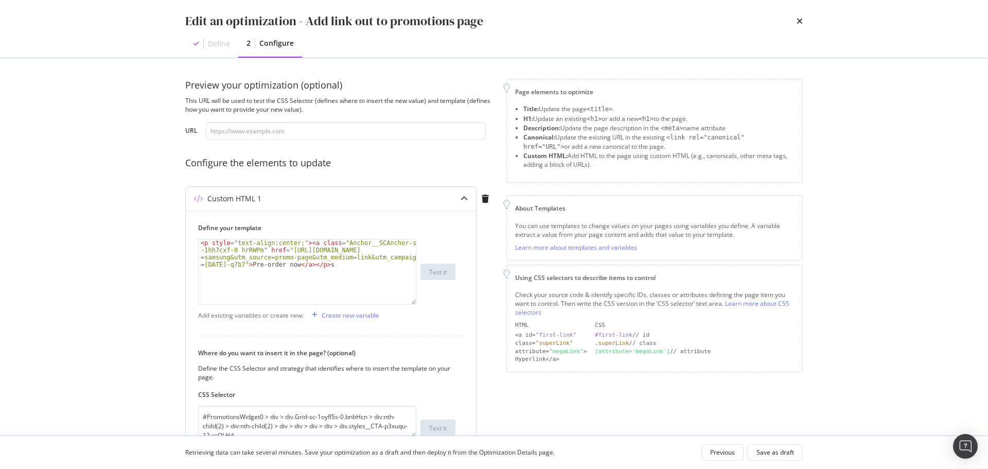
click at [283, 195] on div "Custom HTML 1" at bounding box center [311, 198] width 250 height 10
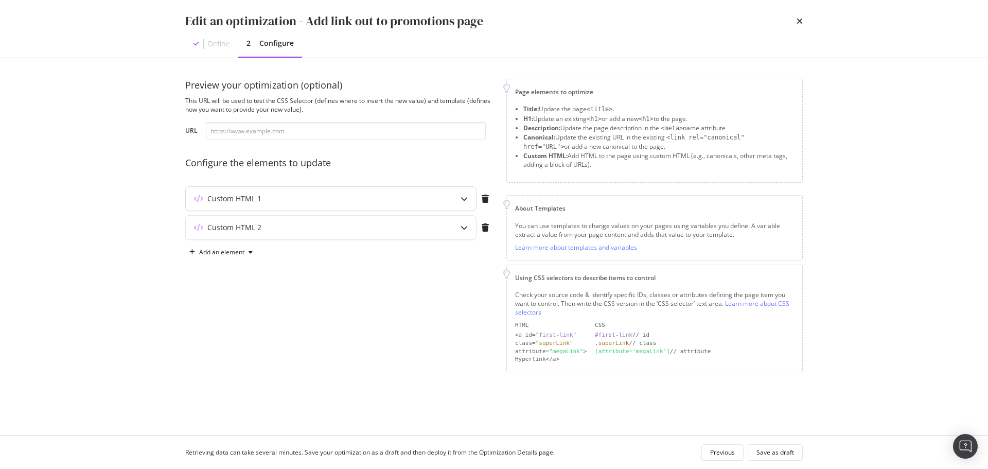
click at [291, 198] on div "Custom HTML 1" at bounding box center [311, 198] width 250 height 10
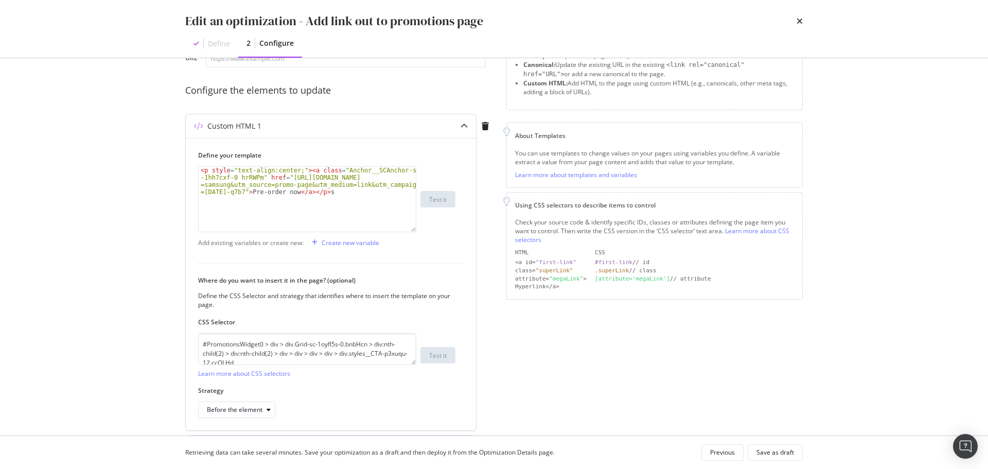
scroll to position [103, 0]
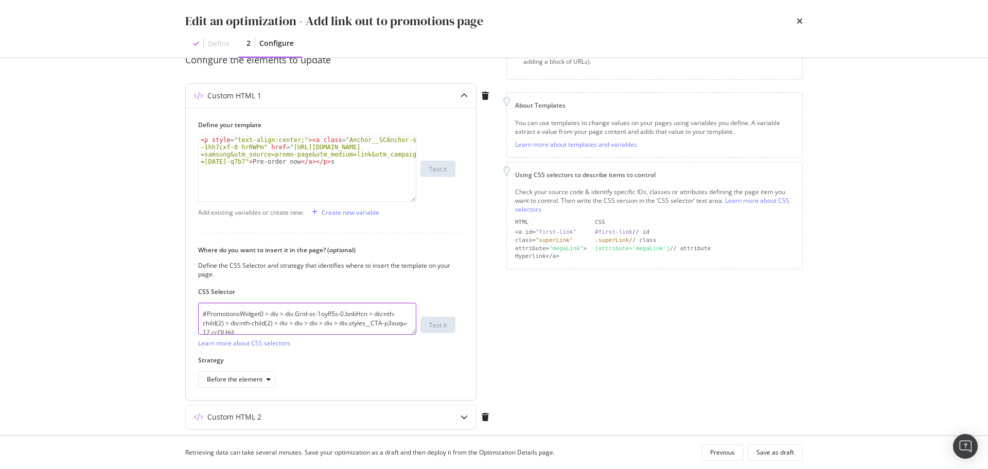
click at [307, 325] on textarea "#PromotionsWidget0 > div > div.Grid-sc-1oyfl5s-0.bnbHcn > div:nth-child(2) > di…" at bounding box center [307, 319] width 218 height 32
click at [281, 322] on textarea "#PromotionsWidget0 > div > div.Grid-sc-1oyfl5s-0.bnbHcn > div:nth-child(2) > di…" at bounding box center [307, 319] width 218 height 32
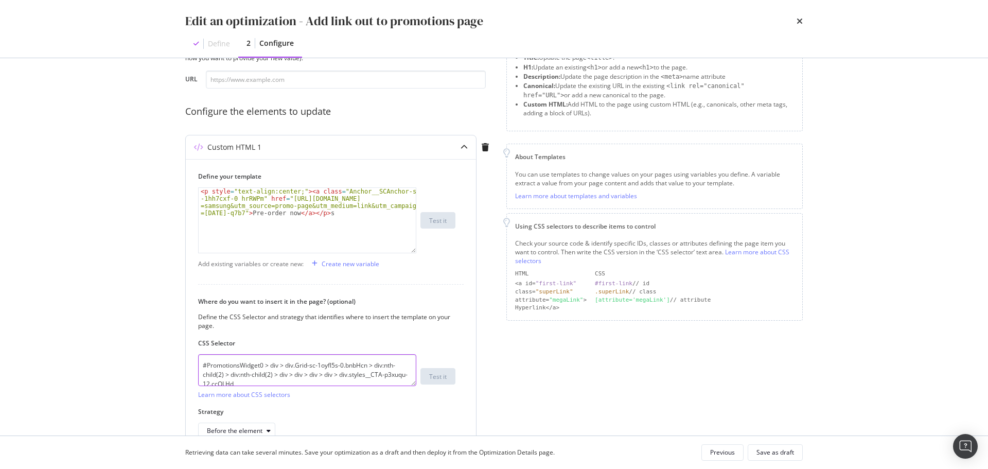
scroll to position [9, 0]
click at [290, 373] on textarea "#PromotionsWidget0 > div > div.Grid-sc-1oyfl5s-0.bnbHcn > div:nth-child(2) > di…" at bounding box center [307, 370] width 218 height 32
click at [364, 369] on textarea "#PromotionsWidget0 > div > div.Grid-sc-1oyfl5s-0.bnbHcn > div:nth-child(2) > di…" at bounding box center [307, 370] width 218 height 32
click at [296, 371] on textarea "#PromotionsWidget0 > div > div.Grid-sc-1oyfl5s-0.bnbHcn > div:nth-child(2) > di…" at bounding box center [307, 370] width 218 height 32
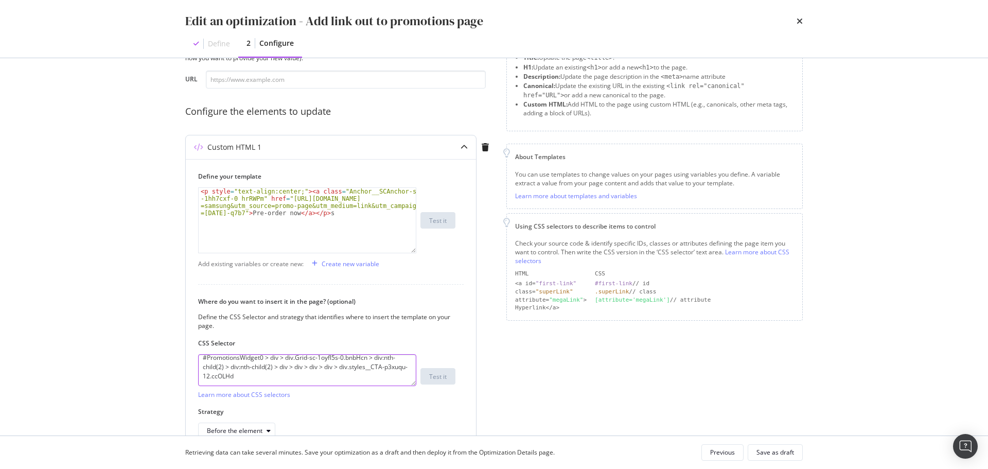
scroll to position [9, 0]
click at [369, 368] on textarea "#PromotionsWidget0 > div > div.Grid-sc-1oyfl5s-0.bnbHcn > div:nth-child(2) > di…" at bounding box center [307, 370] width 218 height 32
drag, startPoint x: 252, startPoint y: 364, endPoint x: 63, endPoint y: 313, distance: 195.6
click at [63, 313] on div "Edit an optimization - Add link out to promotions page Define 2 Configure Previ…" at bounding box center [494, 234] width 988 height 469
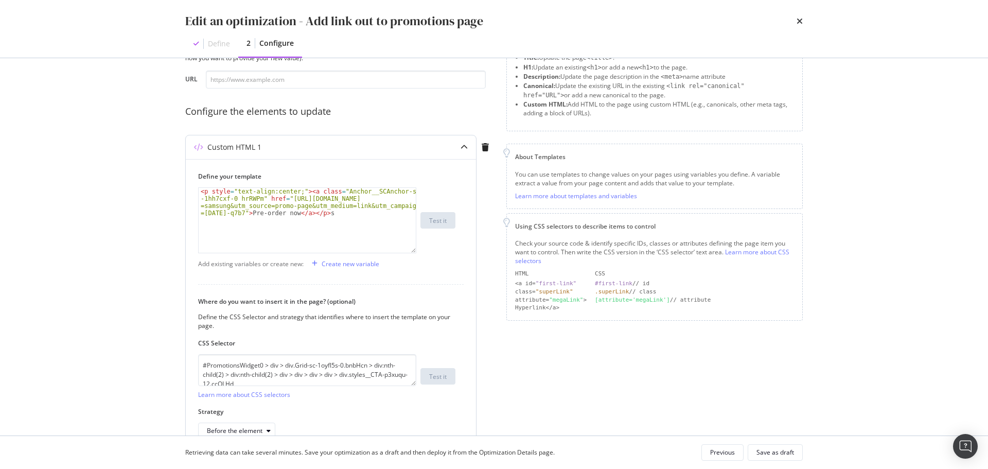
type textarea "<p style="text-align:center;"><a class="Anchor__SCAnchor-sc-1hh7cxf-0 hrRWPm" h…"
click at [310, 213] on div "< p style = "text-align:center;" > < a class = "Anchor__SCAnchor-sc -1hh7cxf-0 …" at bounding box center [307, 249] width 217 height 122
click at [345, 216] on div "< p style = "text-align:center;" > < a class = "Anchor__SCAnchor-sc -1hh7cxf-0 …" at bounding box center [307, 249] width 217 height 122
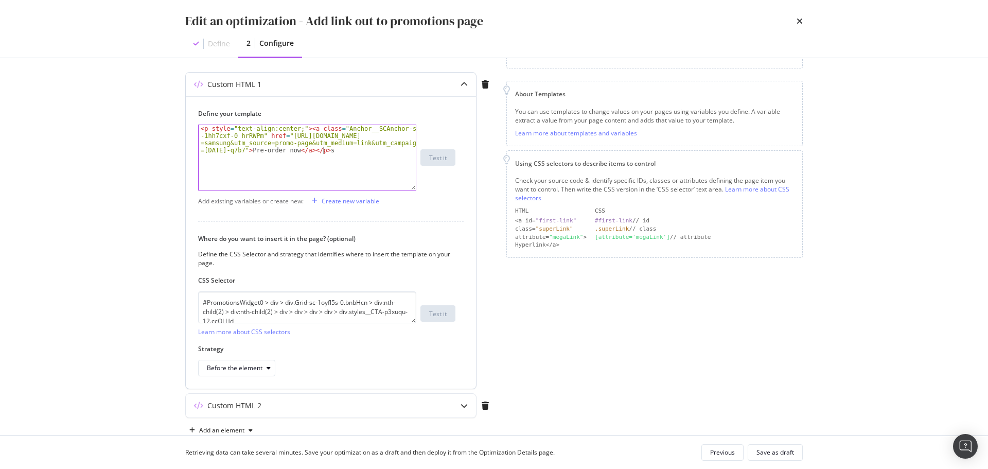
scroll to position [138, 0]
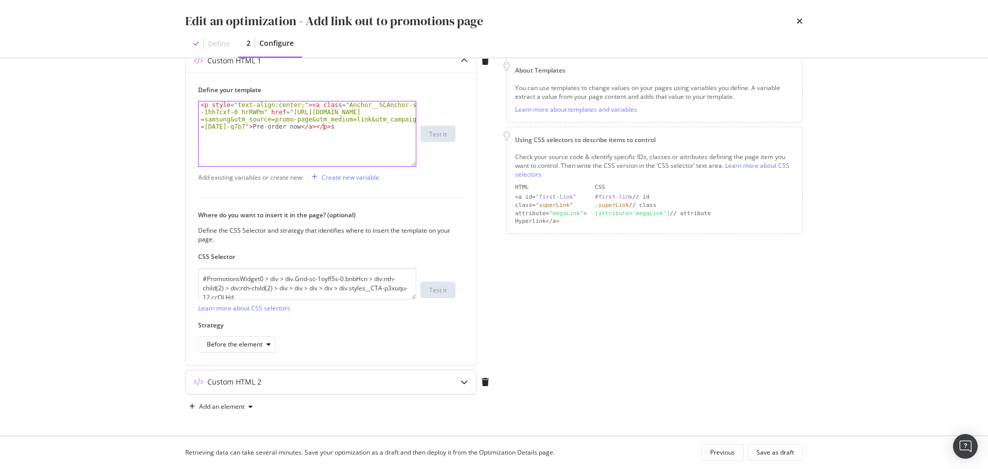
click at [296, 383] on div "Custom HTML 2" at bounding box center [311, 382] width 250 height 10
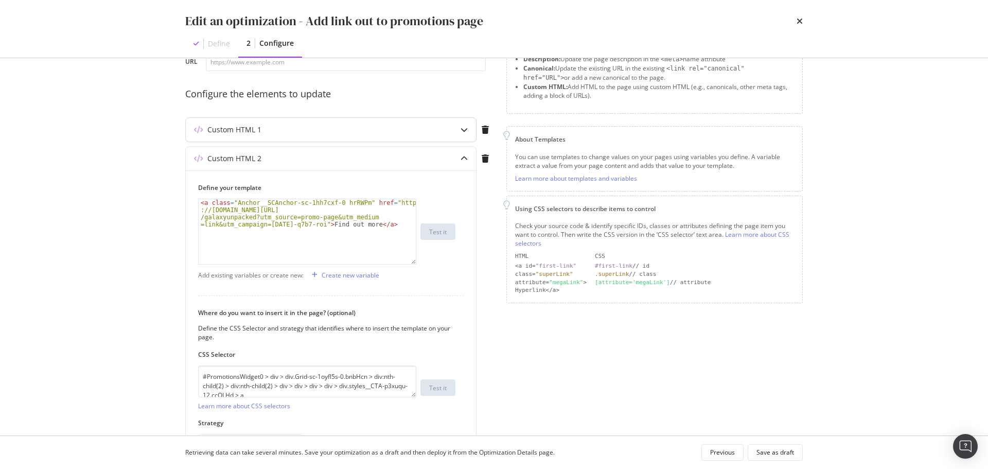
scroll to position [86, 0]
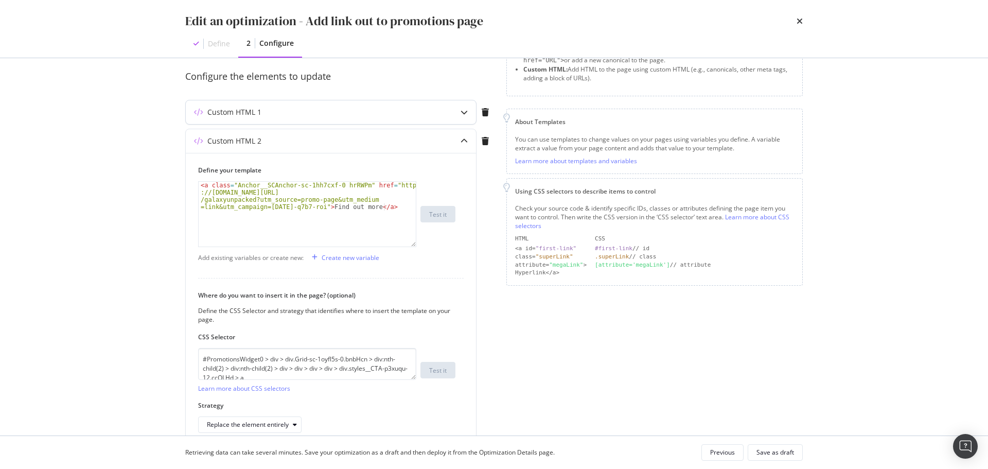
click at [324, 104] on div "Custom HTML 1" at bounding box center [331, 112] width 290 height 24
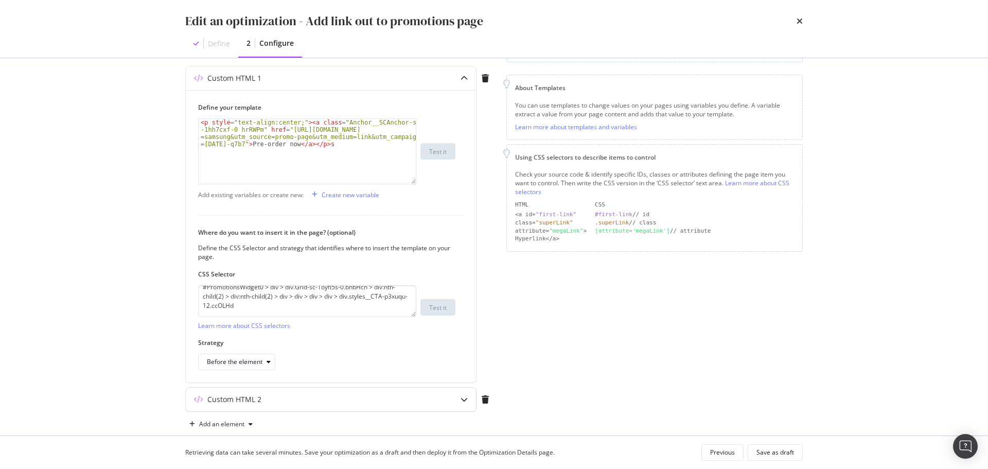
scroll to position [138, 0]
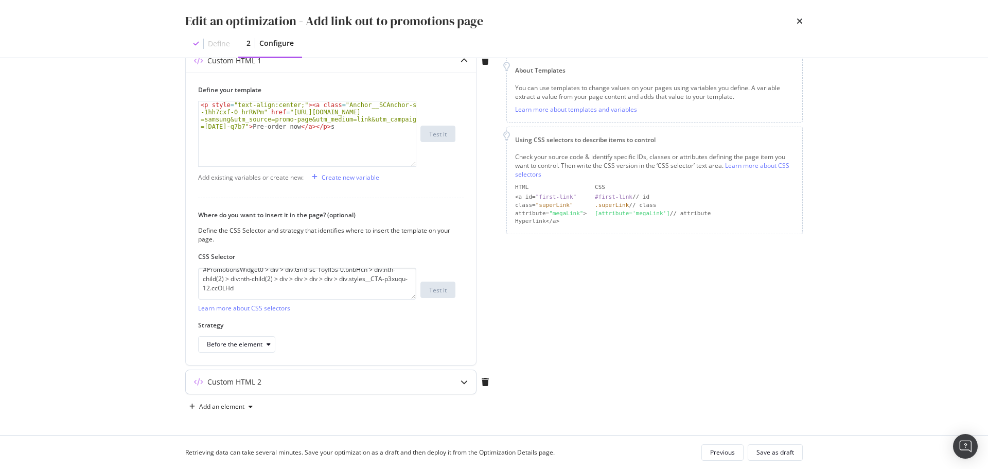
click at [375, 383] on div "Custom HTML 2" at bounding box center [311, 382] width 250 height 10
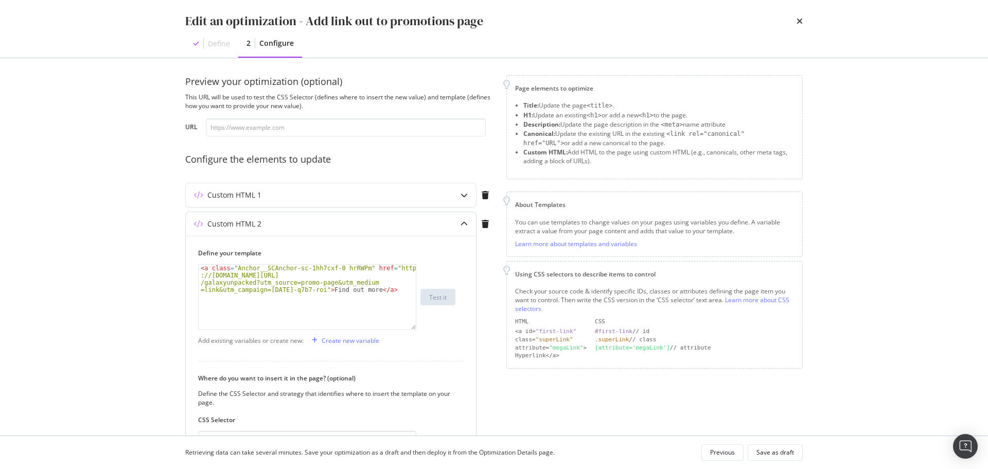
scroll to position [0, 0]
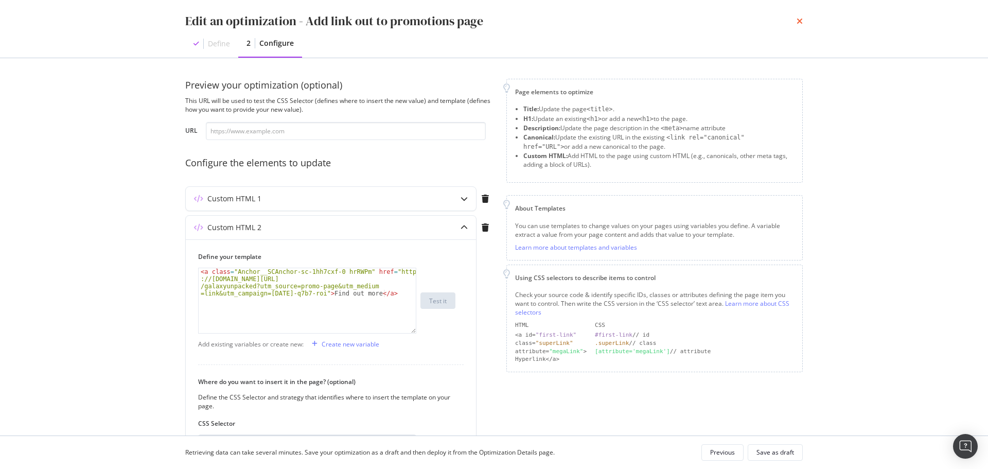
click at [802, 21] on icon "times" at bounding box center [800, 21] width 6 height 8
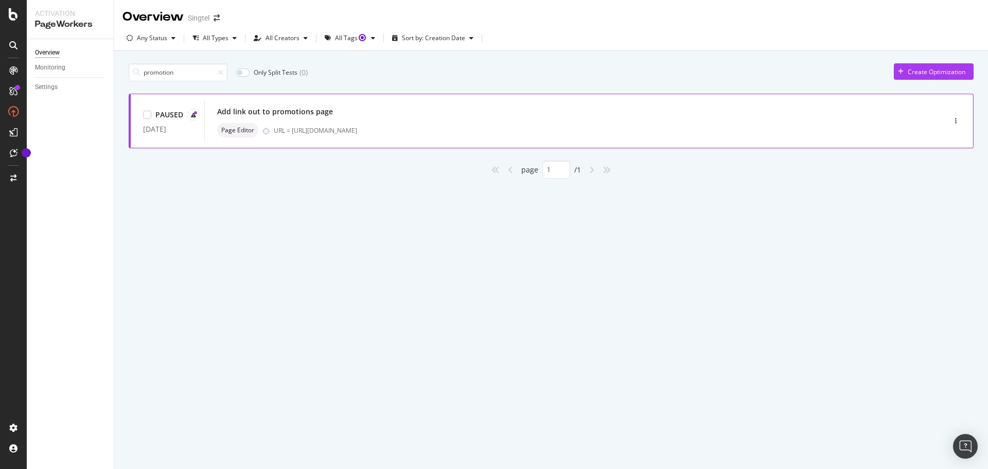
click at [293, 135] on div "Page Editor URL = https://www.singtel.com/personal/promotions" at bounding box center [559, 130] width 684 height 14
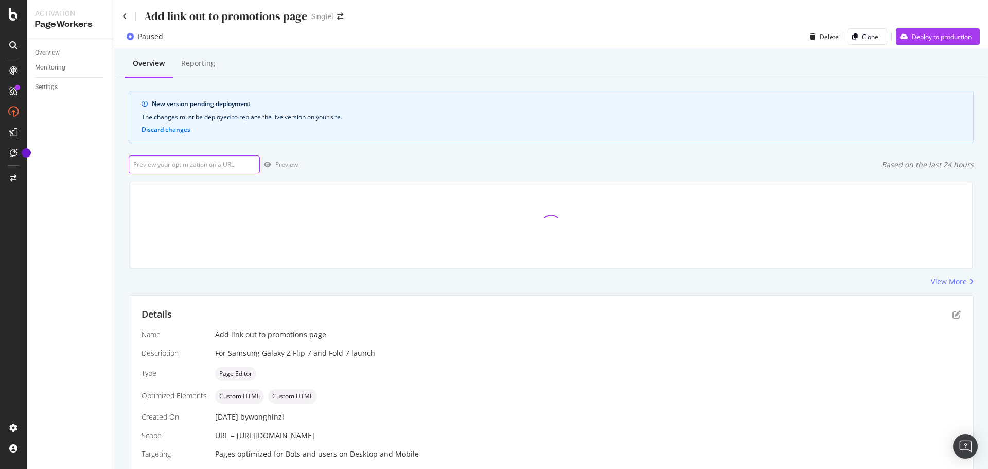
click at [194, 165] on input "url" at bounding box center [194, 164] width 131 height 18
paste input "https://singtel.com/promotions"
type input "https://singtel.com/promotions"
click at [279, 163] on div "Preview" at bounding box center [286, 164] width 23 height 9
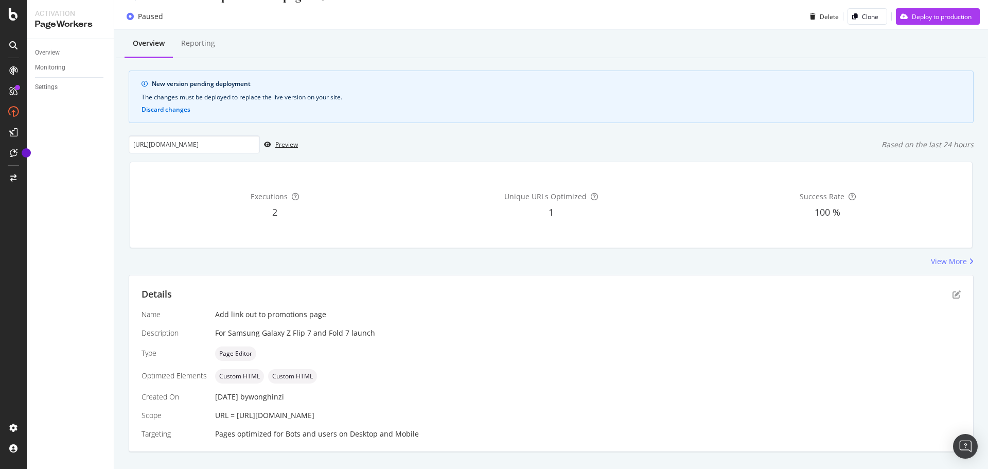
scroll to position [39, 0]
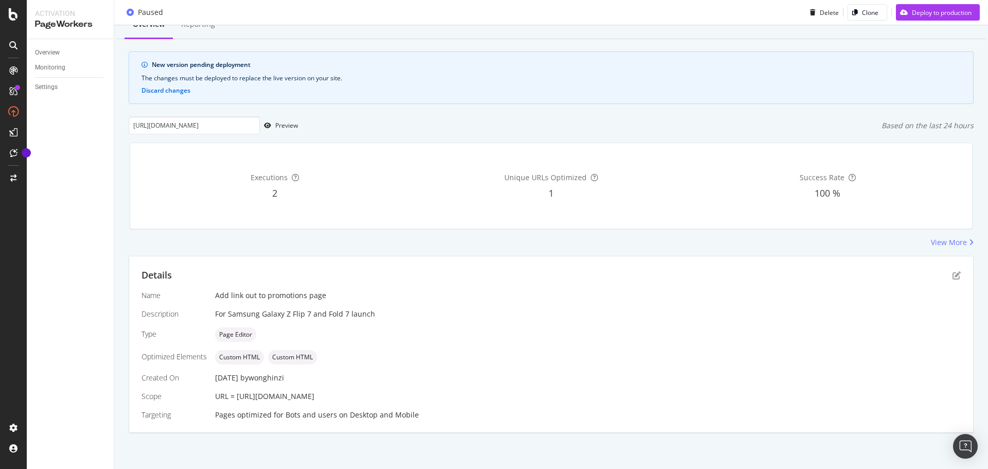
click at [944, 275] on div "Details" at bounding box center [551, 275] width 819 height 13
click at [952, 277] on icon "pen-to-square" at bounding box center [956, 275] width 8 height 8
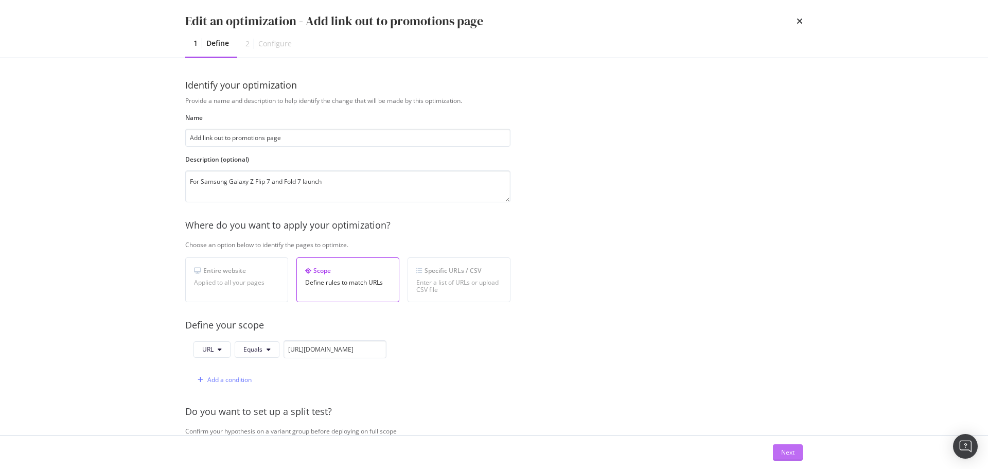
click at [781, 460] on button "Next" at bounding box center [788, 452] width 30 height 16
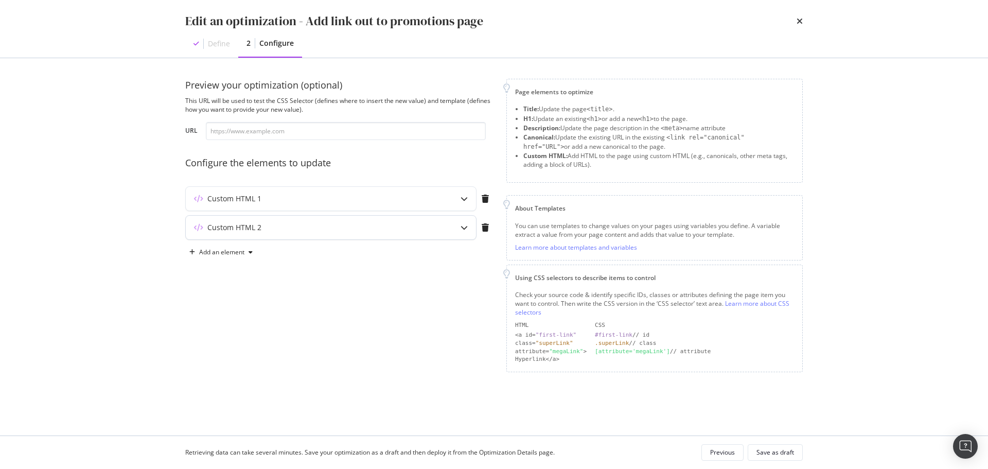
click at [372, 234] on div "Custom HTML 2" at bounding box center [331, 228] width 290 height 24
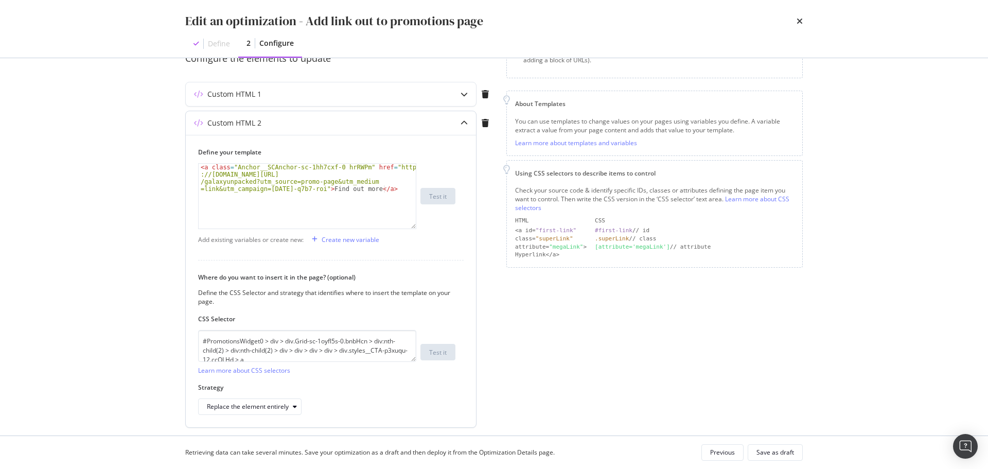
scroll to position [86, 0]
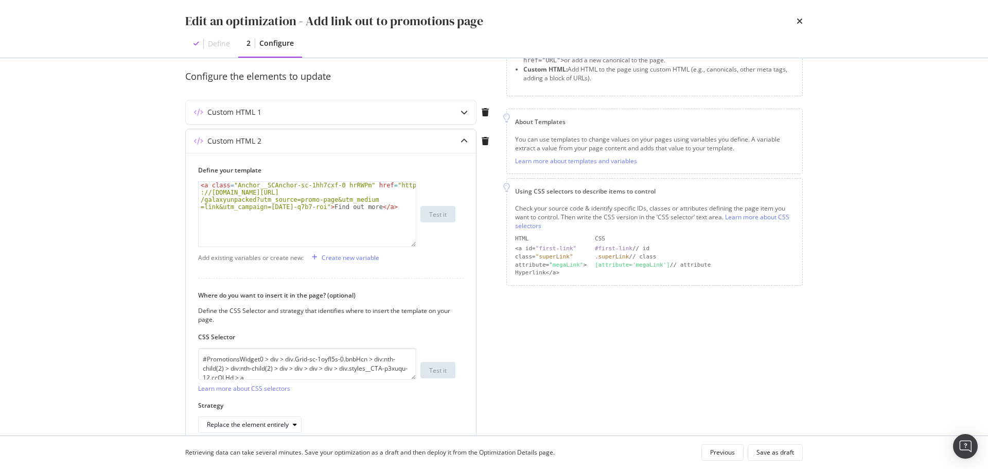
type textarea "<a class="Anchor__SCAnchor-sc-1hh7cxf-0 hrRWPm" href="https://www.singtel.com/p…"
click at [324, 198] on div "< a class = "Anchor__SCAnchor-sc-1hh7cxf-0 hrRWPm" href = "https ://www.singtel…" at bounding box center [307, 243] width 217 height 122
click at [292, 116] on div "Custom HTML 1" at bounding box center [311, 112] width 250 height 10
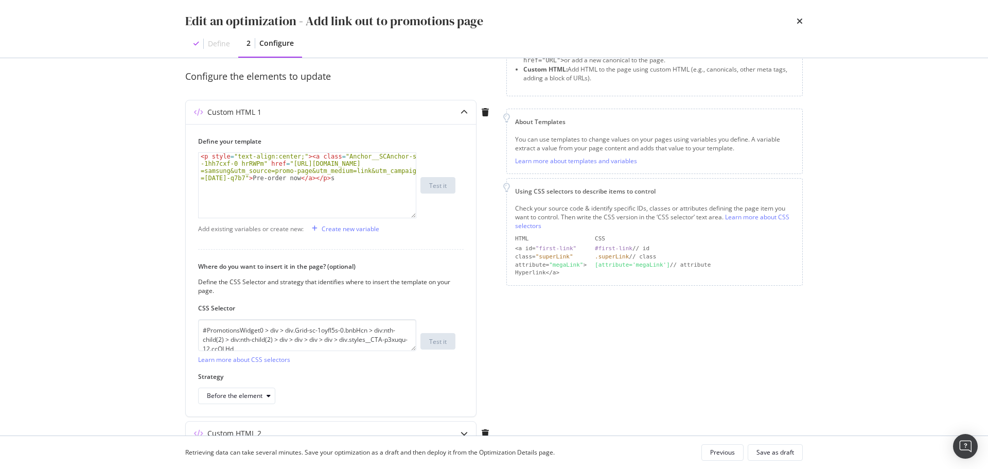
drag, startPoint x: 340, startPoint y: 110, endPoint x: 348, endPoint y: 113, distance: 8.5
click at [342, 111] on div "Custom HTML 1" at bounding box center [311, 112] width 250 height 10
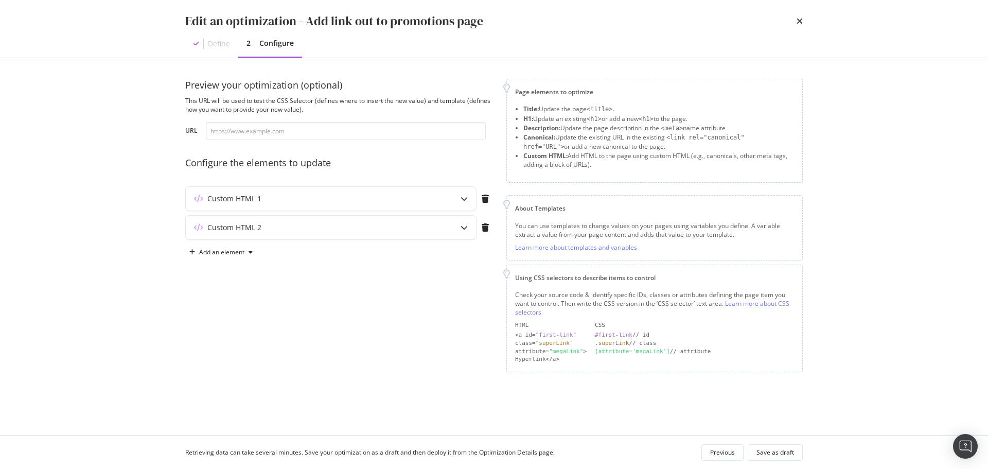
scroll to position [0, 0]
click at [801, 21] on icon "times" at bounding box center [800, 21] width 6 height 8
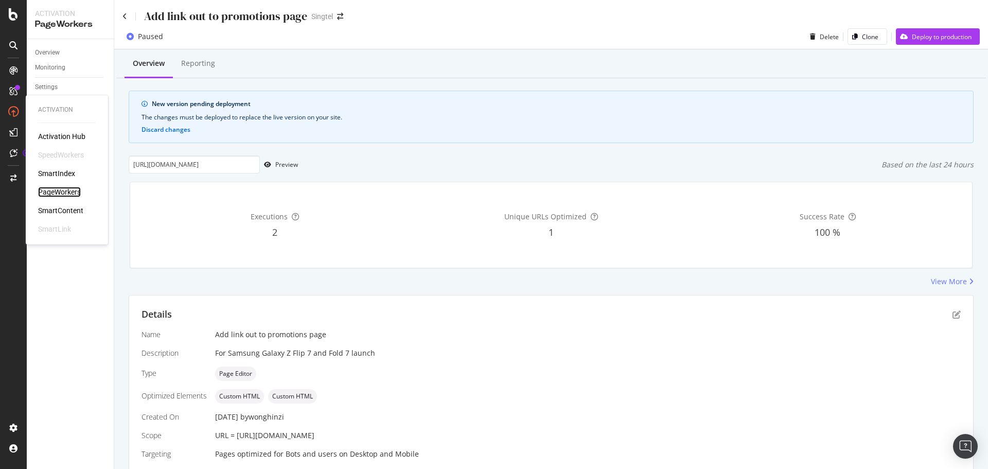
click at [70, 188] on div "PageWorkers" at bounding box center [59, 192] width 43 height 10
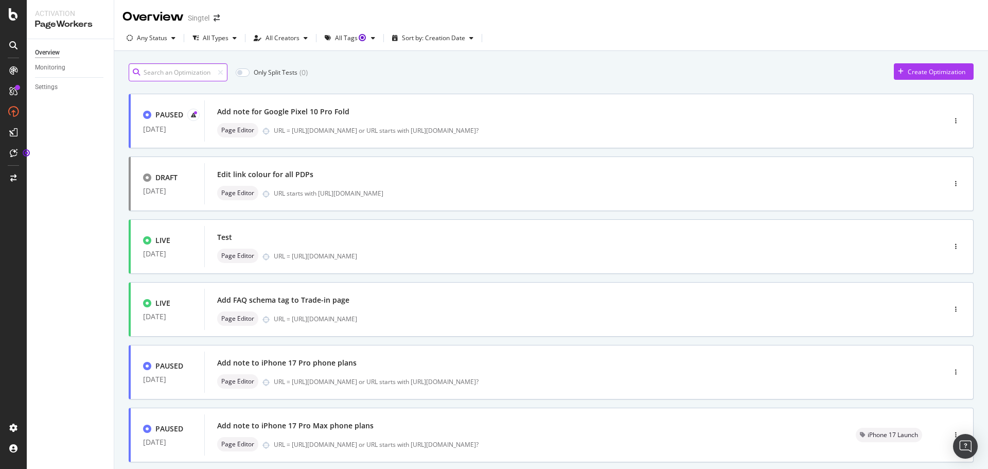
click at [198, 76] on input at bounding box center [178, 72] width 99 height 18
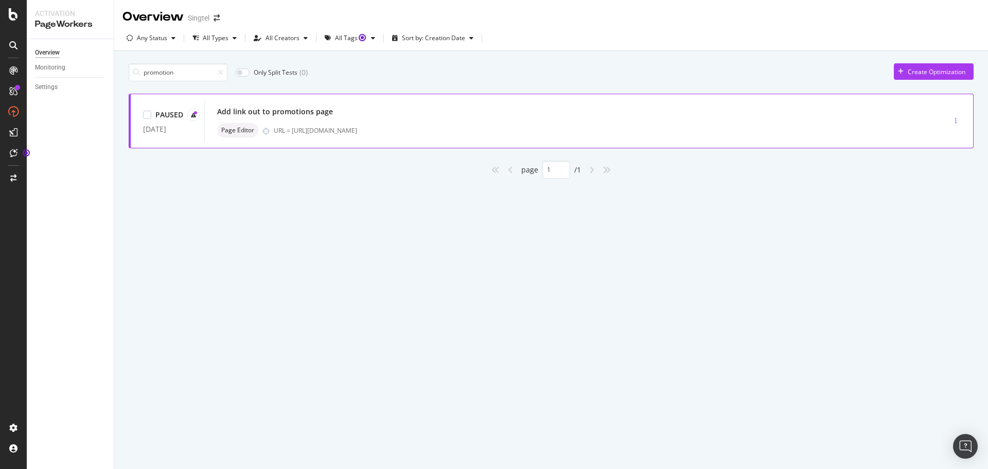
click at [953, 118] on div "button" at bounding box center [956, 121] width 10 height 6
click at [949, 190] on div "Clone" at bounding box center [936, 191] width 52 height 13
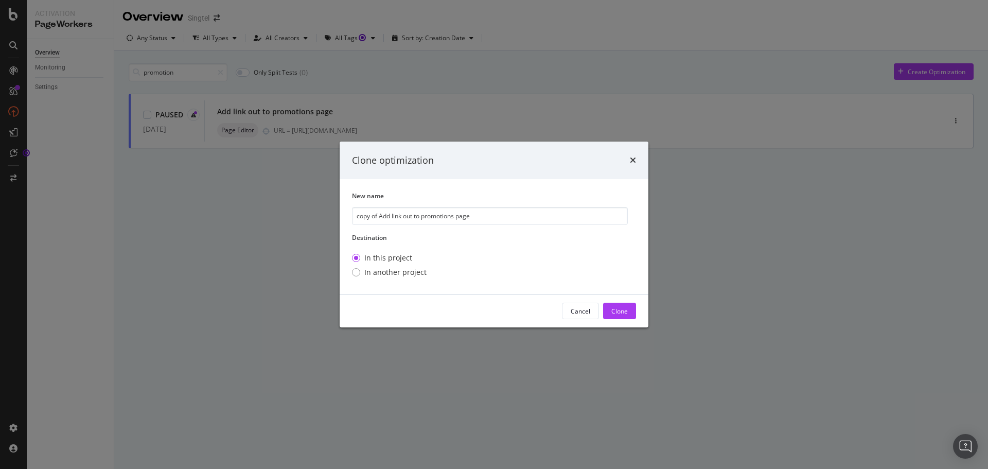
drag, startPoint x: 378, startPoint y: 216, endPoint x: 308, endPoint y: 210, distance: 70.2
click at [305, 215] on div "Clone optimization New name copy of Add link out to promotions page Destination…" at bounding box center [494, 234] width 988 height 469
click at [463, 219] on input "Add link out to promotions page" at bounding box center [490, 216] width 276 height 18
click at [407, 210] on input "Add link out to promotions page" at bounding box center [490, 216] width 276 height 18
click at [400, 215] on input "Add link out to promotions page" at bounding box center [490, 216] width 276 height 18
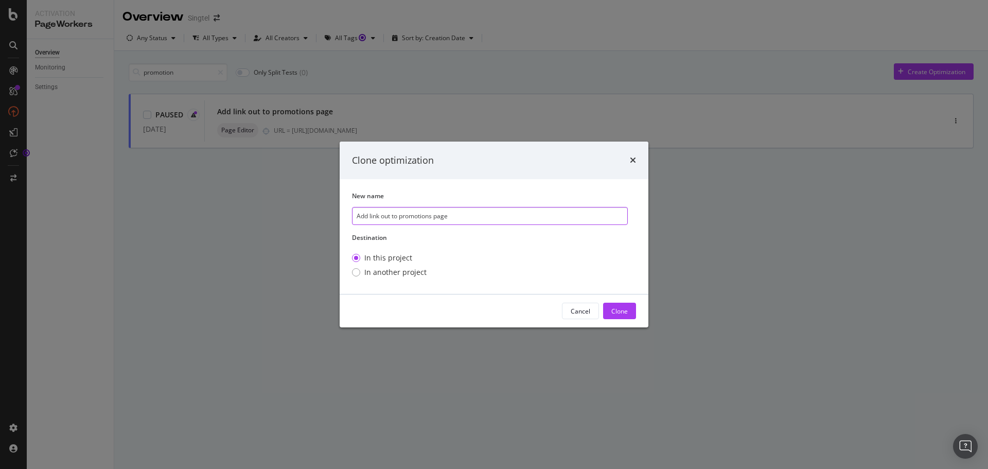
click at [414, 217] on input "Add link out to promotions page" at bounding box center [490, 216] width 276 height 18
click at [485, 219] on input "Add link out to roadshow page" at bounding box center [490, 216] width 276 height 18
click at [402, 216] on input "Add link out to roadshow page" at bounding box center [490, 216] width 276 height 18
click at [452, 212] on input "Add link out to roadshow page" at bounding box center [490, 216] width 276 height 18
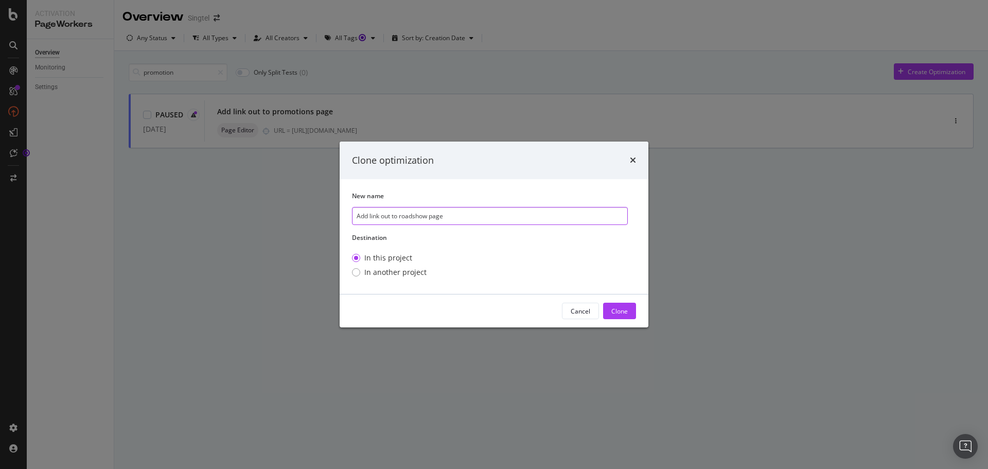
click at [454, 219] on input "Add link out to roadshow page" at bounding box center [490, 216] width 276 height 18
type input "Add link out to roadshow page (1st promo)"
click at [633, 309] on button "Clone" at bounding box center [619, 311] width 33 height 16
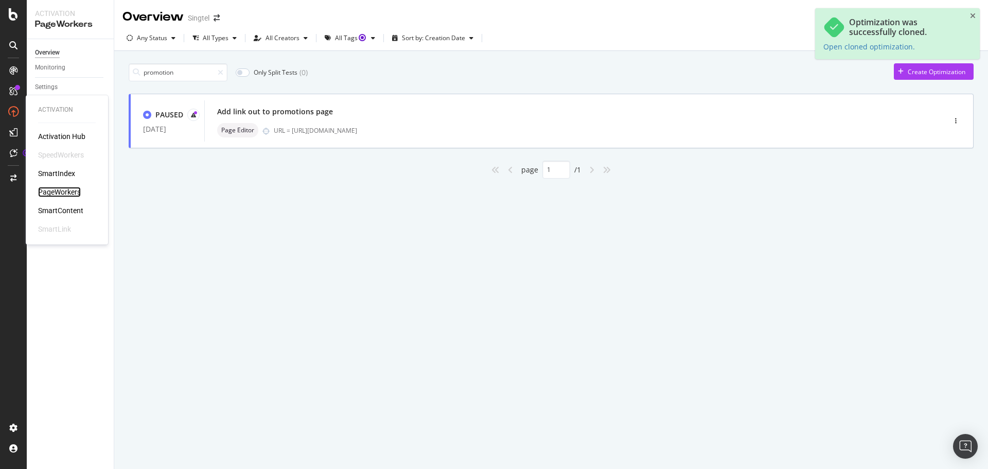
drag, startPoint x: 65, startPoint y: 193, endPoint x: 56, endPoint y: 192, distance: 9.9
click at [65, 193] on div "PageWorkers" at bounding box center [59, 192] width 43 height 10
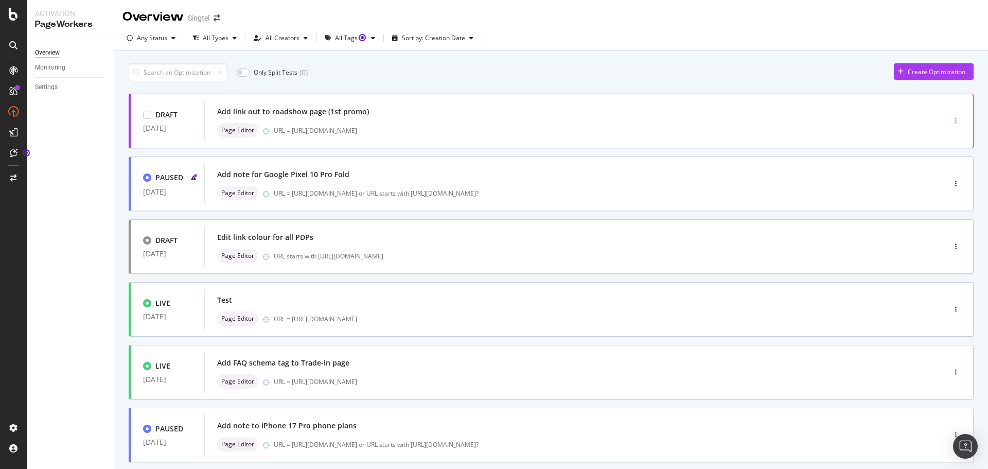
click at [951, 117] on div "button" at bounding box center [956, 120] width 10 height 15
click at [944, 173] on div "Clone" at bounding box center [935, 174] width 16 height 9
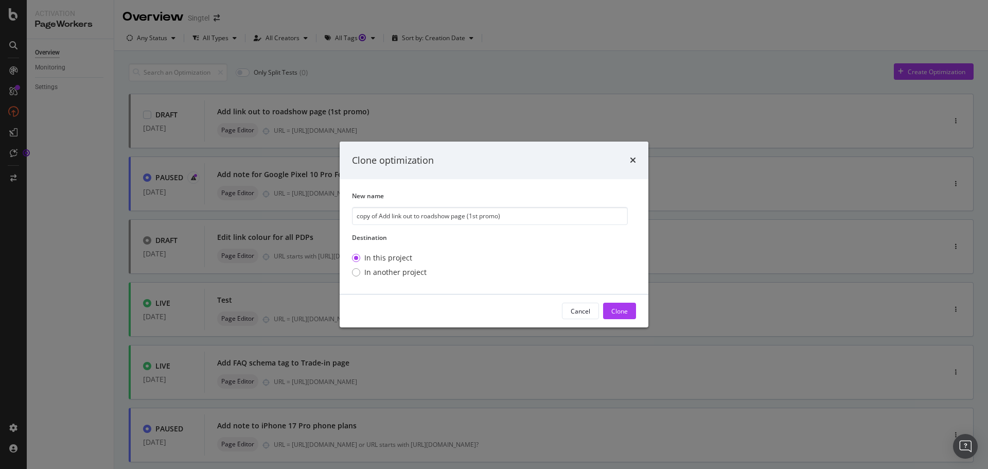
drag, startPoint x: 380, startPoint y: 216, endPoint x: 289, endPoint y: 187, distance: 95.9
click at [290, 203] on div "Clone optimization New name copy of Add link out to roadshow page (1st promo) D…" at bounding box center [494, 234] width 988 height 469
drag, startPoint x: 456, startPoint y: 216, endPoint x: 460, endPoint y: 220, distance: 5.9
click at [457, 217] on input "Add link out to roadshow page (1st promo)" at bounding box center [490, 216] width 276 height 18
type input "Add link out to roadshow page (5th promo)"
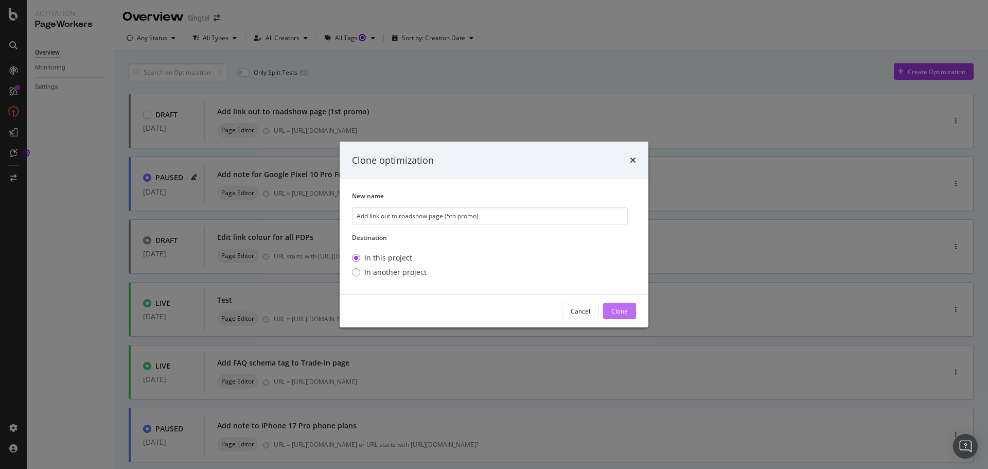
click at [619, 311] on div "Clone" at bounding box center [619, 311] width 16 height 9
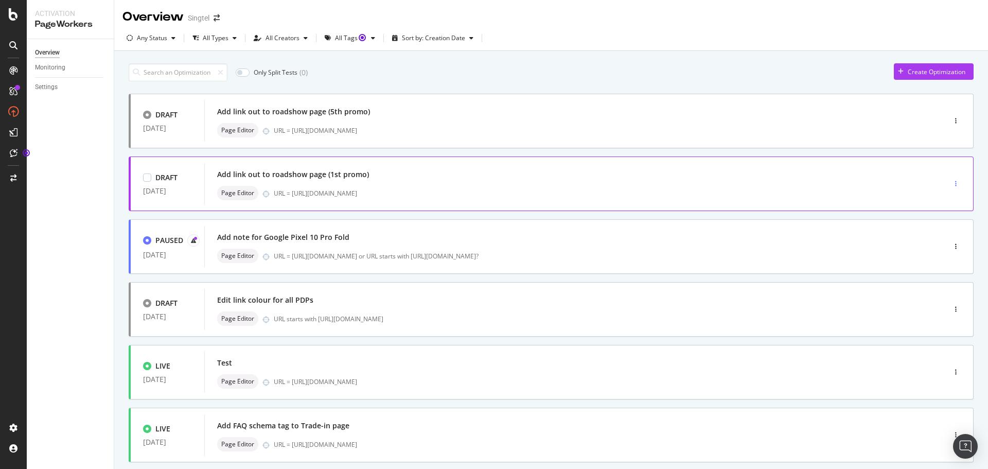
click at [951, 182] on div "button" at bounding box center [956, 184] width 10 height 6
click at [949, 201] on div "Edit" at bounding box center [931, 203] width 48 height 13
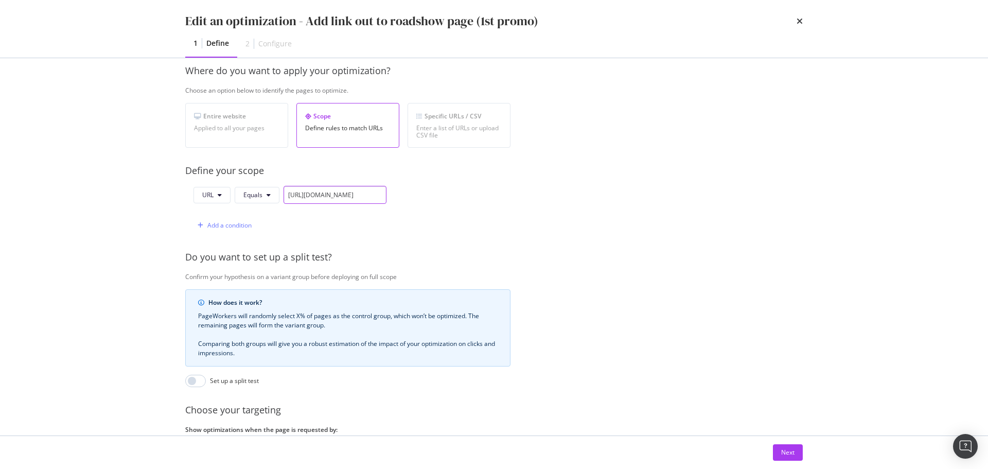
scroll to position [0, 40]
drag, startPoint x: 303, startPoint y: 195, endPoint x: 520, endPoint y: 188, distance: 217.2
click at [520, 188] on div "Provide a name and description to help identify the change that will be made by…" at bounding box center [493, 219] width 617 height 555
click at [353, 193] on input "https://www.singtel.com/personal/promotions" at bounding box center [335, 195] width 103 height 18
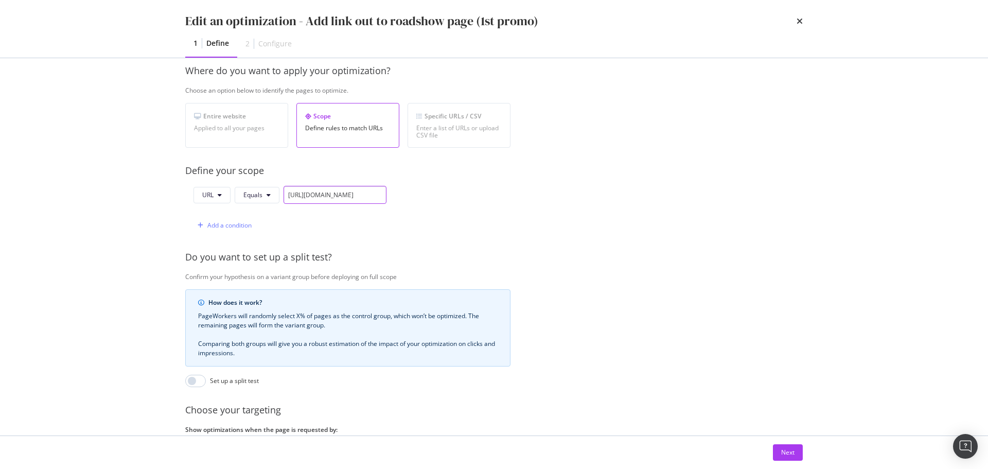
click at [315, 197] on input "https://www.singtel.com/personal/promotions" at bounding box center [335, 195] width 103 height 18
drag, startPoint x: 315, startPoint y: 197, endPoint x: 494, endPoint y: 193, distance: 179.1
click at [494, 193] on div "URL Equals https://www.singtel.com/personal/promotions Add a condition" at bounding box center [347, 210] width 325 height 48
click at [371, 192] on input "https://www.singtel.com/personal/promotions" at bounding box center [335, 195] width 103 height 18
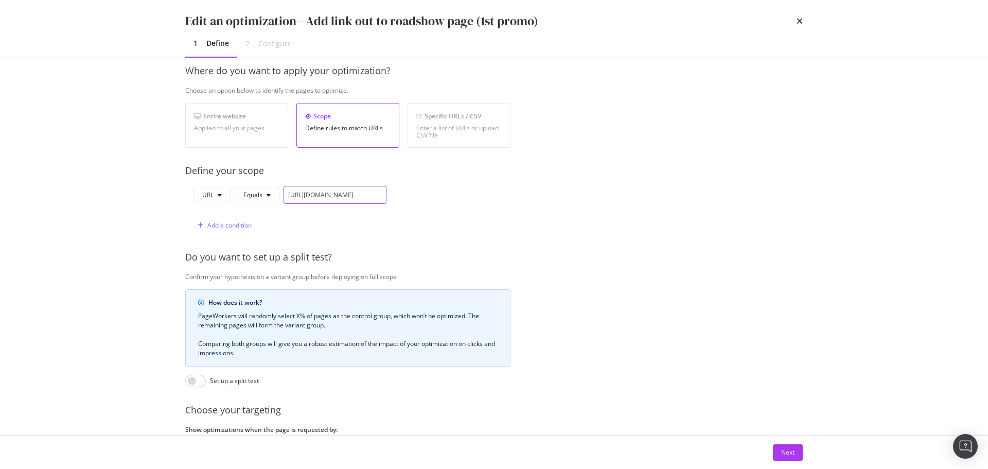
click at [371, 192] on input "https://www.singtel.com/personal/promotions" at bounding box center [335, 195] width 103 height 18
click at [370, 192] on input "https://www.singtel.com/personal/promotions" at bounding box center [335, 195] width 103 height 18
click at [376, 196] on input "https://www.singtel.com/personal/promotions" at bounding box center [335, 195] width 103 height 18
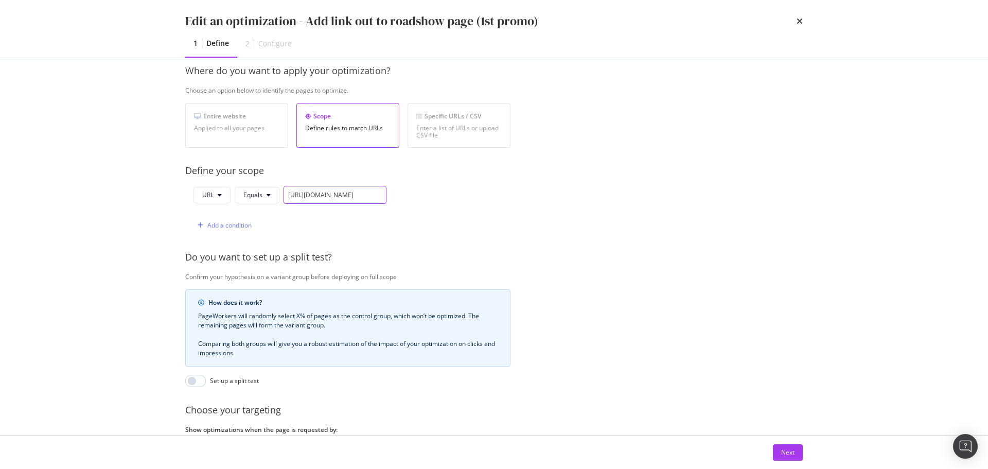
click at [376, 196] on input "https://www.singtel.com/personal/promotions" at bounding box center [335, 195] width 103 height 18
paste input "https://www.singtel.com/personal/promotions/online-exclusive"
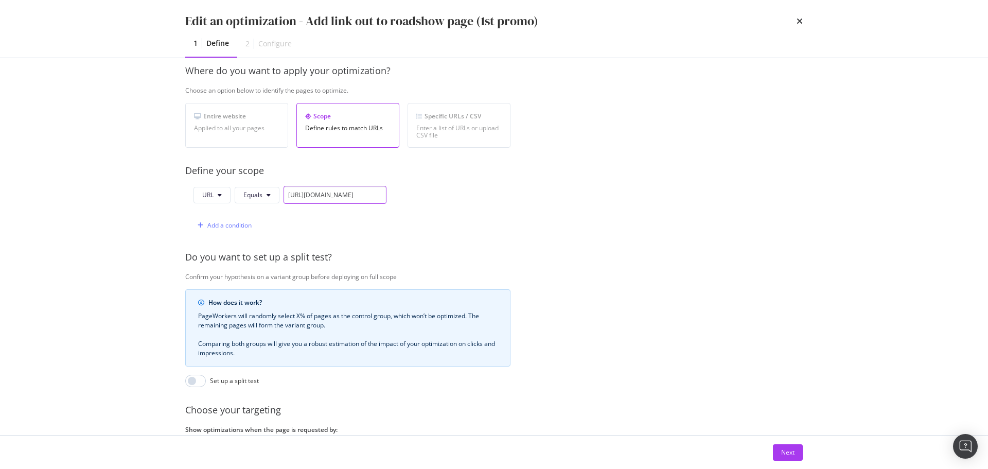
drag, startPoint x: 357, startPoint y: 200, endPoint x: 492, endPoint y: 199, distance: 135.8
click at [483, 199] on div "URL Equals https://www.singtel.com/personal/promotions/online-exclusive Add a c…" at bounding box center [347, 210] width 325 height 48
type input "https://www.singtel.com/personal/promotions/online-exclusive"
click at [494, 201] on div "URL Equals https://www.singtel.com/personal/promotions/online-exclusive Add a c…" at bounding box center [347, 210] width 325 height 48
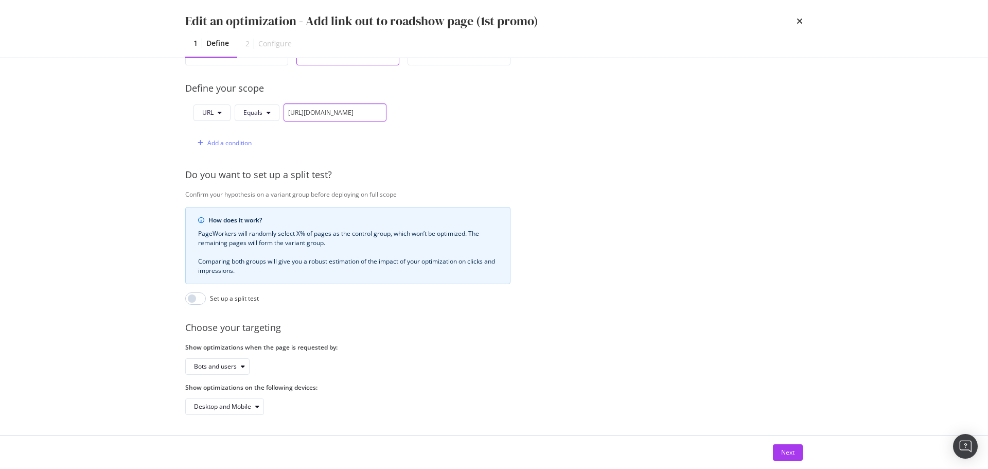
drag, startPoint x: 309, startPoint y: 106, endPoint x: 518, endPoint y: 126, distance: 209.8
click at [542, 117] on div "Provide a name and description to help identify the change that will be made by…" at bounding box center [493, 137] width 617 height 555
click at [787, 457] on div "Next" at bounding box center [787, 452] width 13 height 15
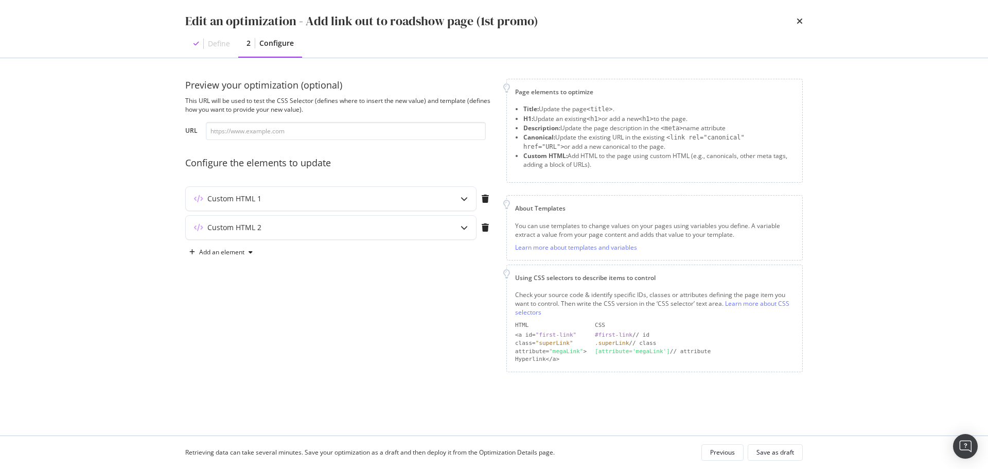
scroll to position [0, 0]
click at [244, 200] on div "Custom HTML 1" at bounding box center [234, 198] width 54 height 10
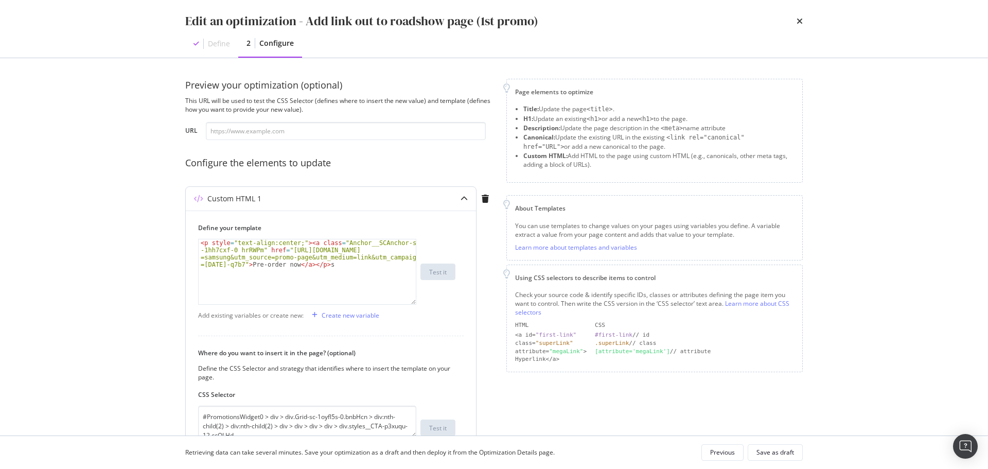
click at [342, 276] on div "< p style = "text-align:center;" > < a class = "Anchor__SCAnchor-sc -1hh7cxf-0 …" at bounding box center [307, 300] width 217 height 122
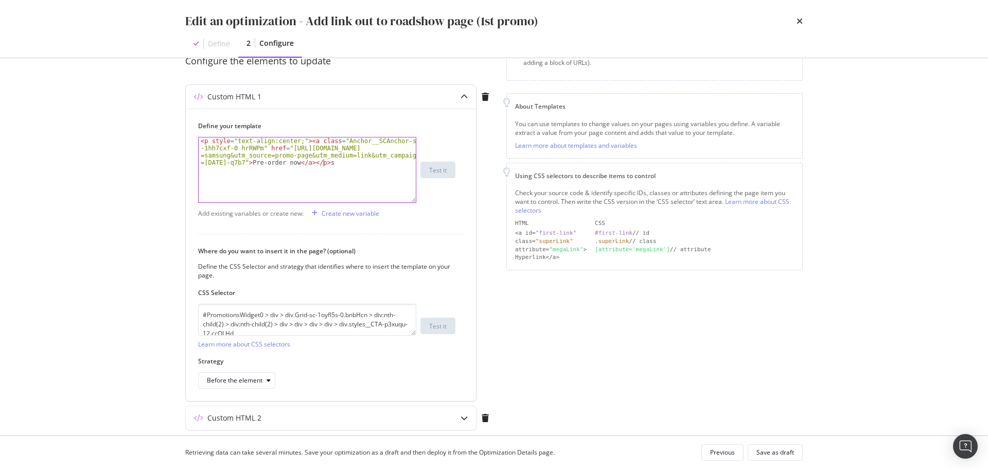
scroll to position [138, 0]
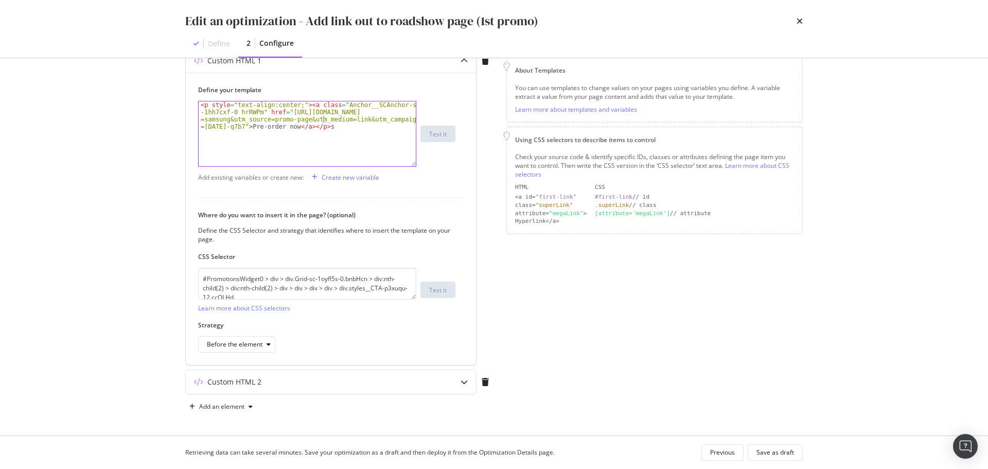
click at [322, 117] on div "< p style = "text-align:center;" > < a class = "Anchor__SCAnchor-sc -1hh7cxf-0 …" at bounding box center [307, 162] width 217 height 122
drag, startPoint x: 249, startPoint y: 125, endPoint x: 293, endPoint y: 128, distance: 44.9
click at [293, 128] on div "< p style = "text-align:center;" > < a class = "Anchor__SCAnchor-sc -1hh7cxf-0 …" at bounding box center [307, 162] width 217 height 122
click at [319, 111] on div "< p style = "text-align:center;" > < a class = "Anchor__SCAnchor-sc -1hh7cxf-0 …" at bounding box center [307, 162] width 217 height 122
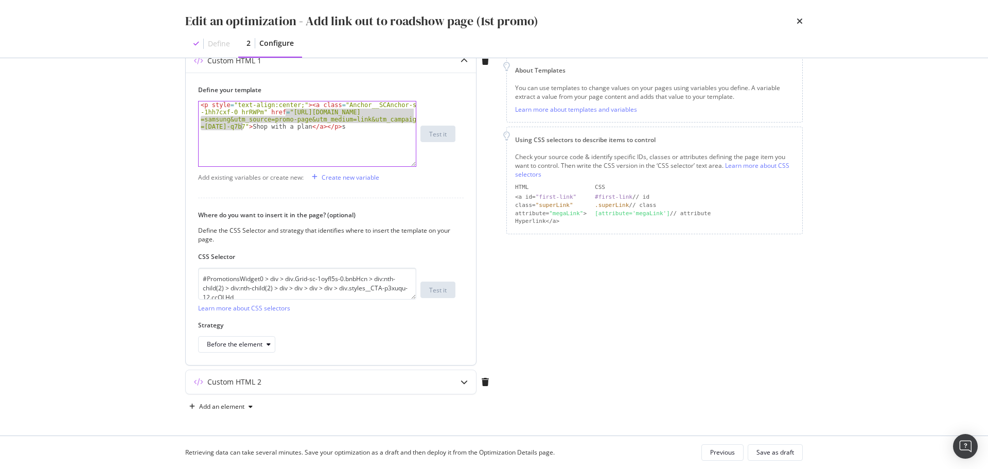
drag, startPoint x: 285, startPoint y: 110, endPoint x: 242, endPoint y: 127, distance: 45.8
click at [241, 127] on div "< p style = "text-align:center;" > < a class = "Anchor__SCAnchor-sc -1hh7cxf-0 …" at bounding box center [307, 162] width 217 height 122
paste textarea "phones/honor-magic-v5-5g?utm_source=promo-page&utm_medium=link&utm_campaign=10o…"
type textarea "<p style="text-align:center;"><a class="Anchor__SCAnchor-sc-1hh7cxf-0 hrRWPm" h…"
click at [361, 111] on div "< p style = "text-align:center;" > < a class = "Anchor__SCAnchor-sc -1hh7cxf-0 …" at bounding box center [307, 169] width 217 height 137
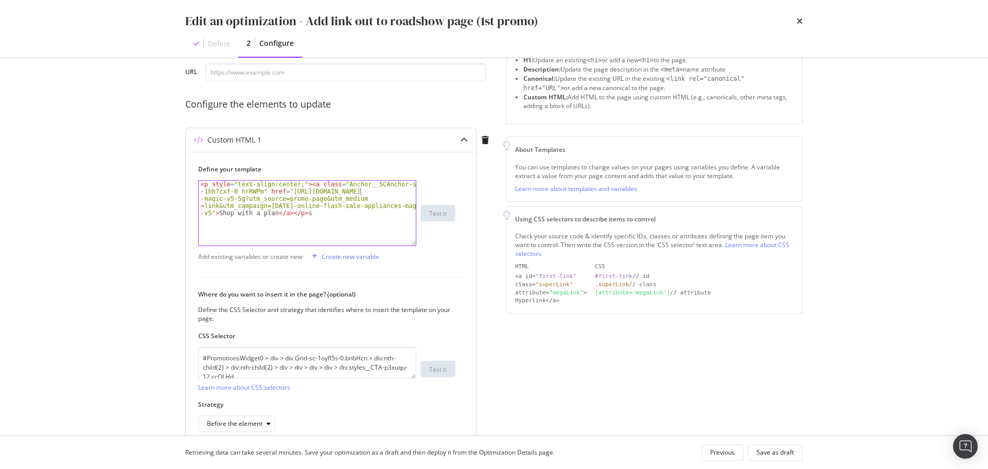
scroll to position [35, 0]
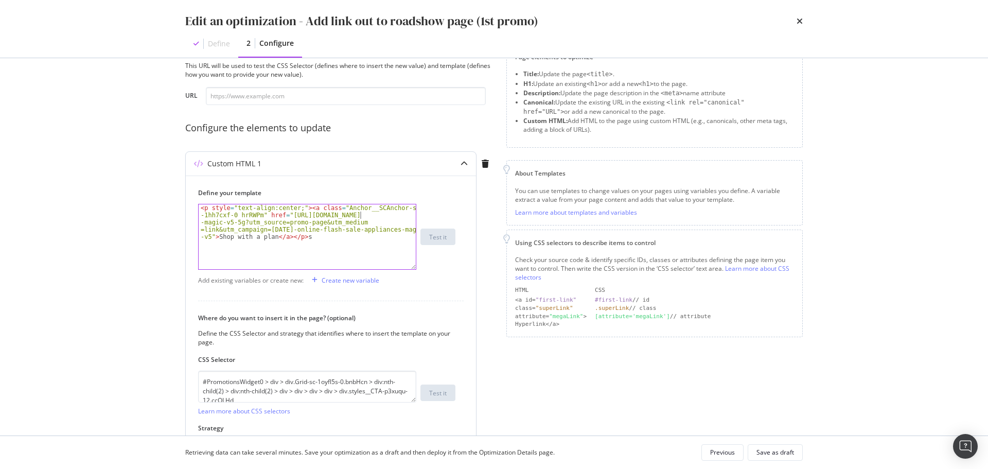
click at [319, 242] on div "< p style = "text-align:center;" > < a class = "Anchor__SCAnchor-sc -1hh7cxf-0 …" at bounding box center [307, 272] width 217 height 137
click at [316, 239] on div "< p style = "text-align:center;" > < a class = "Anchor__SCAnchor-sc -1hh7cxf-0 …" at bounding box center [307, 272] width 217 height 137
click at [298, 390] on textarea "#PromotionsWidget0 > div > div.Grid-sc-1oyfl5s-0.bnbHcn > div:nth-child(2) > di…" at bounding box center [307, 386] width 218 height 32
click at [237, 96] on input "modal" at bounding box center [346, 96] width 280 height 18
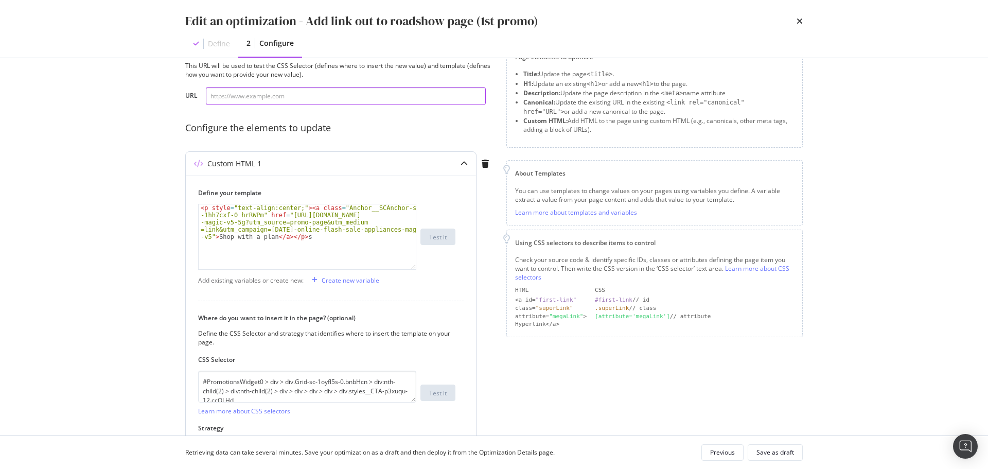
paste input "https://www.singtel.com/personal/promotions/online-exclusive"
type input "https://www.singtel.com/personal/promotions/online-exclusive"
click at [799, 17] on icon "times" at bounding box center [800, 21] width 6 height 8
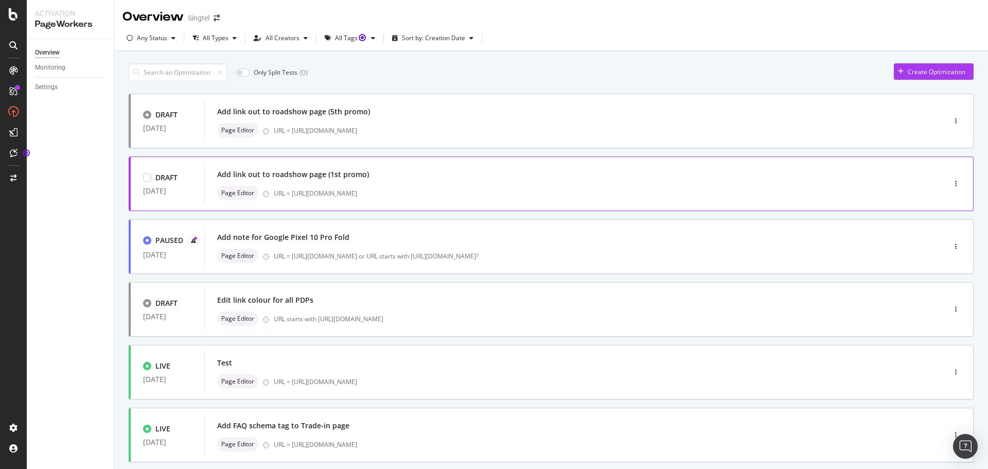
click at [333, 167] on div "Add link out to roadshow page (1st promo)" at bounding box center [559, 174] width 684 height 14
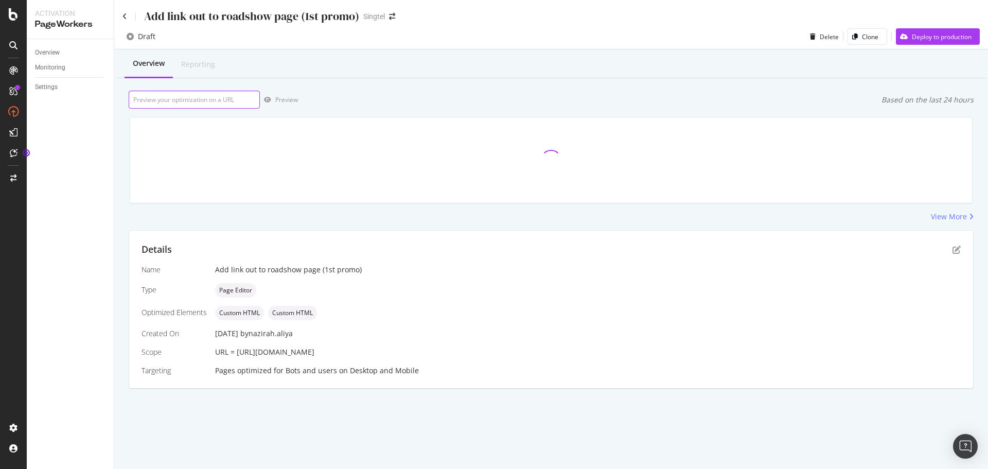
click at [193, 104] on input "url" at bounding box center [194, 100] width 131 height 18
paste input "https://www.singtel.com/personal/promotions/online-exclusive"
type input "https://www.singtel.com/personal/promotions/online-exclusive"
click at [269, 95] on div "Preview" at bounding box center [279, 99] width 38 height 15
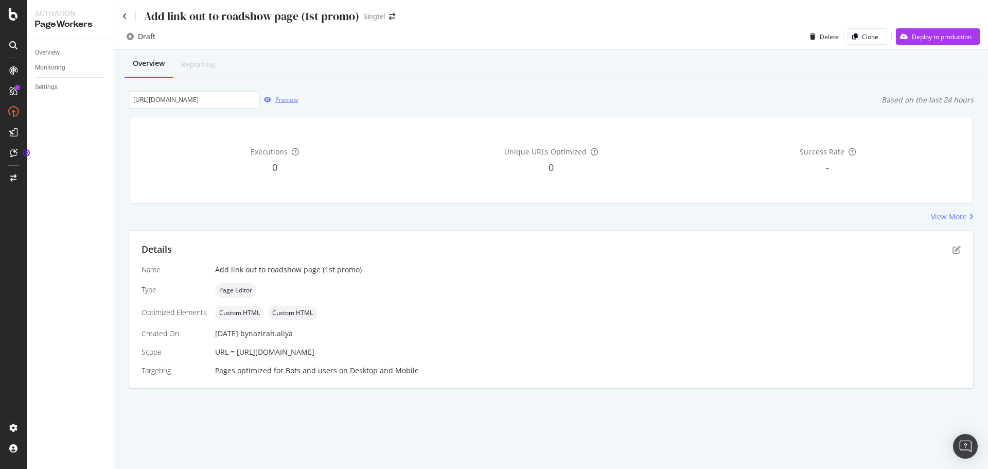
scroll to position [0, 0]
click at [956, 246] on icon "pen-to-square" at bounding box center [956, 249] width 8 height 8
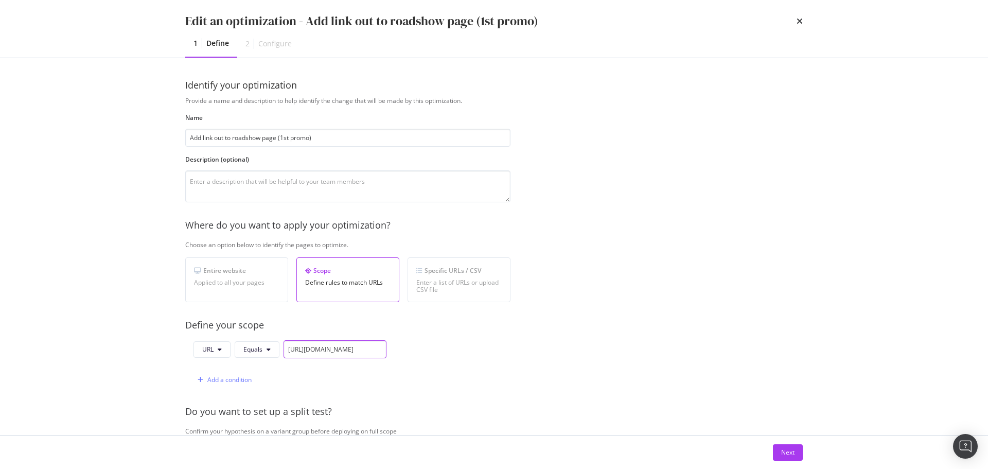
click at [301, 353] on input "https://www.singtel.com/personal/promotions" at bounding box center [335, 349] width 103 height 18
click at [301, 352] on input "https://www.singtel.com/personal/promotions" at bounding box center [335, 349] width 103 height 18
click at [302, 352] on input "https://www.singtel.com/personal/promotions" at bounding box center [335, 349] width 103 height 18
type input "\"
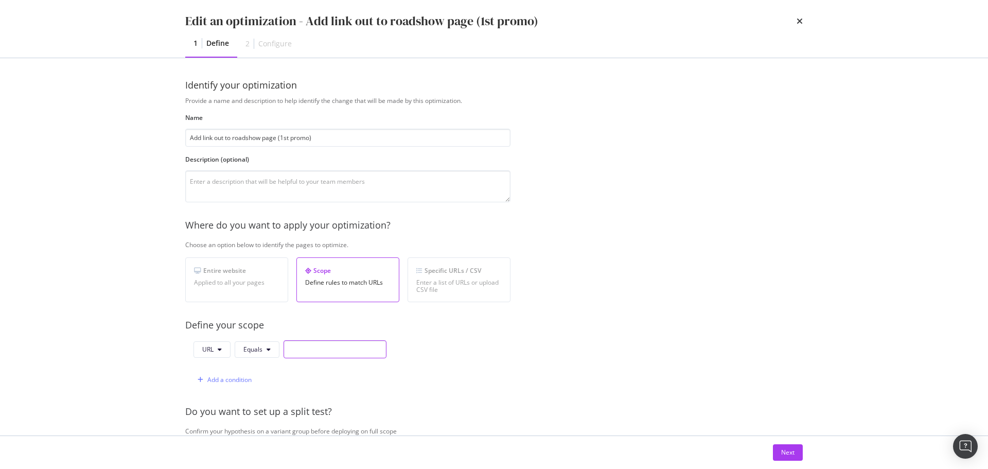
type input "\"
paste input "https://www.singtel.com/personal/promotions/online-exclusive"
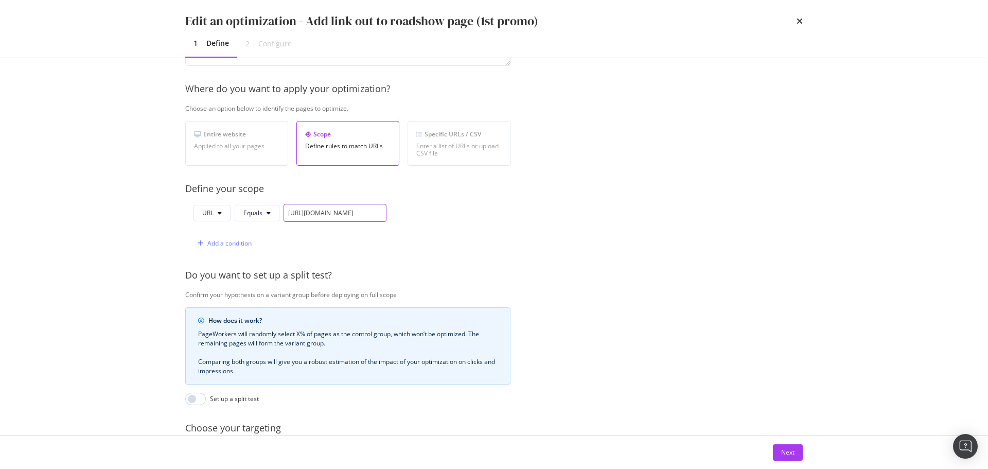
scroll to position [206, 0]
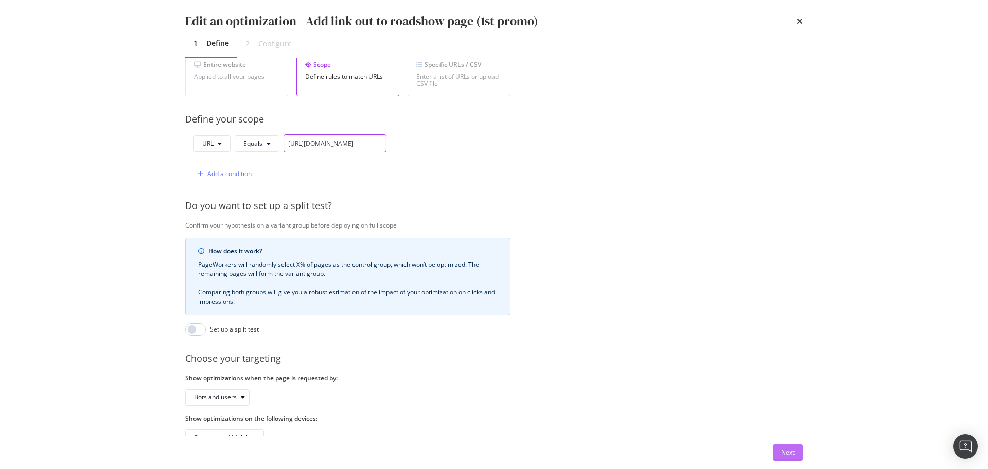
type input "https://www.singtel.com/personal/promotions/online-exclusive"
click at [786, 449] on div "Next" at bounding box center [787, 452] width 13 height 9
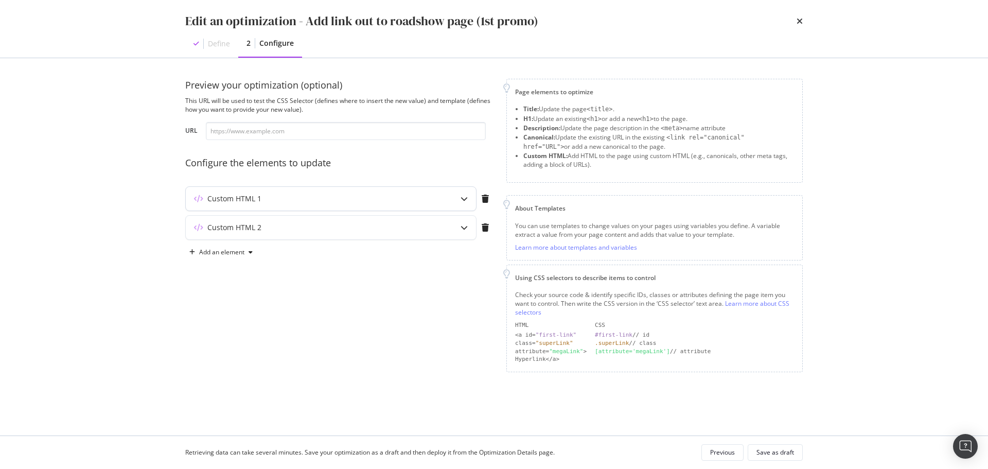
drag, startPoint x: 318, startPoint y: 195, endPoint x: 294, endPoint y: 207, distance: 26.9
click at [317, 195] on div "Custom HTML 1" at bounding box center [311, 198] width 250 height 10
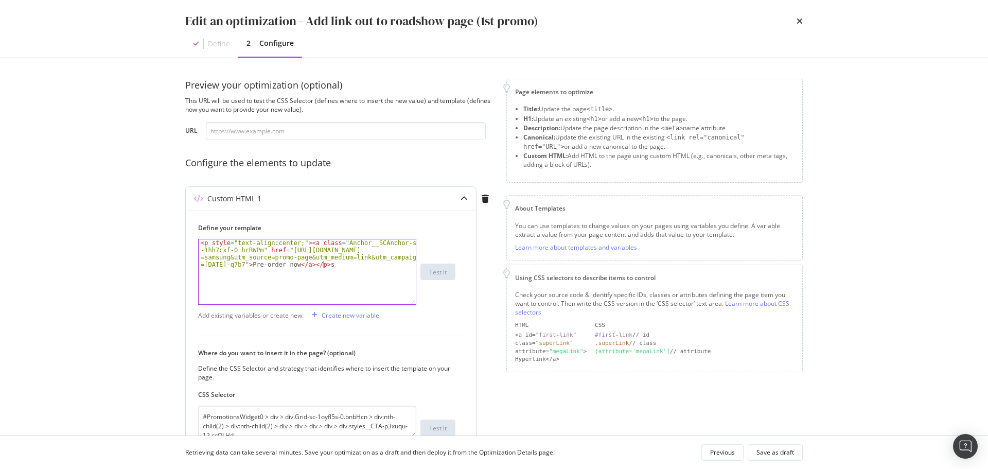
click at [329, 274] on div "< p style = "text-align:center;" > < a class = "Anchor__SCAnchor-sc -1hh7cxf-0 …" at bounding box center [307, 300] width 217 height 122
drag, startPoint x: 248, startPoint y: 265, endPoint x: 293, endPoint y: 267, distance: 44.8
click at [293, 267] on div "< p style = "text-align:center;" > < a class = "Anchor__SCAnchor-sc -1hh7cxf-0 …" at bounding box center [307, 300] width 217 height 122
click at [297, 256] on div "< p style = "text-align:center;" > < a class = "Anchor__SCAnchor-sc -1hh7cxf-0 …" at bounding box center [307, 300] width 217 height 122
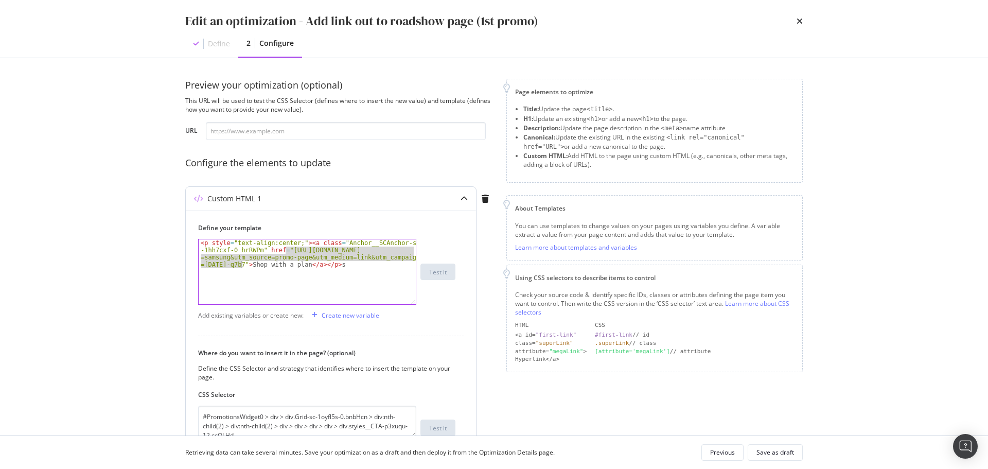
drag, startPoint x: 286, startPoint y: 250, endPoint x: 240, endPoint y: 264, distance: 48.0
click at [240, 264] on div "< p style = "text-align:center;" > < a class = "Anchor__SCAnchor-sc -1hh7cxf-0 …" at bounding box center [307, 300] width 217 height 122
paste textarea "https://shop.singtel.com/phones/honor-magic-v5-5g?utm_source=promo-page&utm_med…"
type textarea "<p style="text-align:center;"><a class="Anchor__SCAnchor-sc-1hh7cxf-0 hrRWPm" h…"
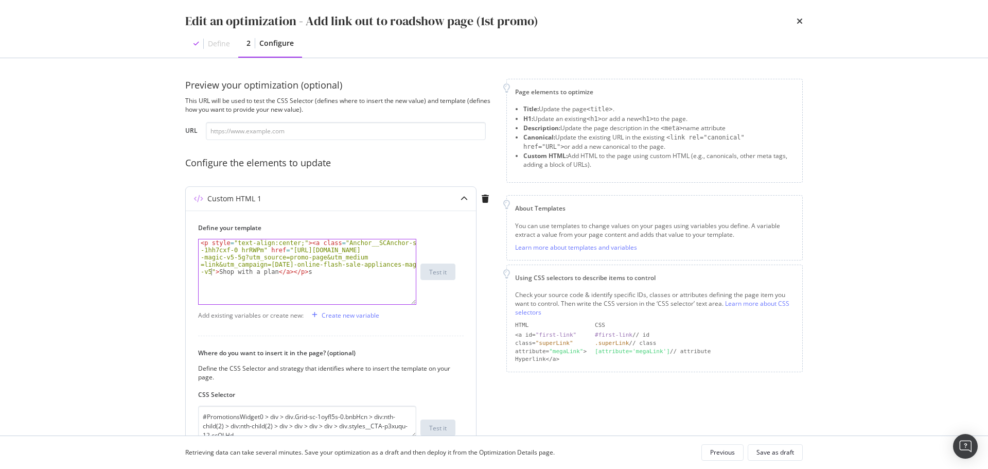
click at [305, 260] on div "< p style = "text-align:center;" > < a class = "Anchor__SCAnchor-sc -1hh7cxf-0 …" at bounding box center [307, 307] width 217 height 137
click at [390, 255] on div "< p style = "text-align:center;" > < a class = "Anchor__SCAnchor-sc -1hh7cxf-0 …" at bounding box center [307, 307] width 217 height 137
click at [779, 455] on div "Save as draft" at bounding box center [775, 452] width 38 height 9
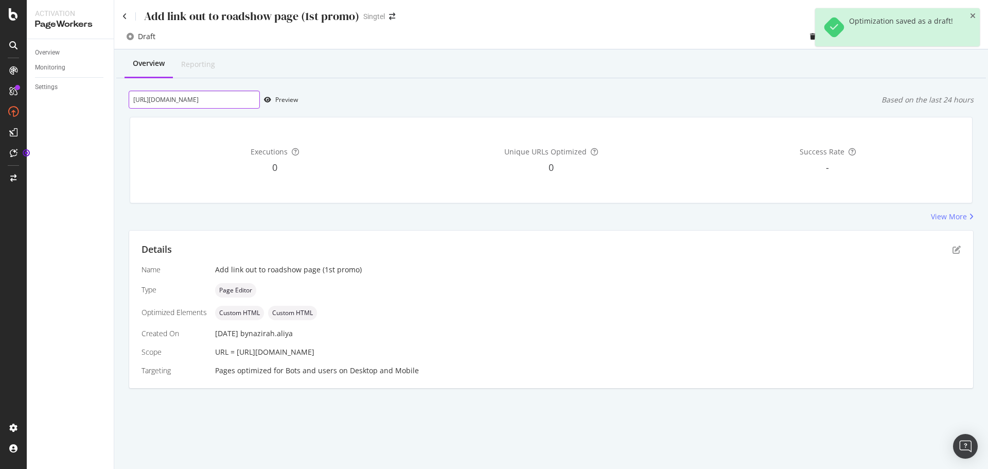
scroll to position [0, 60]
drag, startPoint x: 203, startPoint y: 98, endPoint x: 472, endPoint y: 110, distance: 269.4
click at [473, 111] on div "Overview Reporting https://www.singtel.com/personal/promotions/online-exclusive…" at bounding box center [551, 236] width 874 height 375
click at [287, 102] on div "Preview" at bounding box center [286, 99] width 23 height 9
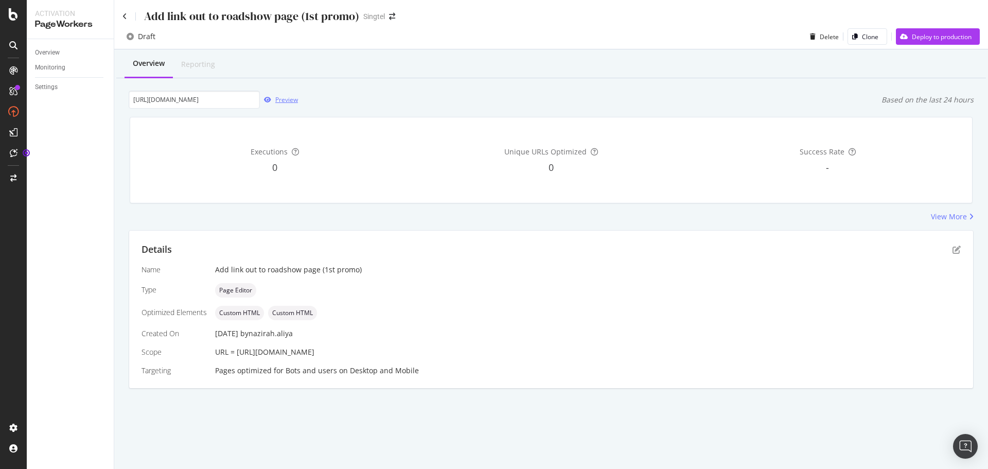
scroll to position [0, 0]
click at [225, 98] on input "https://www.singtel.com/personal/promotions/online-exclusive" at bounding box center [194, 100] width 131 height 18
drag, startPoint x: 225, startPoint y: 98, endPoint x: 315, endPoint y: 102, distance: 90.2
click at [315, 102] on div "https://www.singtel.com/personal/promotions/online-exclusive Preview Based on t…" at bounding box center [551, 100] width 845 height 18
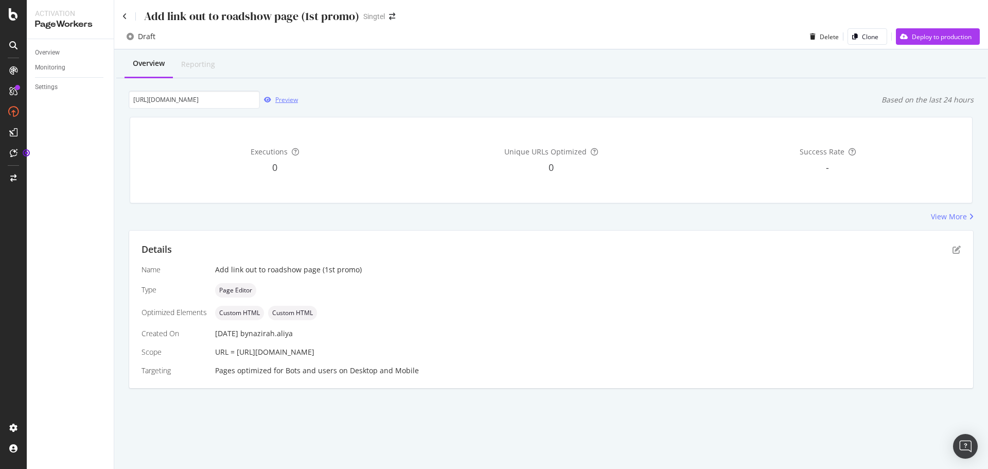
scroll to position [0, 0]
click at [267, 99] on icon "button" at bounding box center [267, 100] width 7 height 6
click at [946, 247] on div "Details" at bounding box center [551, 249] width 819 height 13
click at [961, 247] on div "Details Name Add link out to roadshow page (1st promo) Type Page Editor Optimiz…" at bounding box center [551, 309] width 844 height 157
click at [946, 246] on div "Details" at bounding box center [551, 249] width 819 height 13
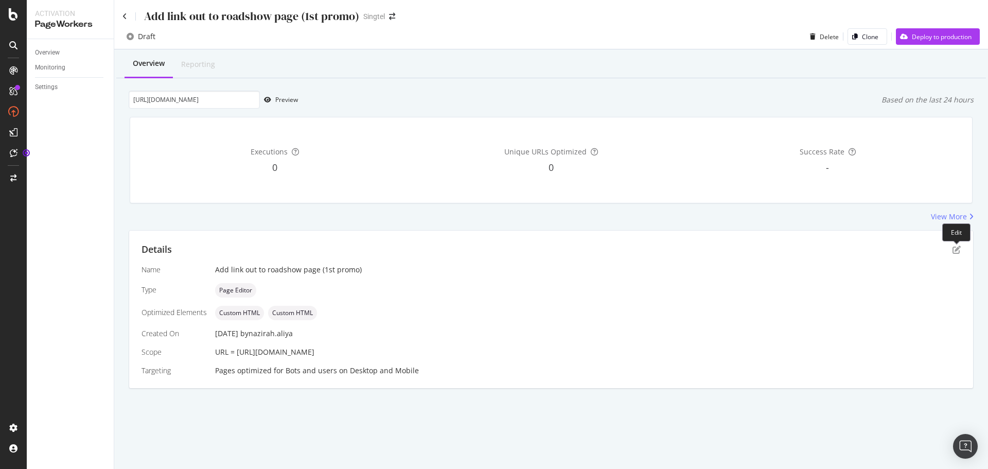
click at [951, 246] on div "Details" at bounding box center [551, 249] width 819 height 13
click at [956, 246] on icon "pen-to-square" at bounding box center [956, 249] width 8 height 8
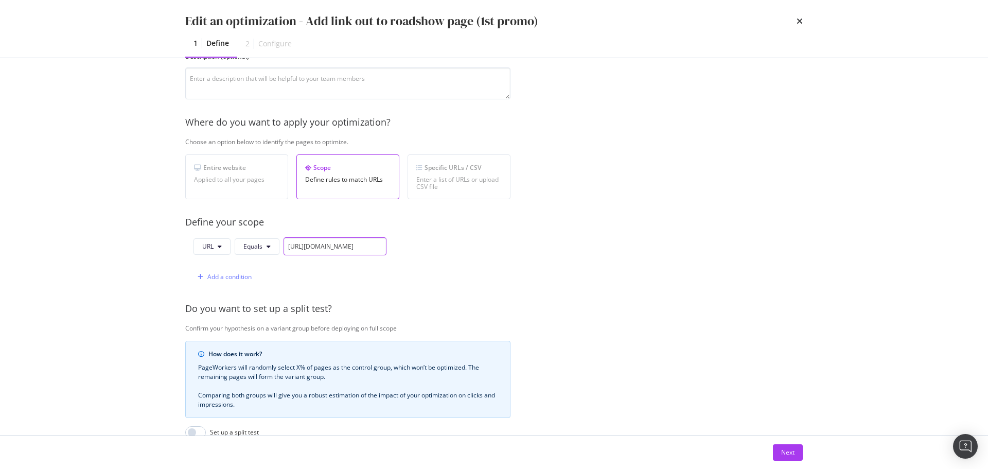
scroll to position [0, 88]
drag, startPoint x: 362, startPoint y: 250, endPoint x: 608, endPoint y: 253, distance: 246.0
click at [608, 253] on div "Provide a name and description to help identify the change that will be made by…" at bounding box center [493, 270] width 617 height 555
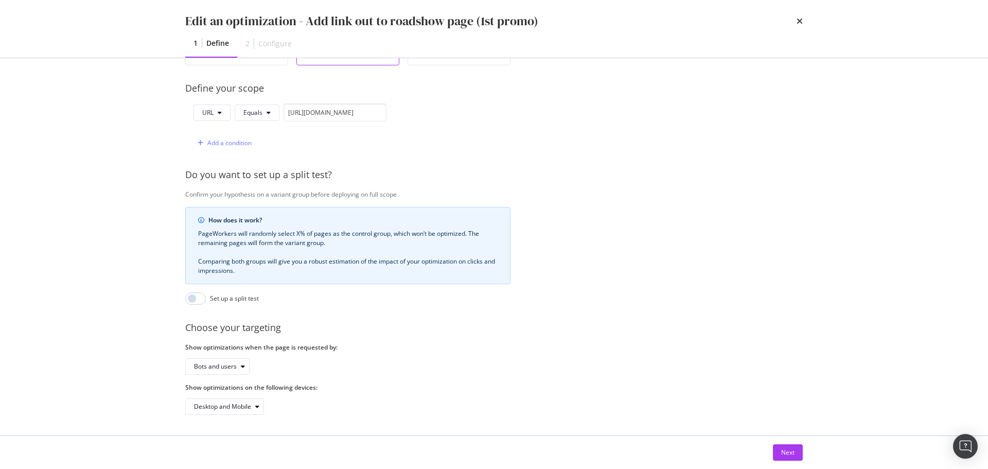
scroll to position [0, 0]
click at [786, 463] on div "Next" at bounding box center [494, 452] width 659 height 33
click at [789, 454] on div "Next" at bounding box center [787, 452] width 13 height 9
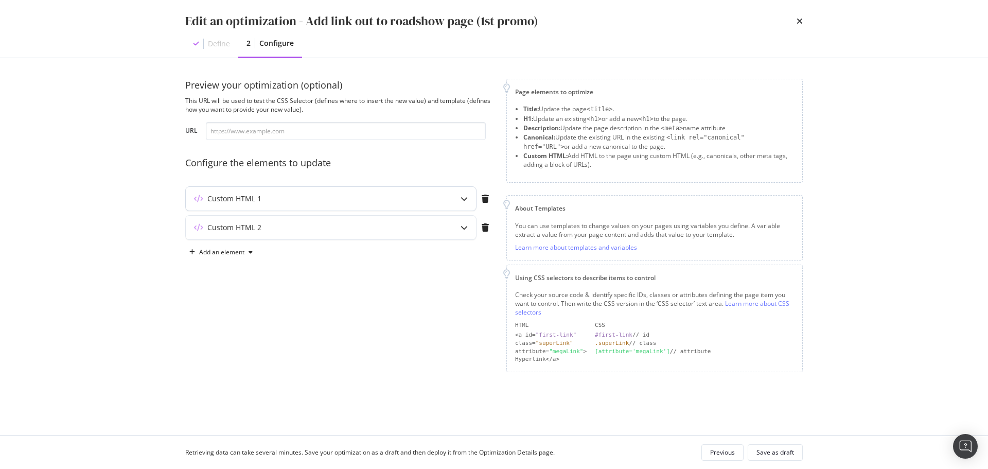
click at [271, 201] on div "Custom HTML 1" at bounding box center [311, 198] width 250 height 10
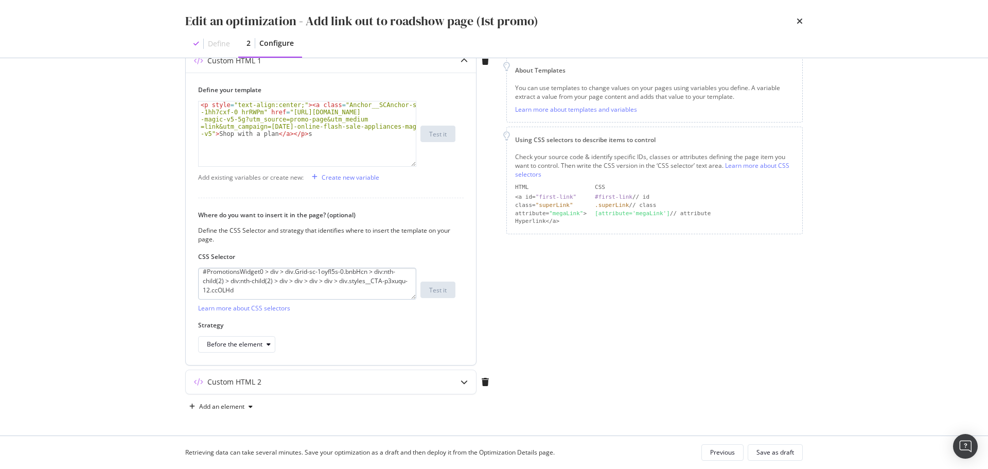
scroll to position [9, 0]
click at [283, 281] on textarea "#PromotionsWidget0 > div > div.Grid-sc-1oyfl5s-0.bnbHcn > div:nth-child(2) > di…" at bounding box center [307, 284] width 218 height 32
click at [313, 386] on div "Custom HTML 2" at bounding box center [311, 382] width 250 height 10
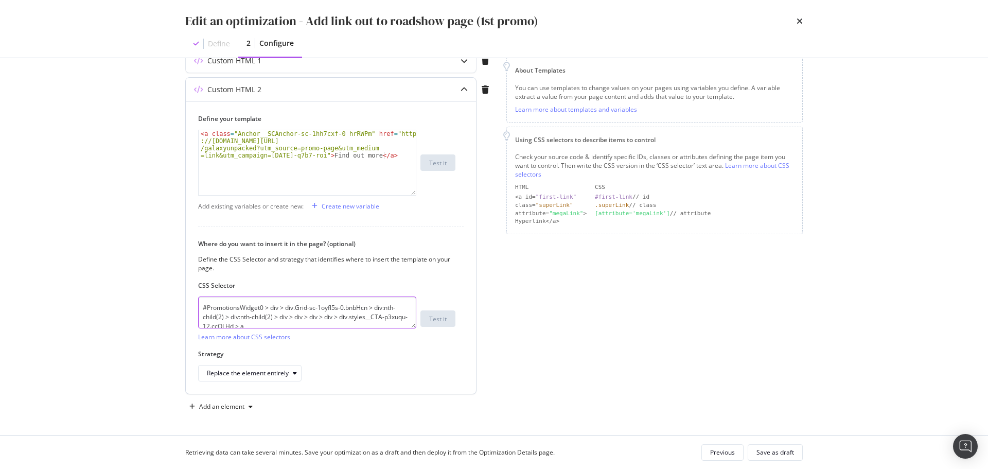
click at [324, 300] on textarea "#PromotionsWidget0 > div > div.Grid-sc-1oyfl5s-0.bnbHcn > div:nth-child(2) > di…" at bounding box center [307, 312] width 218 height 32
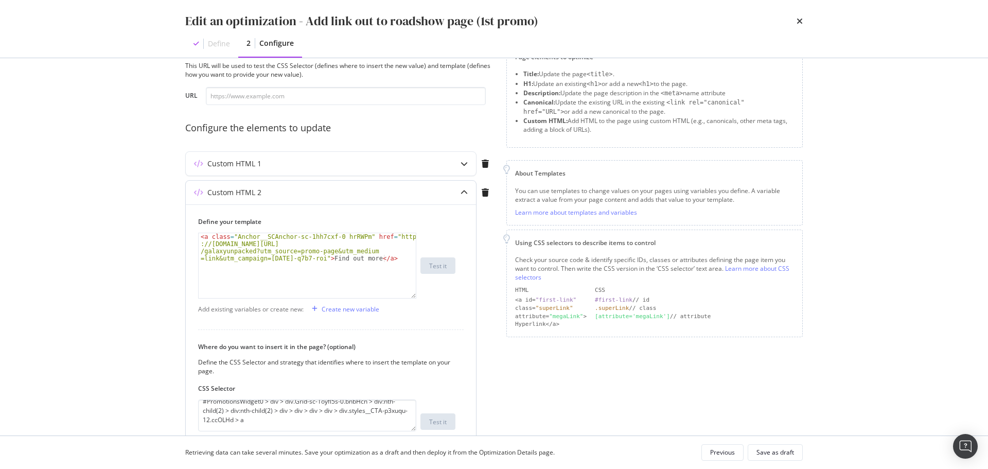
type textarea "<a class="Anchor__SCAnchor-sc-1hh7cxf-0 hrRWPm" href="https://www.singtel.com/p…"
click at [320, 249] on div "< a class = "Anchor__SCAnchor-sc-1hh7cxf-0 hrRWPm" href = "https ://www.singtel…" at bounding box center [307, 294] width 217 height 122
click at [326, 249] on div "< a class = "Anchor__SCAnchor-sc-1hh7cxf-0 hrRWPm" href = "https ://www.singtel…" at bounding box center [307, 294] width 217 height 122
click at [346, 249] on div "< a class = "Anchor__SCAnchor-sc-1hh7cxf-0 hrRWPm" href = "https ://www.singtel…" at bounding box center [307, 294] width 217 height 122
click at [266, 254] on div "< a class = "Anchor__SCAnchor-sc-1hh7cxf-0 hrRWPm" href = "https ://www.singtel…" at bounding box center [307, 294] width 217 height 122
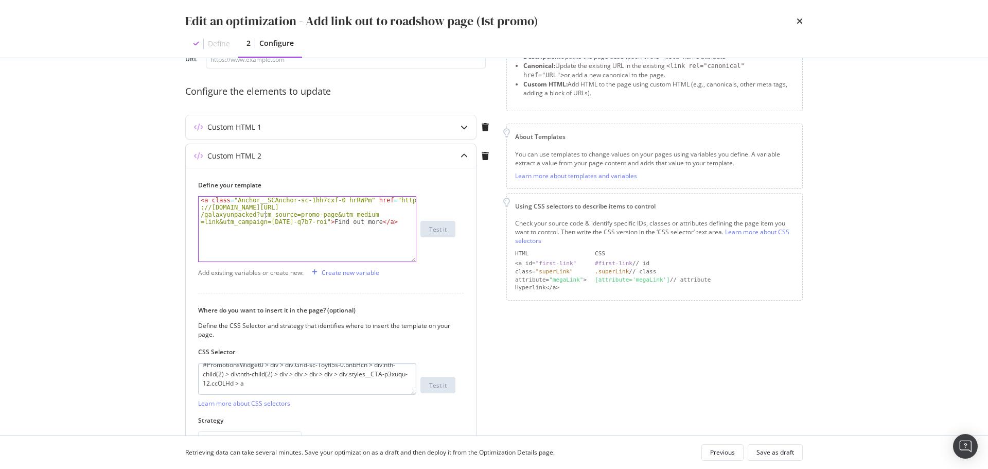
scroll to position [86, 0]
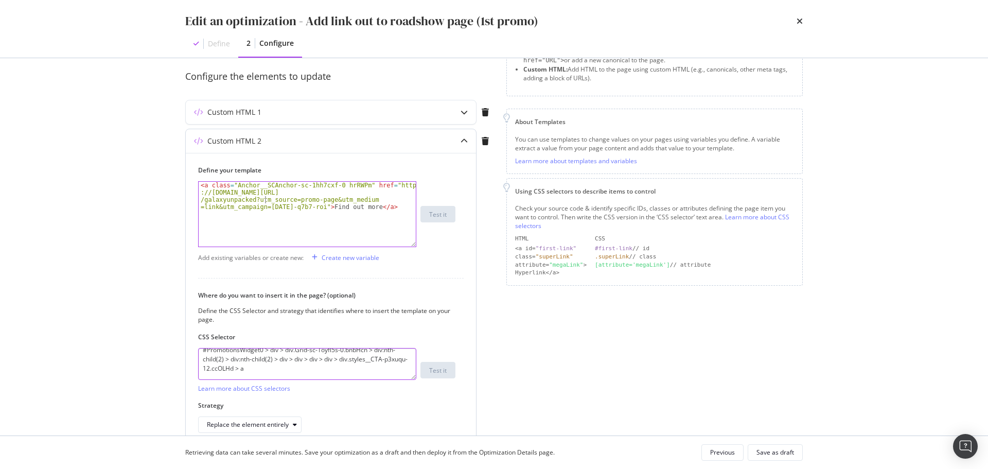
click at [304, 363] on textarea "#PromotionsWidget0 > div > div.Grid-sc-1oyfl5s-0.bnbHcn > div:nth-child(2) > di…" at bounding box center [307, 364] width 218 height 32
drag, startPoint x: 272, startPoint y: 373, endPoint x: 156, endPoint y: 325, distance: 124.6
click at [156, 325] on div "Edit an optimization - Add link out to roadshow page (1st promo) Define 2 Confi…" at bounding box center [494, 234] width 988 height 469
click at [333, 352] on textarea "#PromotionsWidget0 > div > div.Grid-sc-1oyfl5s-0.bnbHcn > div:nth-child(2) > di…" at bounding box center [307, 364] width 218 height 32
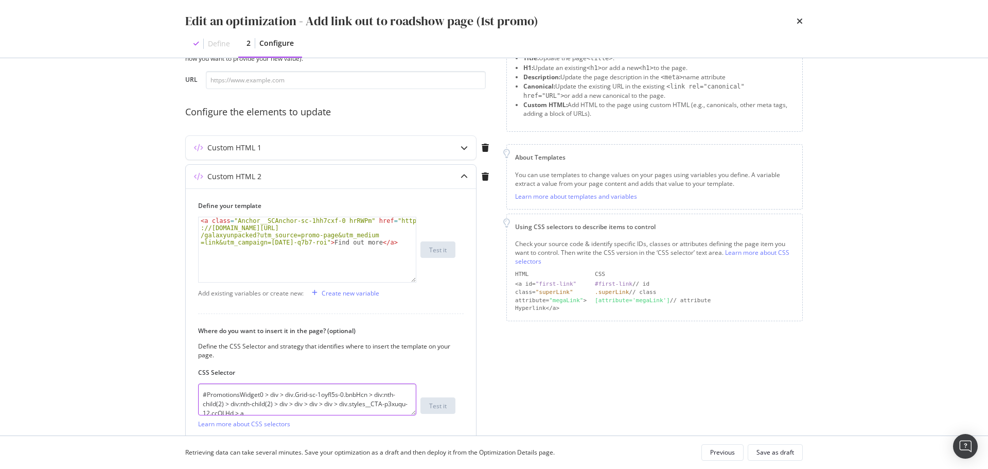
scroll to position [35, 0]
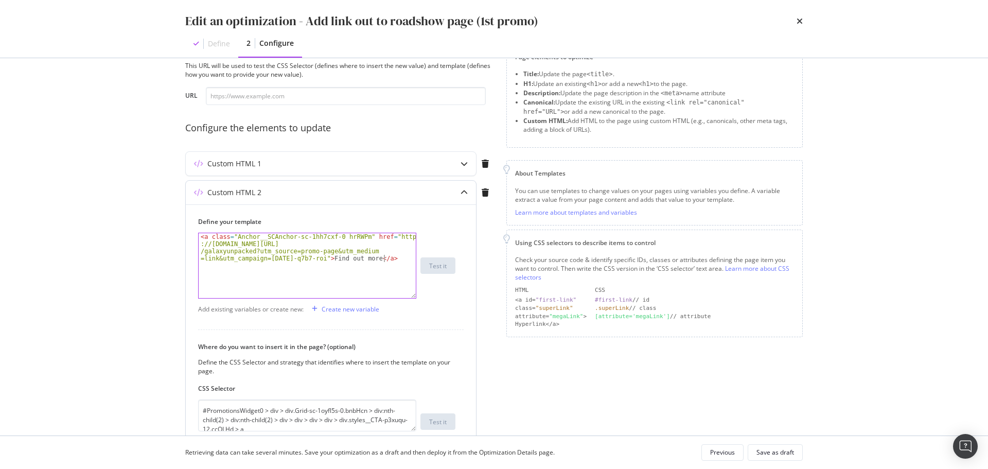
drag, startPoint x: 317, startPoint y: 280, endPoint x: 308, endPoint y: 285, distance: 10.4
click at [317, 279] on div "< a class = "Anchor__SCAnchor-sc-1hh7cxf-0 hrRWPm" href = "https ://www.singtel…" at bounding box center [307, 294] width 217 height 122
click at [237, 161] on div "Custom HTML 1" at bounding box center [234, 163] width 54 height 10
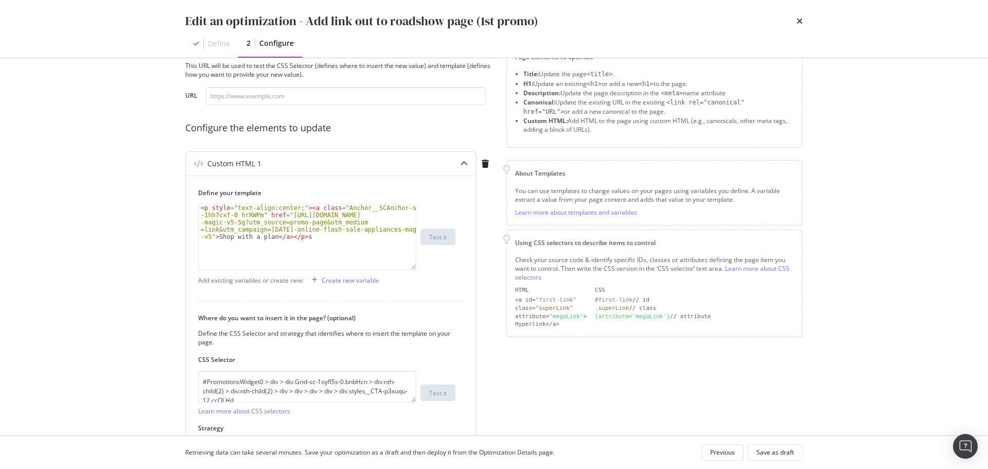
type textarea "<p style="text-align:center;"><a class="Anchor__SCAnchor-sc-1hh7cxf-0 hrRWPm" h…"
click at [267, 246] on div "< p style = "text-align:center;" > < a class = "Anchor__SCAnchor-sc -1hh7cxf-0 …" at bounding box center [307, 272] width 217 height 137
click at [334, 235] on div "< p style = "text-align:center;" > < a class = "Anchor__SCAnchor-sc -1hh7cxf-0 …" at bounding box center [307, 272] width 217 height 137
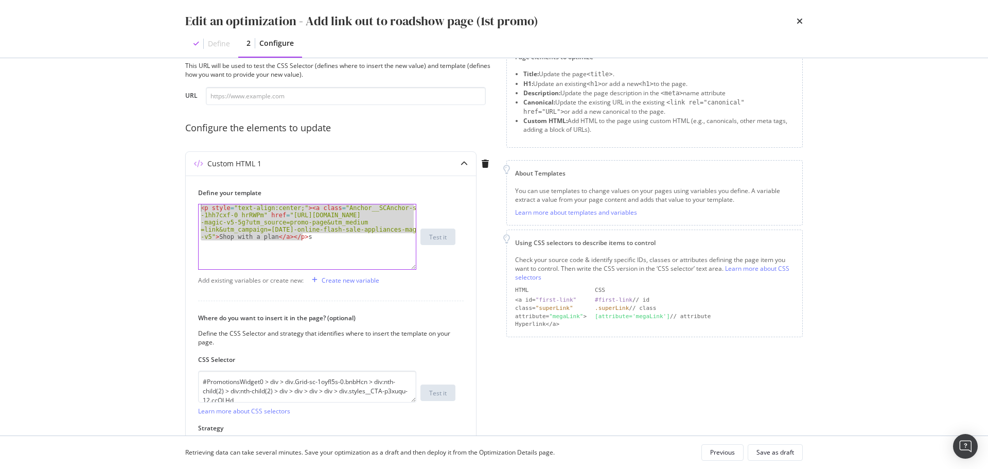
drag, startPoint x: 335, startPoint y: 239, endPoint x: 163, endPoint y: 203, distance: 176.6
click at [163, 203] on div "Edit an optimization - Add link out to roadshow page (1st promo) Define 2 Confi…" at bounding box center [494, 234] width 988 height 469
click at [322, 245] on div "< p style = "text-align:center;" > < a class = "Anchor__SCAnchor-sc -1hh7cxf-0 …" at bounding box center [307, 236] width 217 height 65
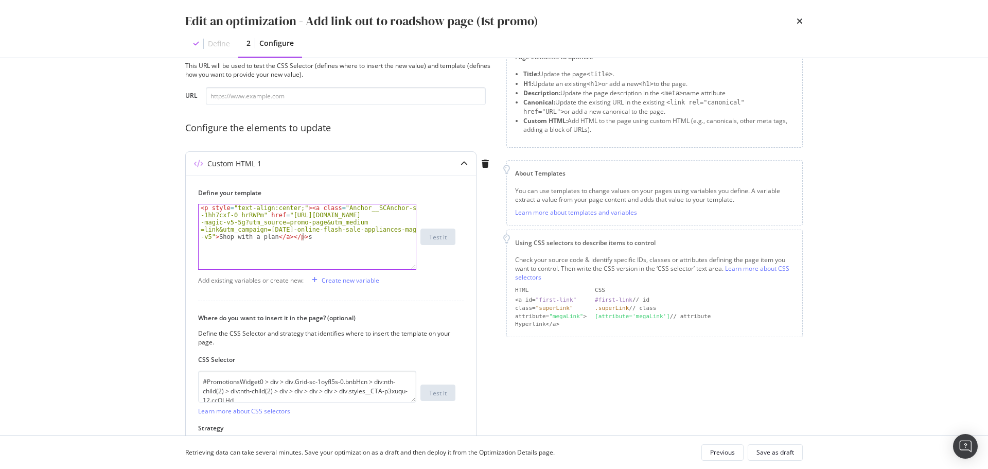
click at [326, 238] on div "< p style = "text-align:center;" > < a class = "Anchor__SCAnchor-sc -1hh7cxf-0 …" at bounding box center [307, 272] width 217 height 137
click at [369, 387] on textarea "#PromotionsWidget0 > div > div.Grid-sc-1oyfl5s-0.bnbHcn > div:nth-child(2) > di…" at bounding box center [307, 386] width 218 height 32
click at [388, 243] on div "< p style = "text-align:center;" > < a class = "Anchor__SCAnchor-sc -1hh7cxf-0 …" at bounding box center [307, 272] width 217 height 137
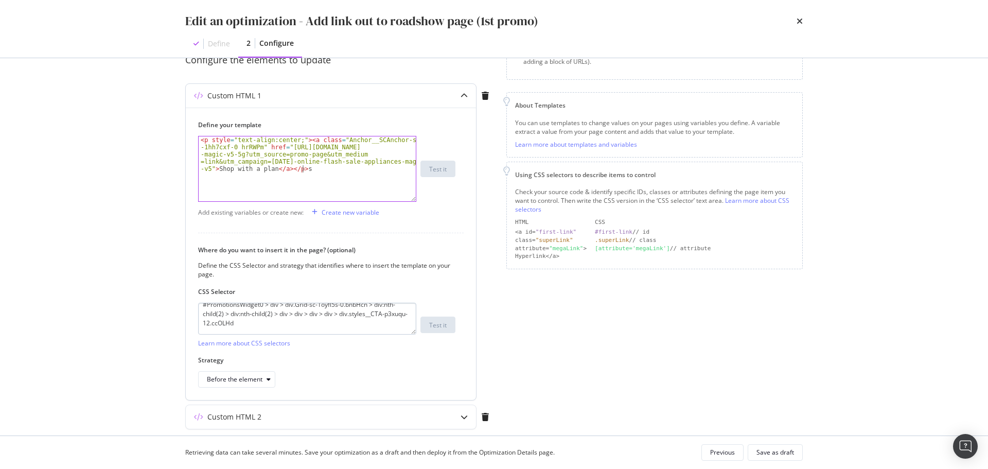
scroll to position [0, 0]
